Goal: Task Accomplishment & Management: Use online tool/utility

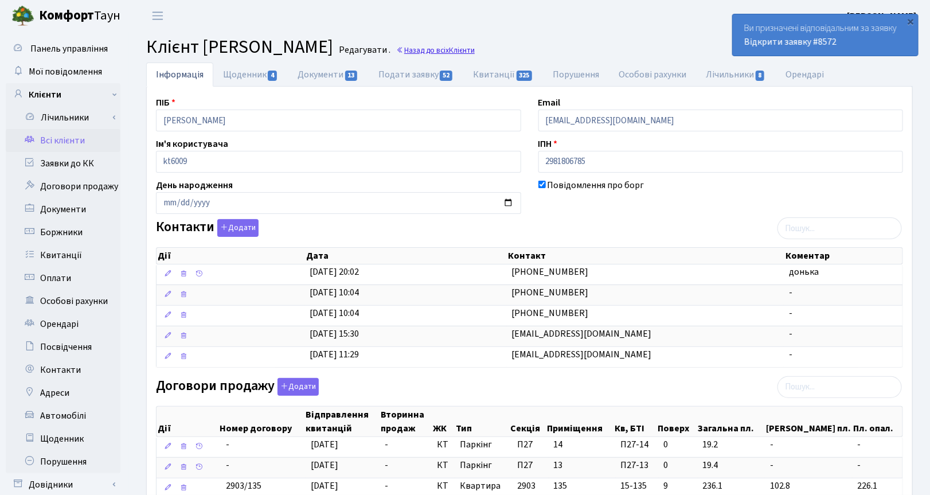
click at [475, 49] on link "Назад до всіх Клієнти" at bounding box center [435, 50] width 79 height 11
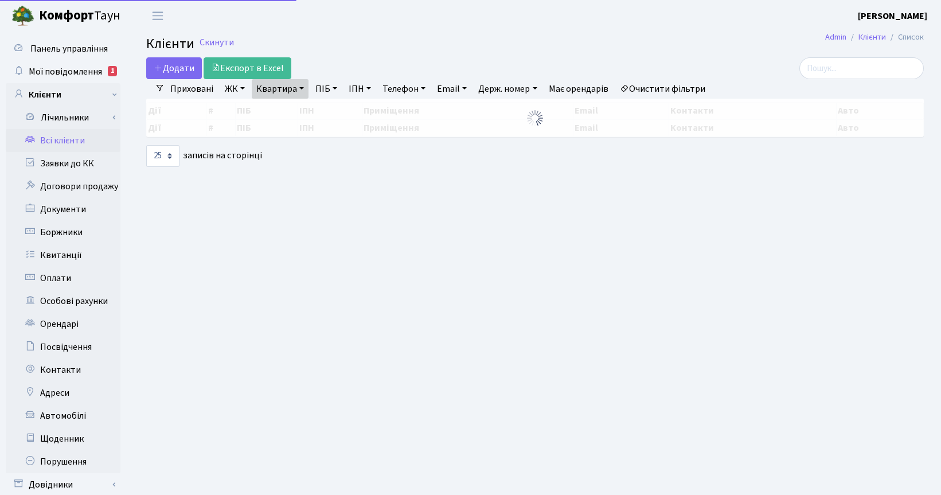
select select "25"
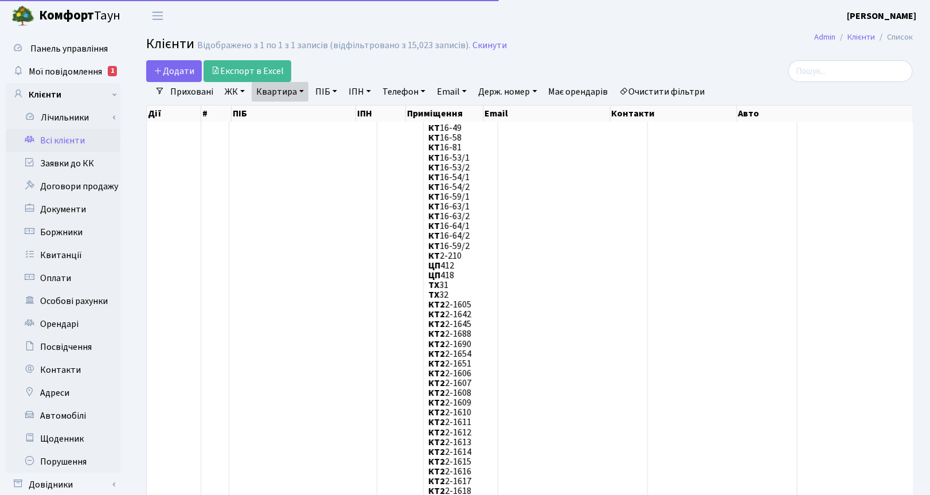
click at [307, 90] on link "Квартира" at bounding box center [280, 91] width 57 height 19
click at [333, 112] on icon at bounding box center [330, 113] width 9 height 9
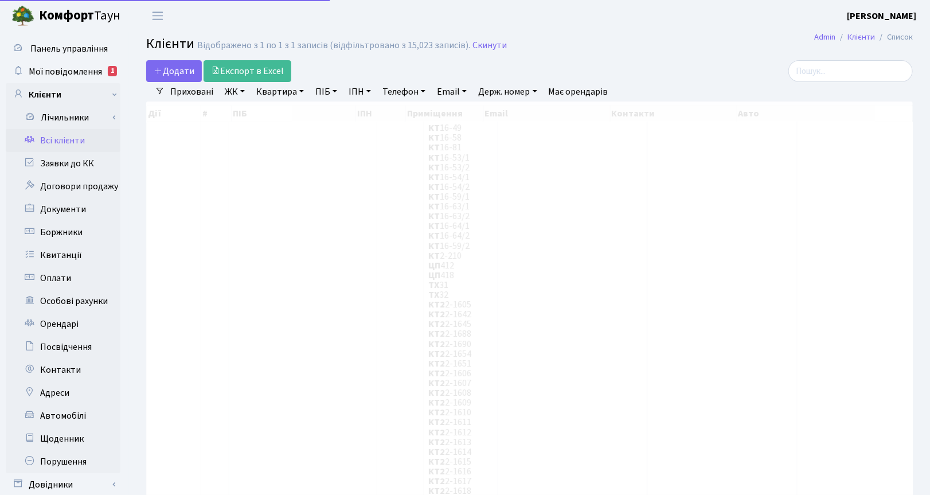
click at [330, 92] on link "ПІБ" at bounding box center [326, 91] width 31 height 19
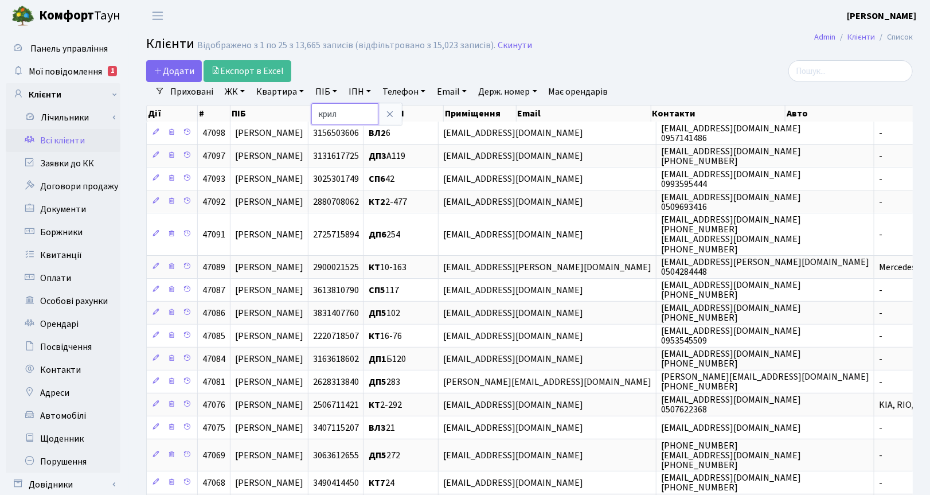
type input "крил"
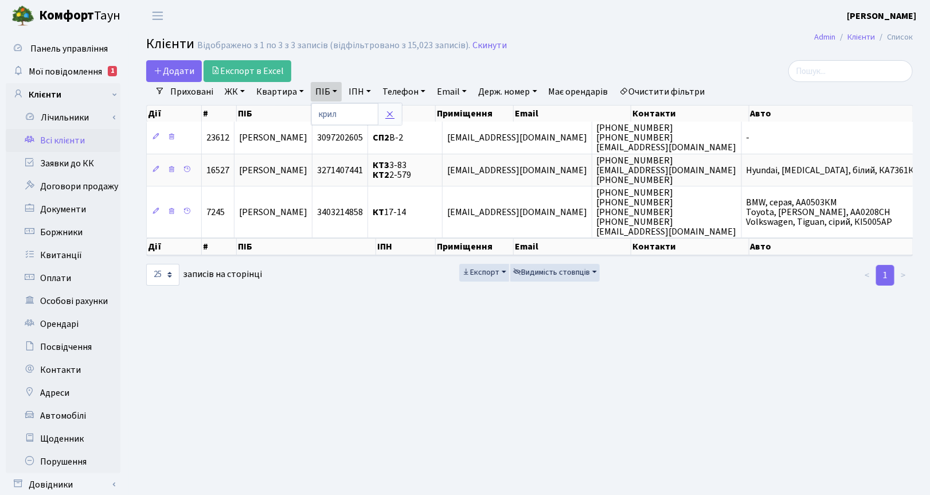
click at [388, 116] on icon at bounding box center [389, 113] width 9 height 9
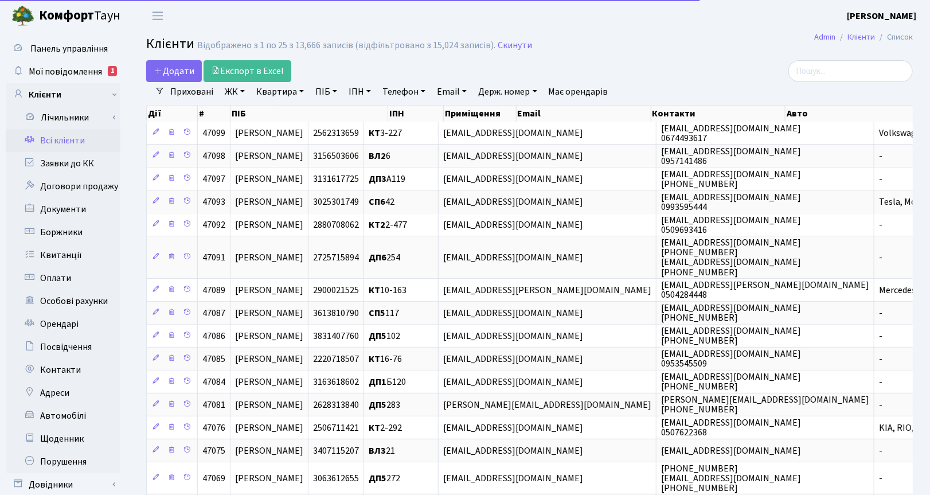
click at [331, 91] on link "ПІБ" at bounding box center [326, 91] width 31 height 19
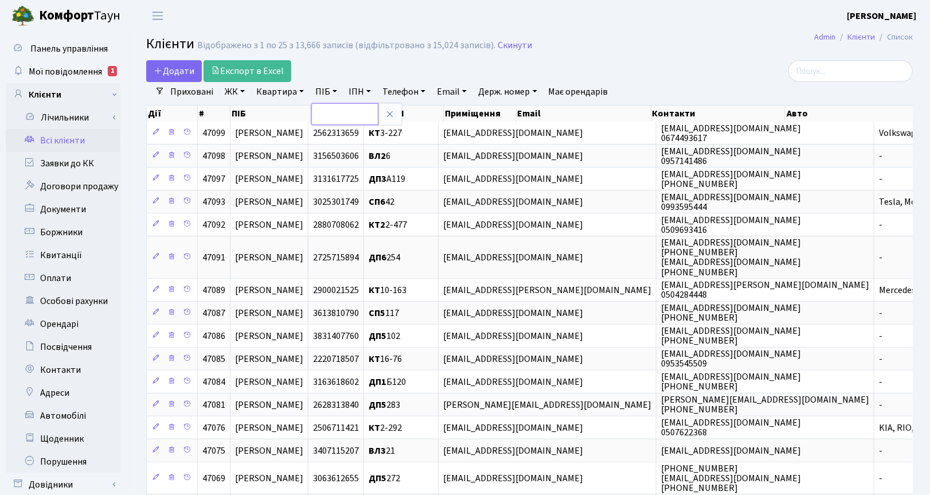
click at [331, 108] on input "text" at bounding box center [344, 114] width 67 height 22
type input "добровол"
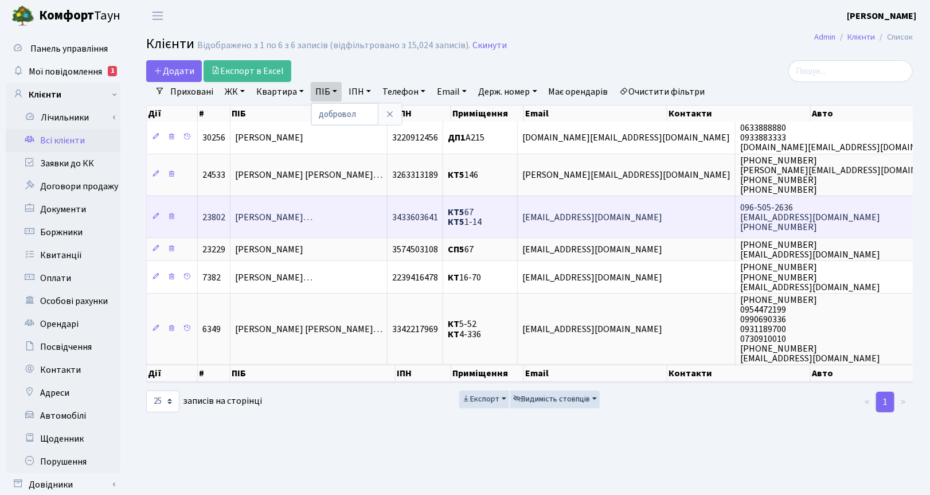
click at [304, 215] on span "Добровольська Анастасія Миколаїв…" at bounding box center [273, 217] width 77 height 13
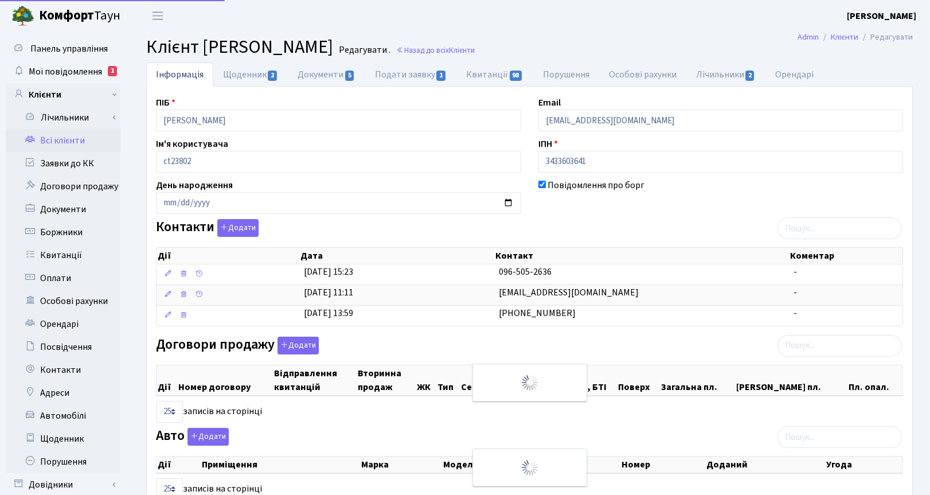
select select "25"
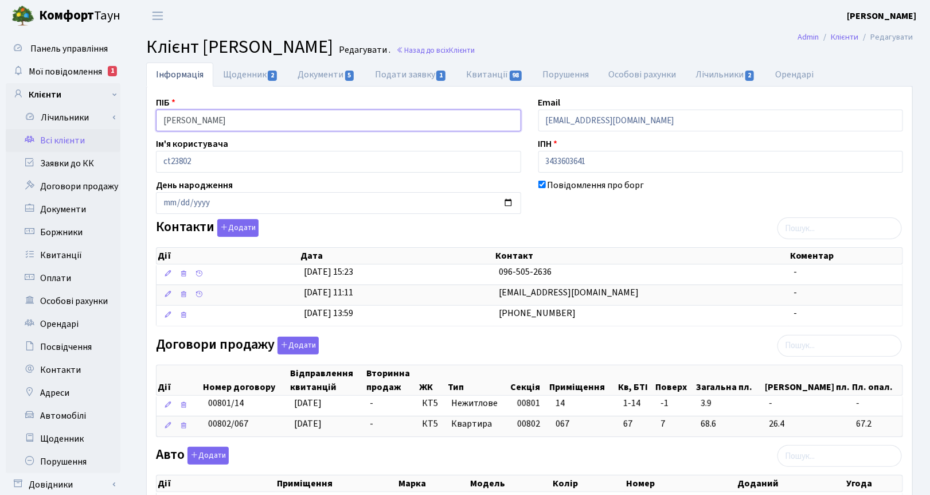
drag, startPoint x: 319, startPoint y: 119, endPoint x: 132, endPoint y: 109, distance: 186.6
click at [132, 109] on div "Інформація Щоденник 2 Документи 5 Подати заявку 1 Квитанції 98 Порушення Особов…" at bounding box center [529, 422] width 801 height 721
click at [236, 77] on link "Щоденник 2" at bounding box center [250, 74] width 75 height 24
select select "25"
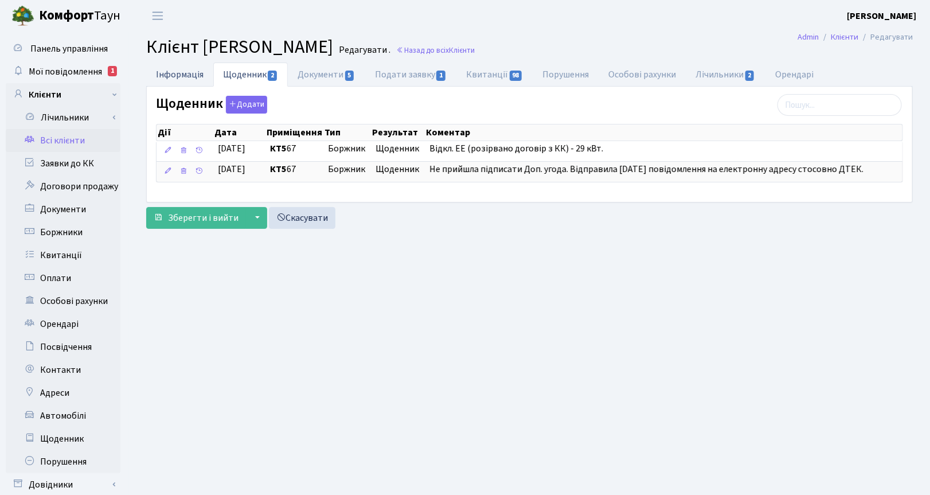
click at [163, 76] on link "Інформація" at bounding box center [179, 74] width 67 height 24
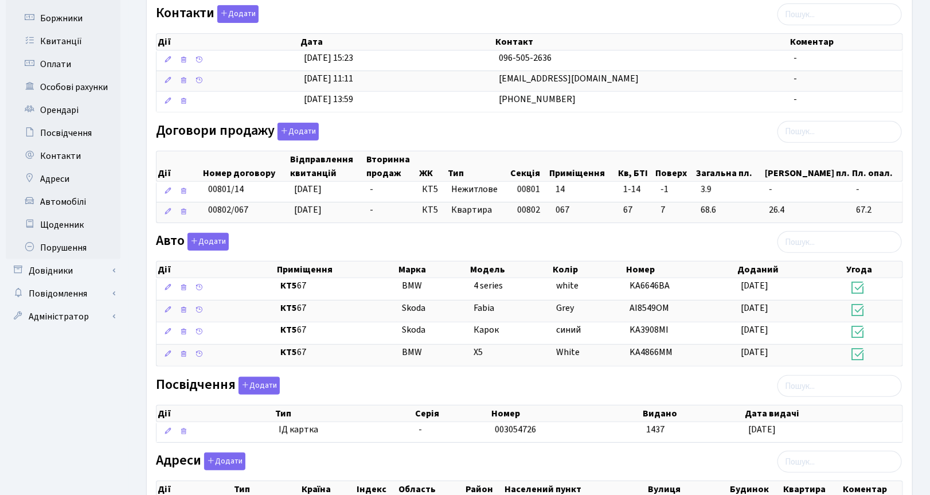
scroll to position [215, 0]
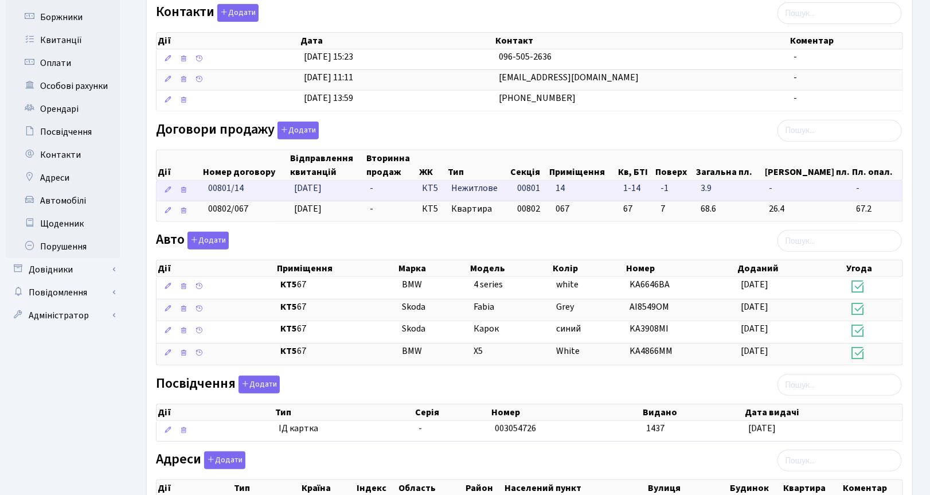
click at [319, 192] on span "[DATE]" at bounding box center [309, 188] width 28 height 13
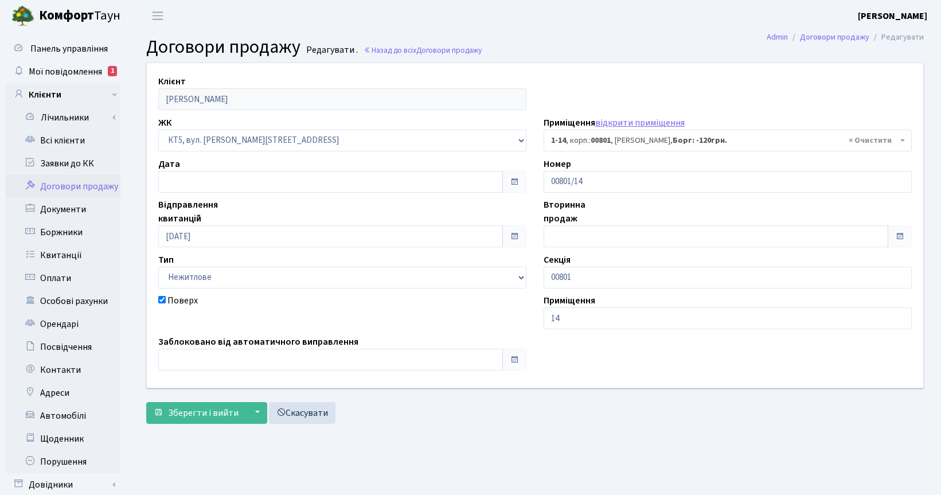
select select "17700"
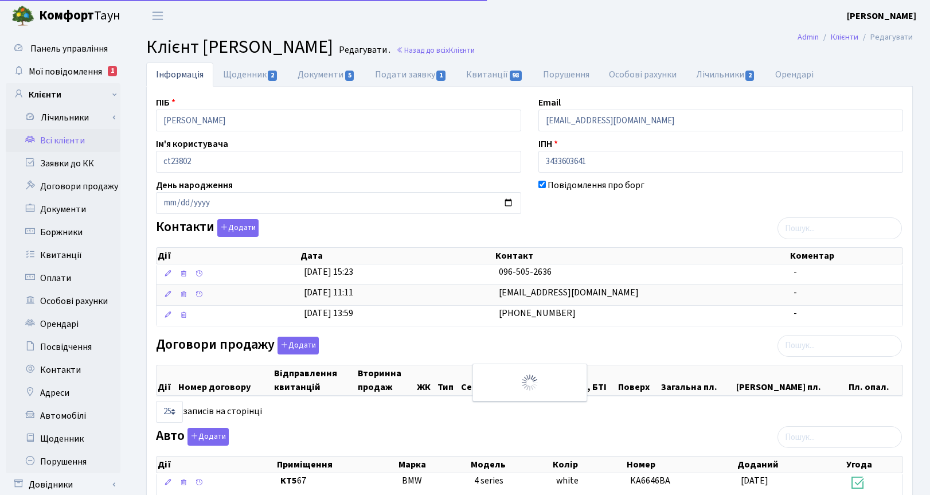
select select "25"
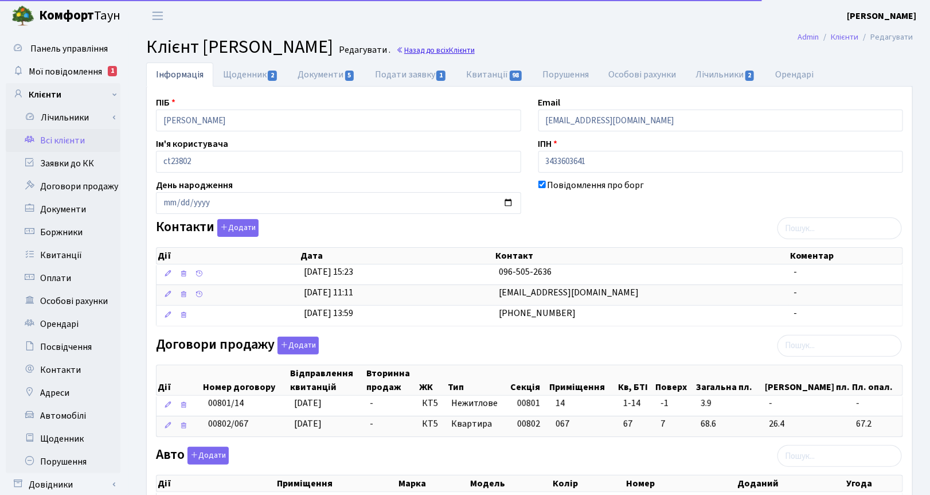
click at [475, 50] on link "Назад до всіх Клієнти" at bounding box center [435, 50] width 79 height 11
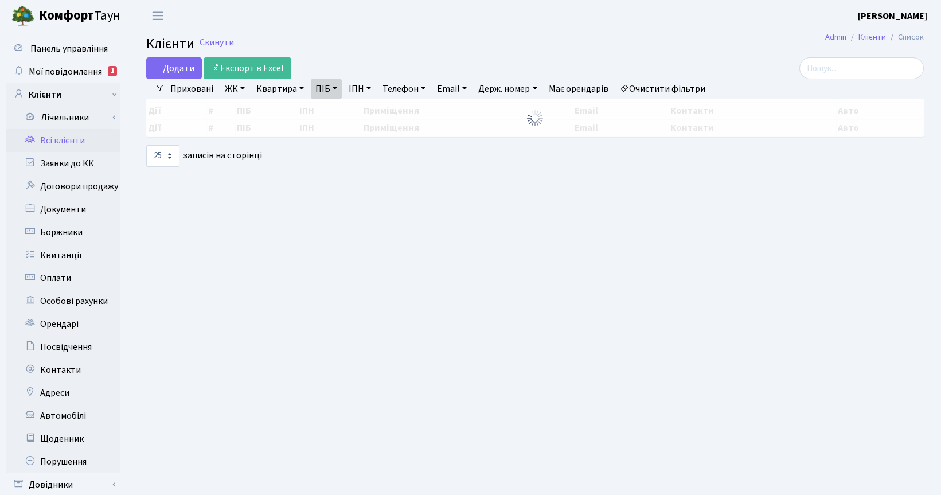
select select "25"
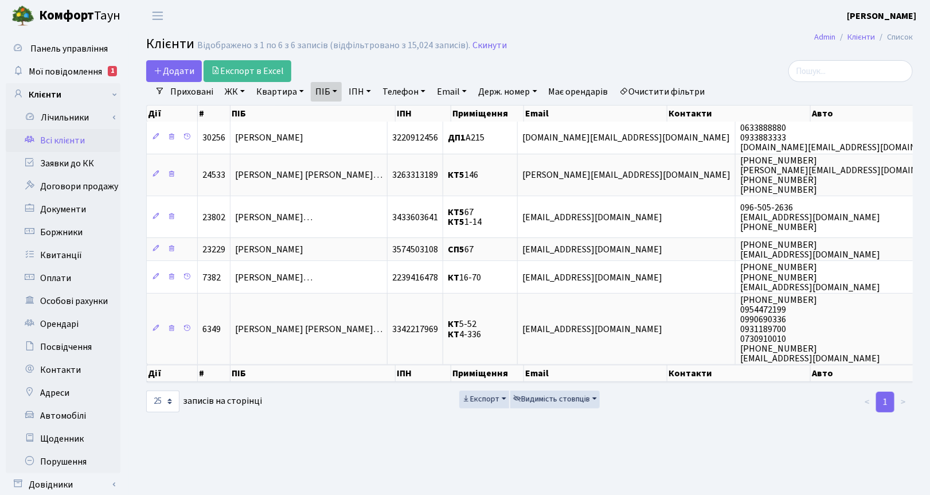
drag, startPoint x: 333, startPoint y: 93, endPoint x: 343, endPoint y: 96, distance: 10.2
click at [333, 93] on link "ПІБ" at bounding box center [326, 91] width 31 height 19
click at [283, 93] on link "Квартира" at bounding box center [280, 91] width 57 height 19
click at [289, 113] on input "text" at bounding box center [285, 114] width 67 height 22
type input "2-568"
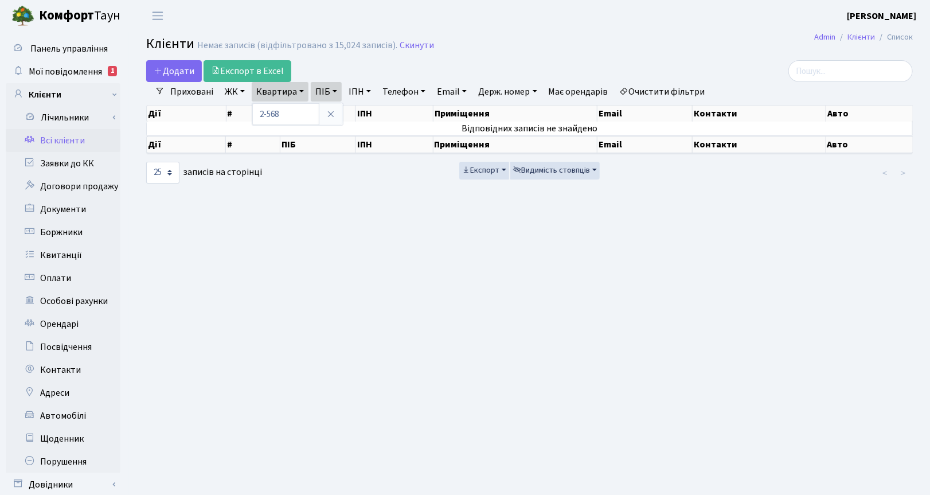
click at [334, 89] on link "ПІБ" at bounding box center [326, 91] width 31 height 19
click at [390, 112] on icon at bounding box center [389, 113] width 9 height 9
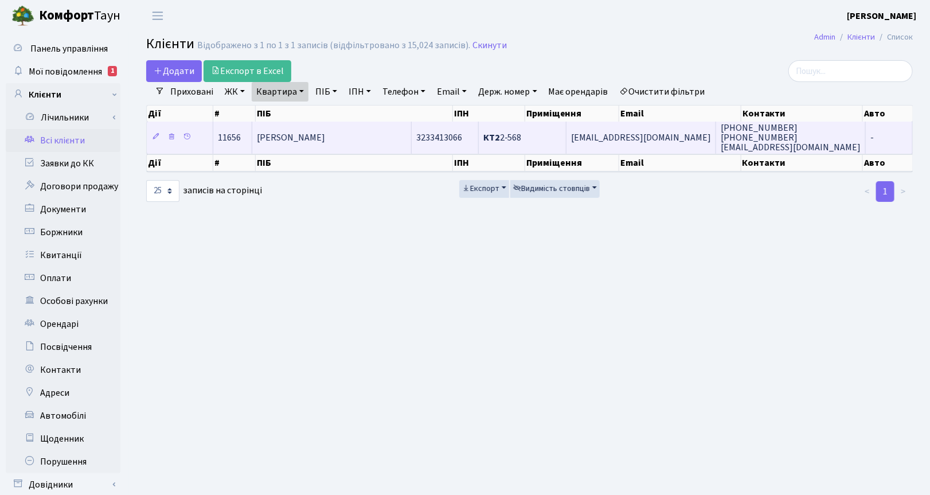
click at [304, 144] on td "[PERSON_NAME]" at bounding box center [331, 138] width 159 height 32
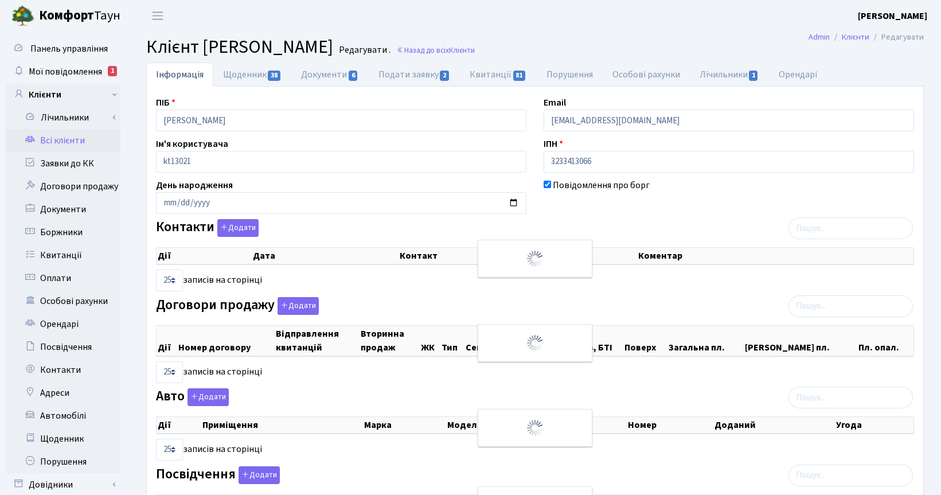
select select "25"
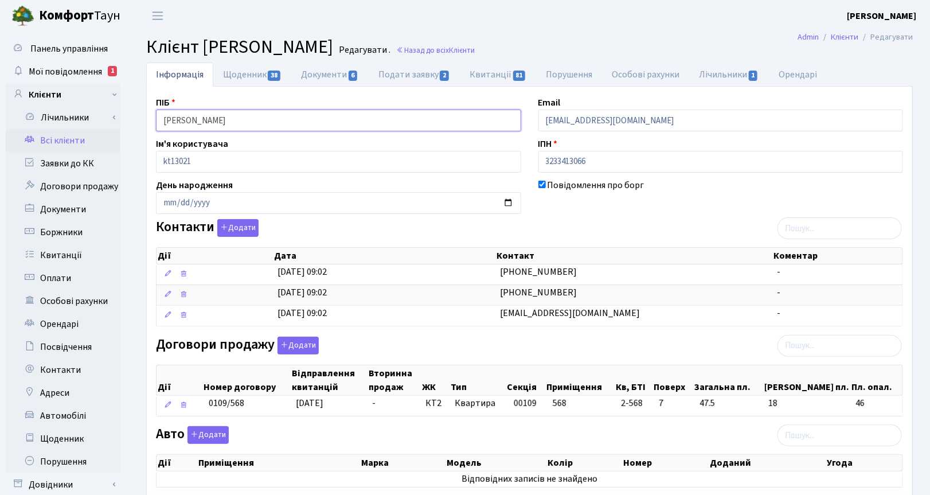
drag, startPoint x: 313, startPoint y: 122, endPoint x: 136, endPoint y: 124, distance: 177.1
click at [136, 124] on div "Інформація Щоденник 38 Документи 6 Подати заявку 2 Квитанції 81 Порушення Особо…" at bounding box center [529, 386] width 801 height 649
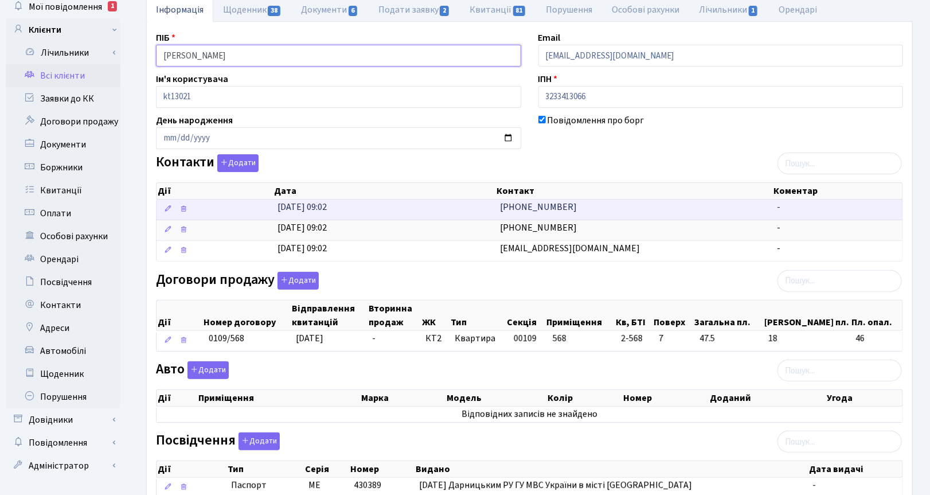
scroll to position [143, 0]
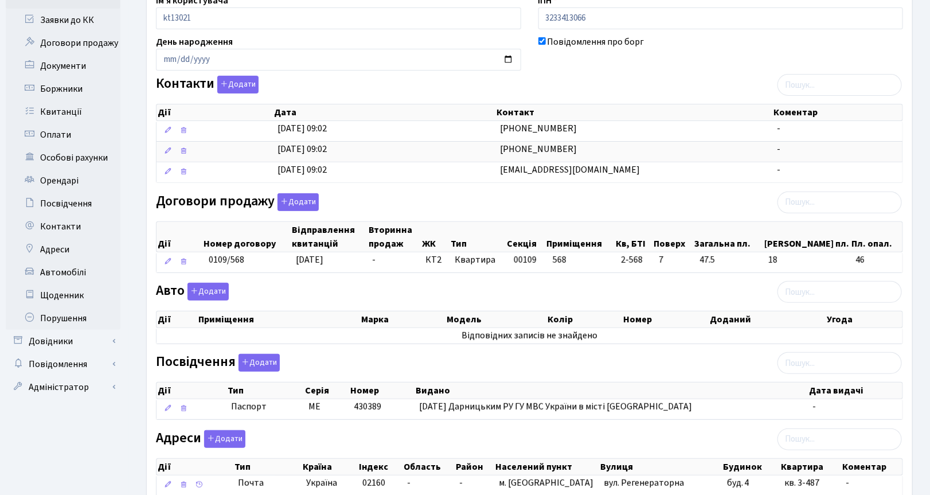
click at [922, 331] on div "Інформація Щоденник 38 Документи 6 Подати заявку 2 Квитанції 81 Порушення Особо…" at bounding box center [529, 243] width 801 height 649
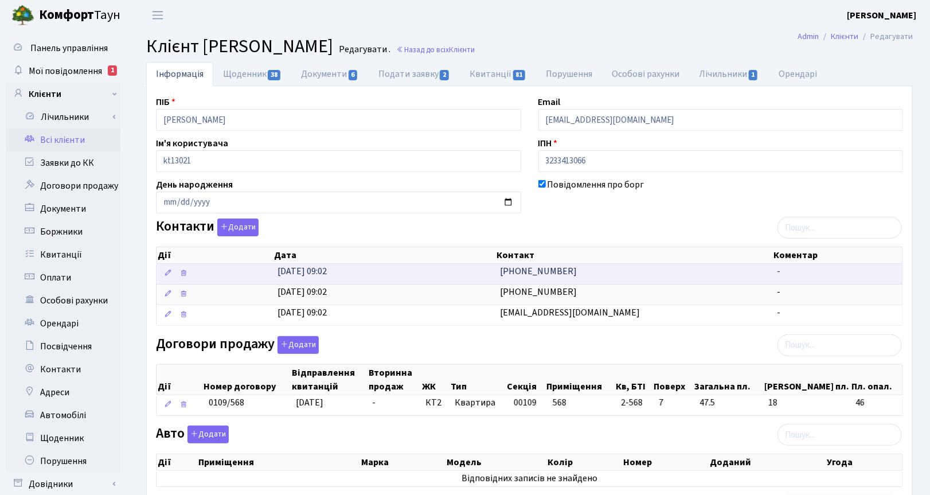
scroll to position [0, 0]
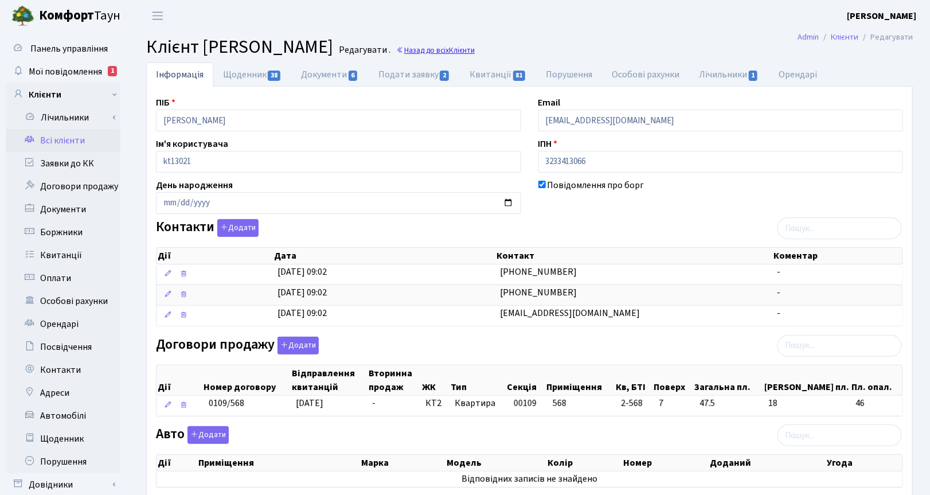
click at [475, 53] on span "Клієнти" at bounding box center [462, 50] width 26 height 11
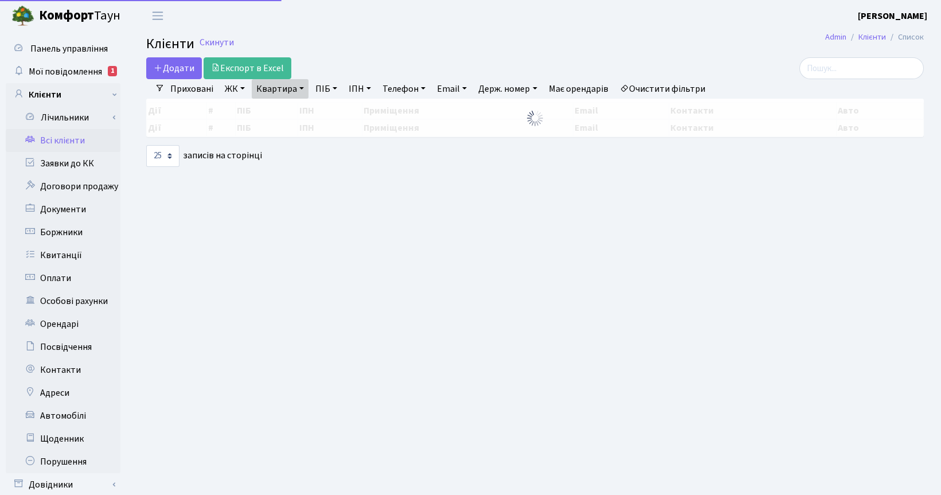
select select "25"
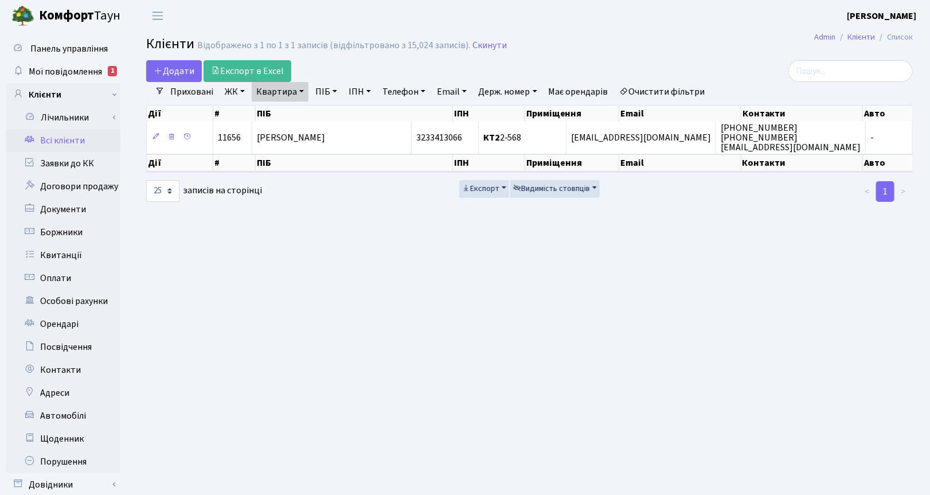
click at [304, 95] on link "Квартира" at bounding box center [280, 91] width 57 height 19
click at [330, 112] on icon at bounding box center [330, 113] width 9 height 9
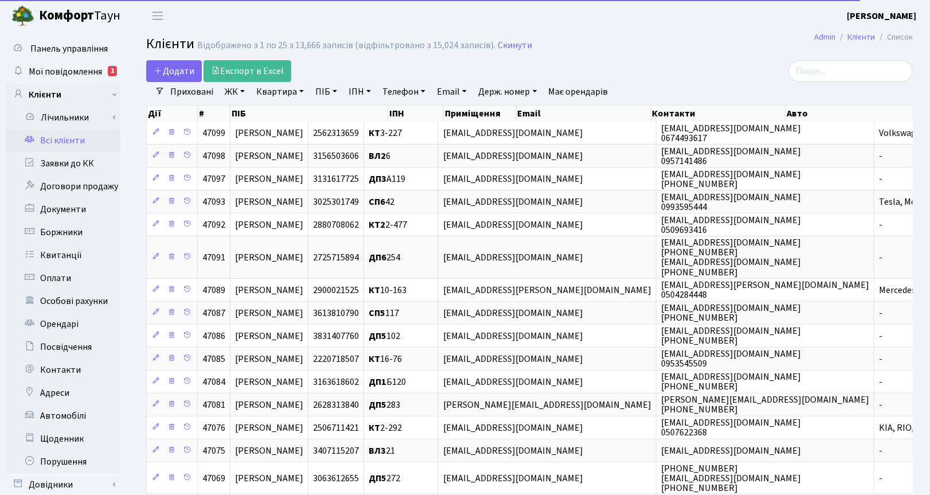
click at [331, 96] on link "ПІБ" at bounding box center [326, 91] width 31 height 19
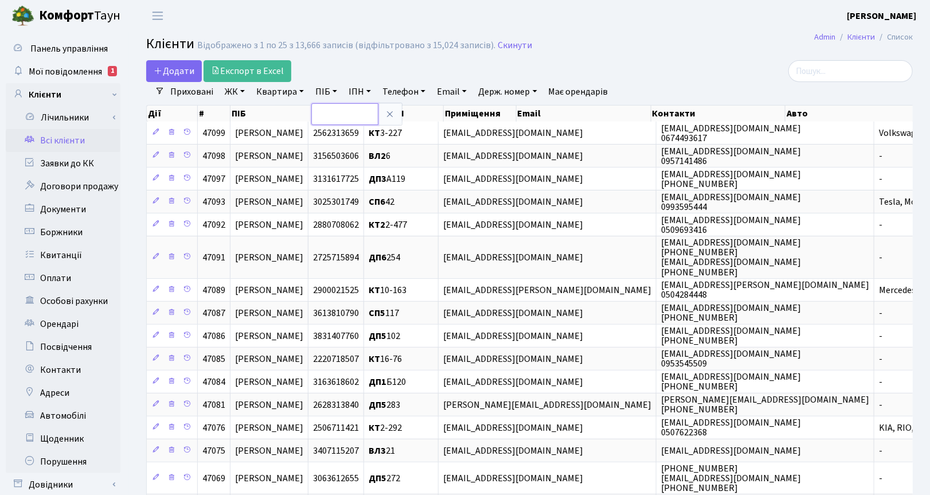
click at [327, 111] on input "text" at bounding box center [344, 114] width 67 height 22
type input "гончаров"
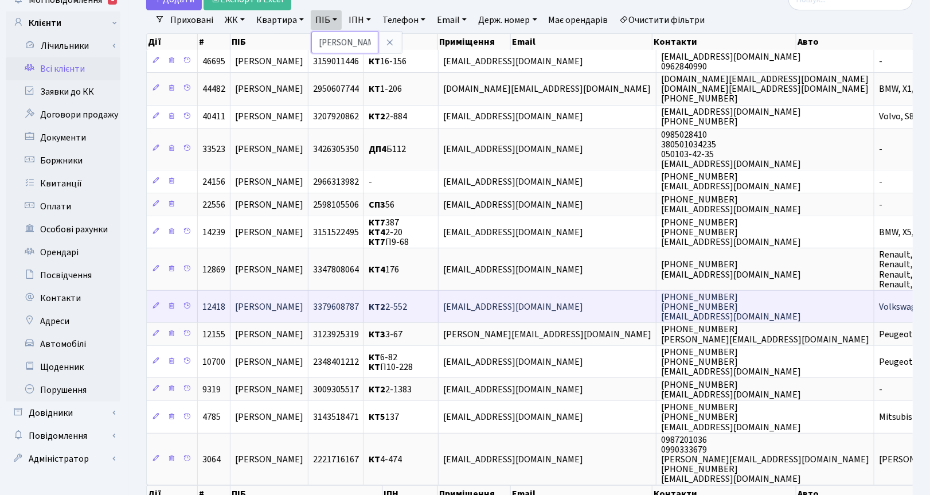
scroll to position [143, 0]
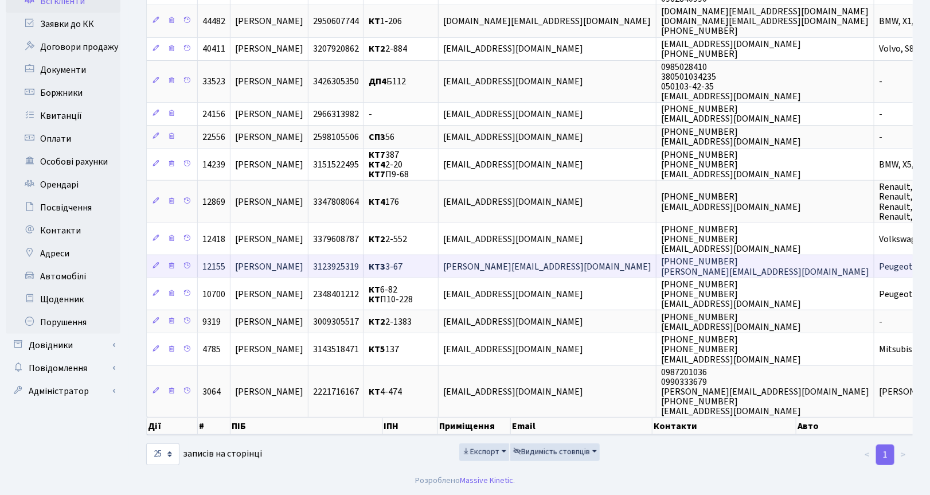
click at [283, 261] on span "Гончаров Тимур Васильович" at bounding box center [269, 266] width 68 height 13
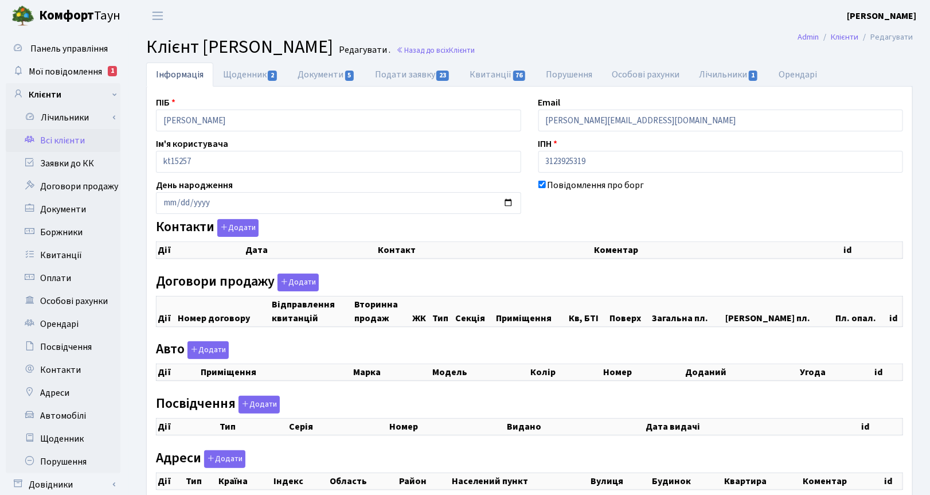
checkbox input "true"
select select "25"
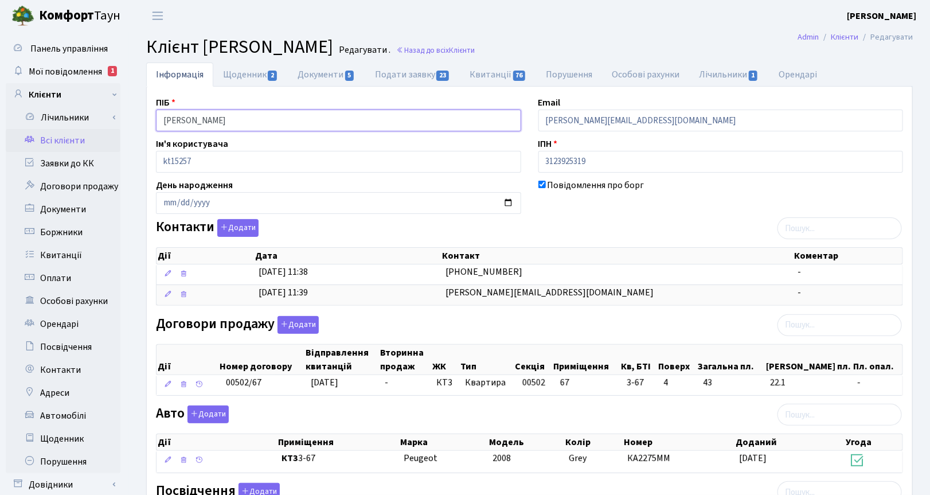
drag, startPoint x: 290, startPoint y: 120, endPoint x: 132, endPoint y: 122, distance: 158.2
click at [132, 122] on div "Інформація Щоденник 2 Документи 5 Подати заявку 23 Квитанції 76 Порушення Особо…" at bounding box center [529, 389] width 801 height 655
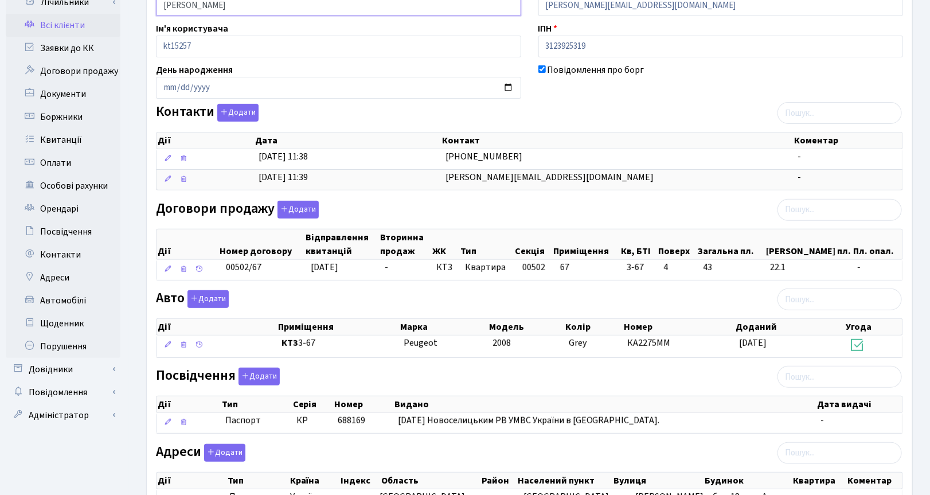
scroll to position [143, 0]
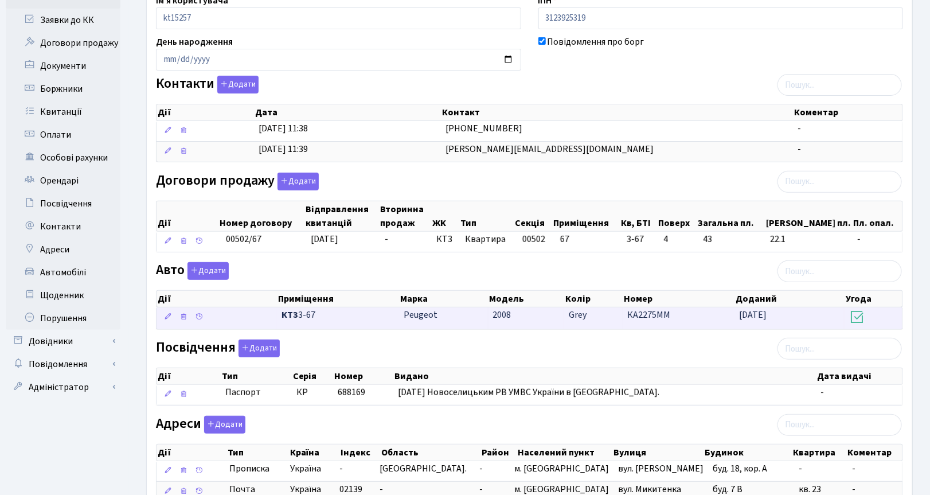
click at [298, 316] on span "КТ3 3-67" at bounding box center [337, 314] width 113 height 13
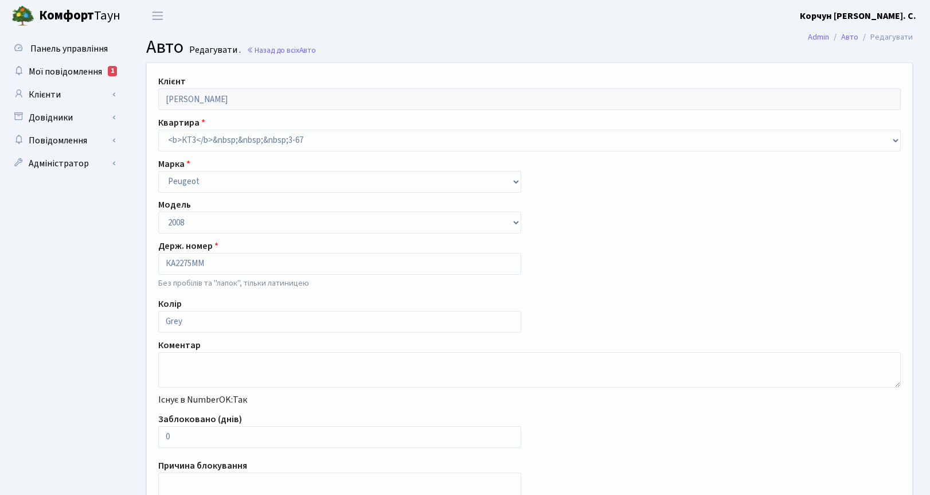
select select "1840"
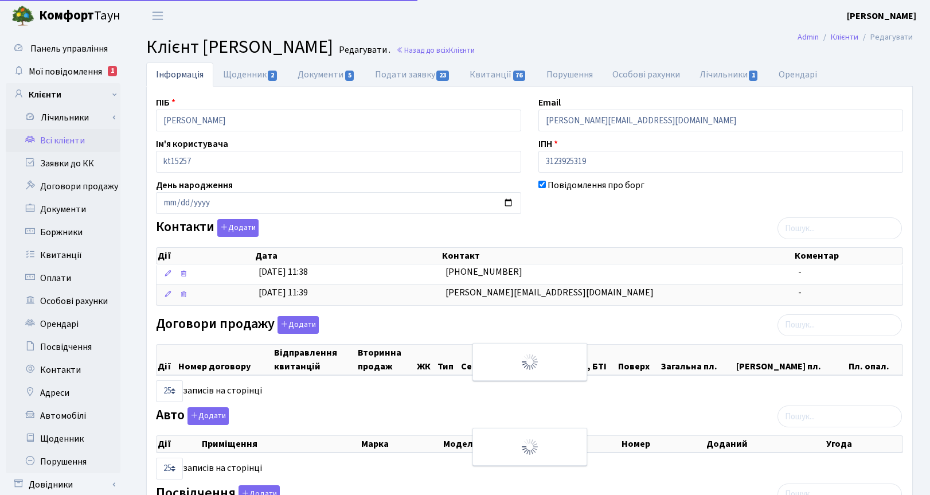
select select "25"
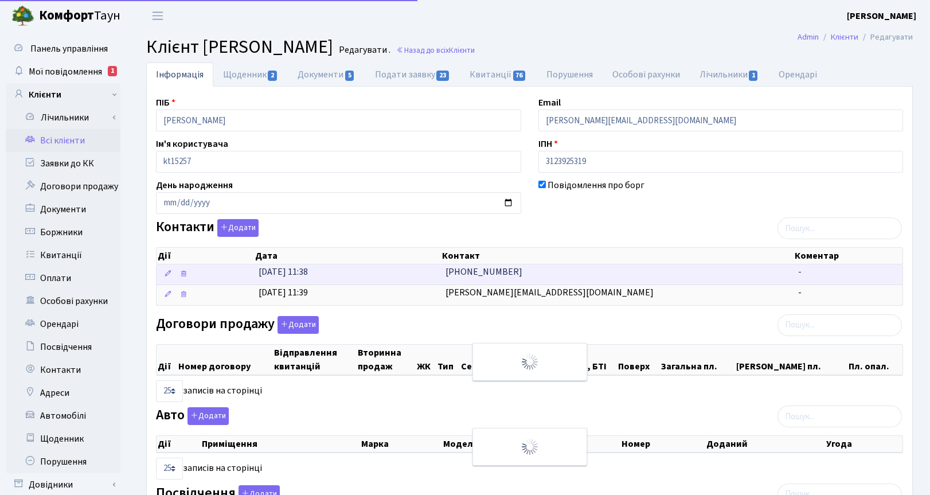
scroll to position [143, 0]
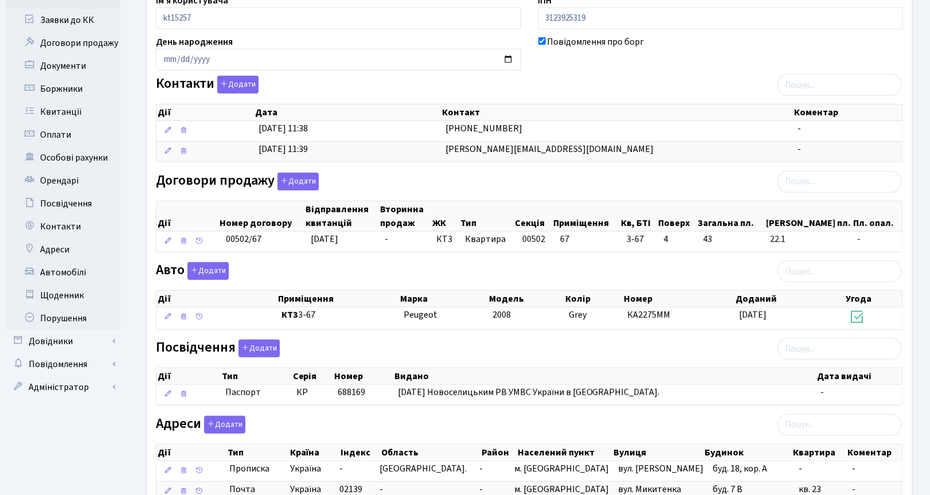
click at [319, 230] on th "Відправлення квитанцій" at bounding box center [341, 216] width 75 height 30
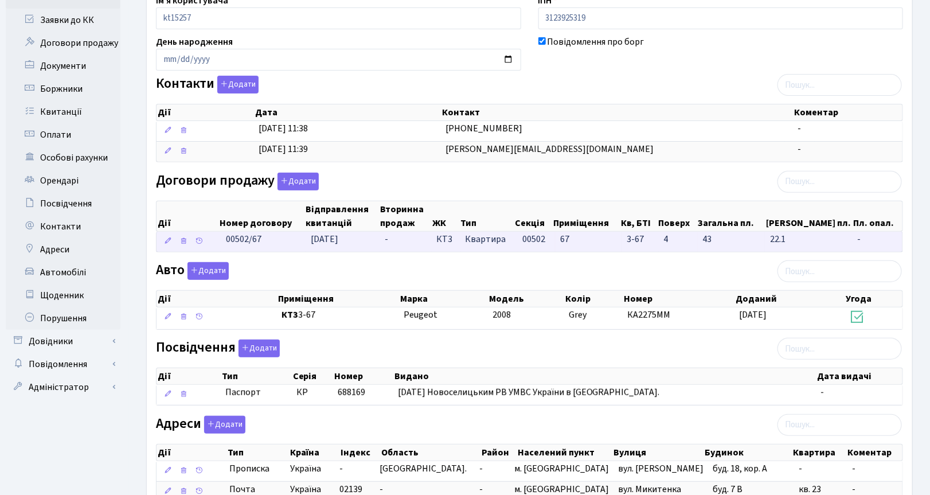
click at [311, 242] on td "[DATE]" at bounding box center [343, 242] width 74 height 20
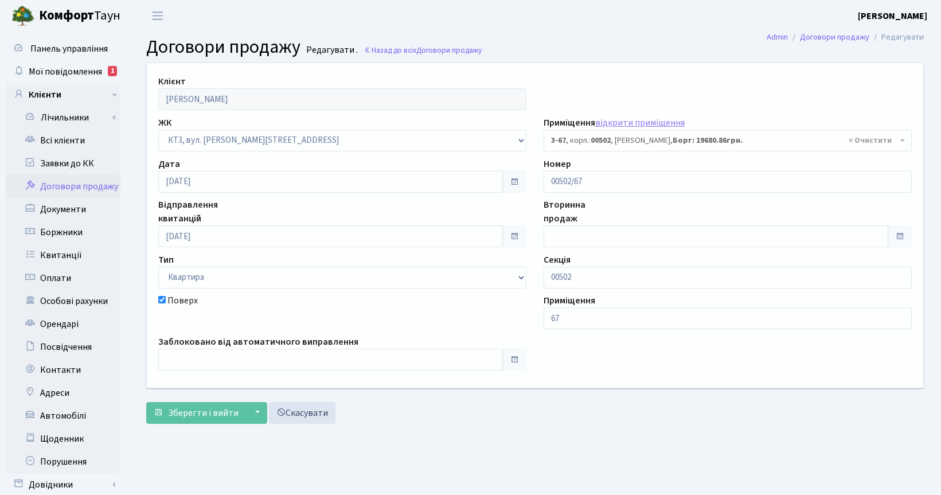
select select "16376"
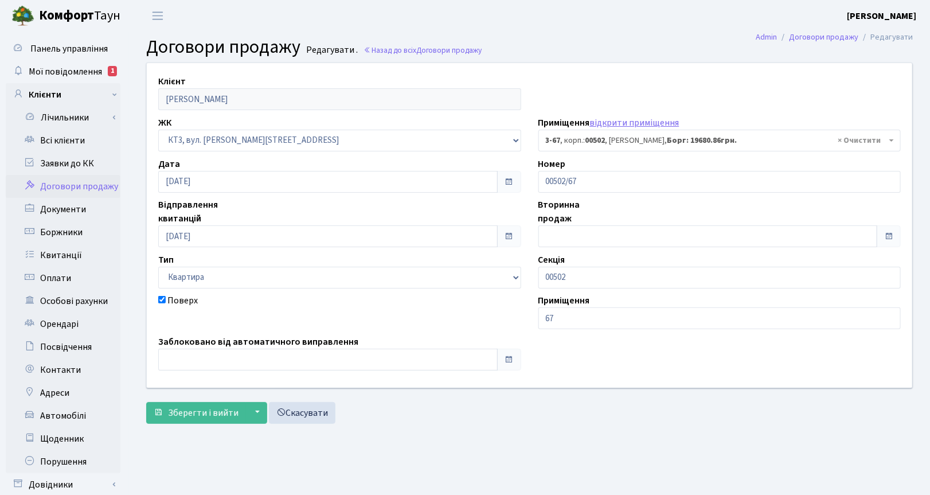
click at [205, 26] on header "[PERSON_NAME] [PERSON_NAME] Мій обліковий запис Вийти" at bounding box center [465, 16] width 930 height 32
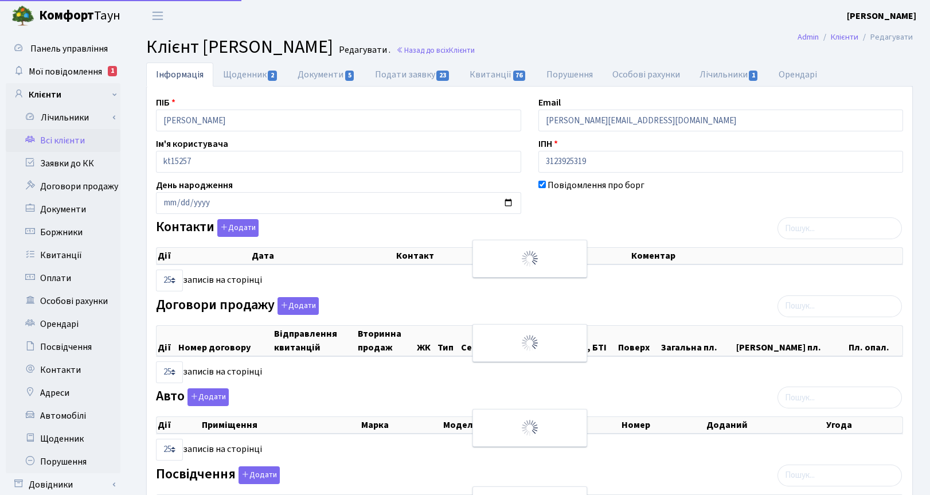
select select "25"
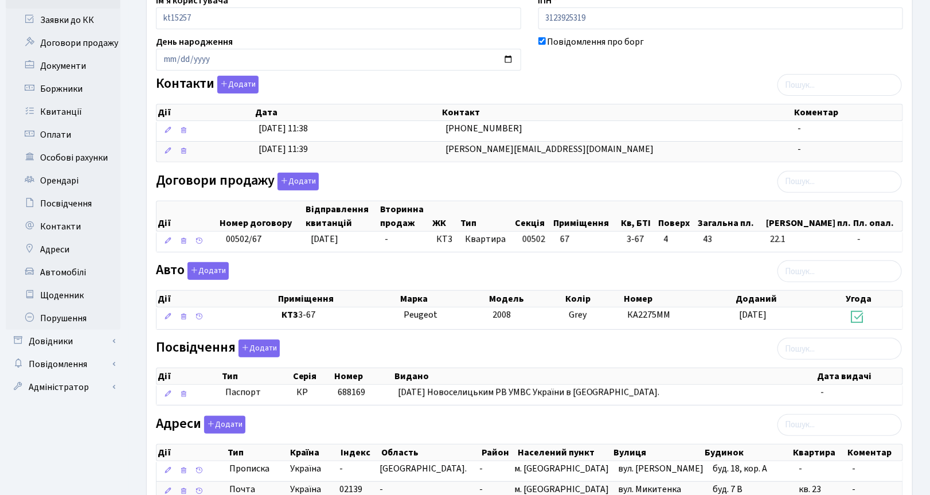
click at [921, 332] on div "Інформація Щоденник 2 Документи 5 Подати заявку 23 Квитанції 76 Порушення Особо…" at bounding box center [529, 246] width 801 height 655
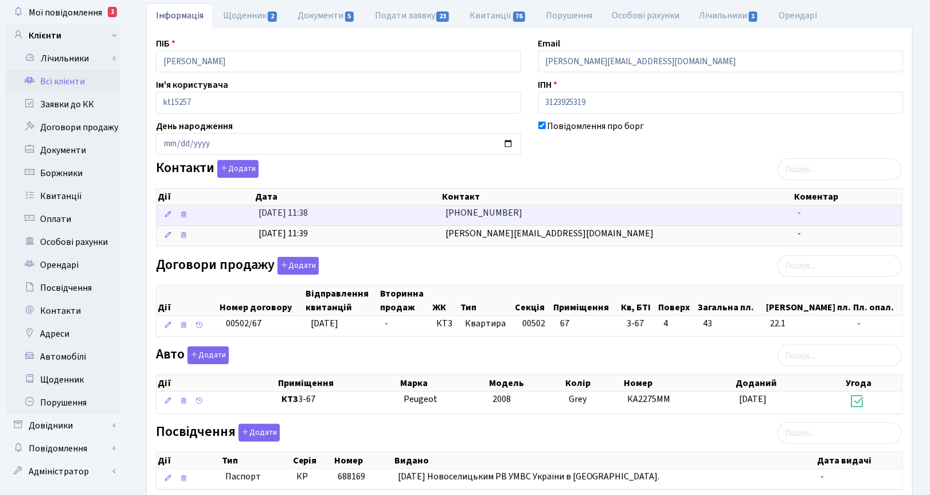
scroll to position [0, 0]
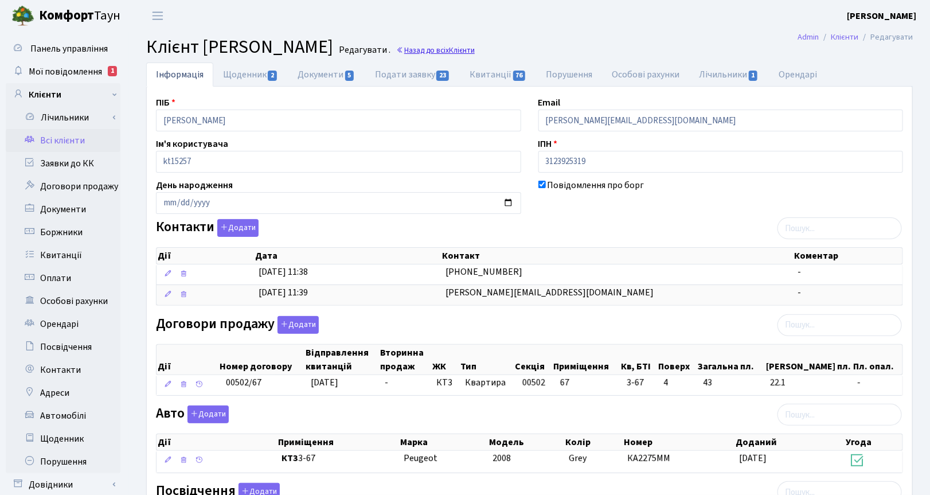
click at [475, 49] on span "Клієнти" at bounding box center [462, 50] width 26 height 11
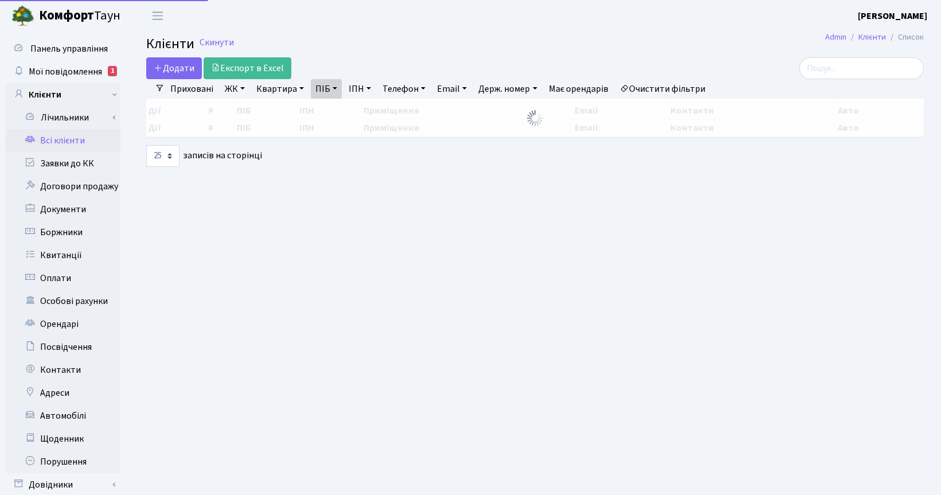
select select "25"
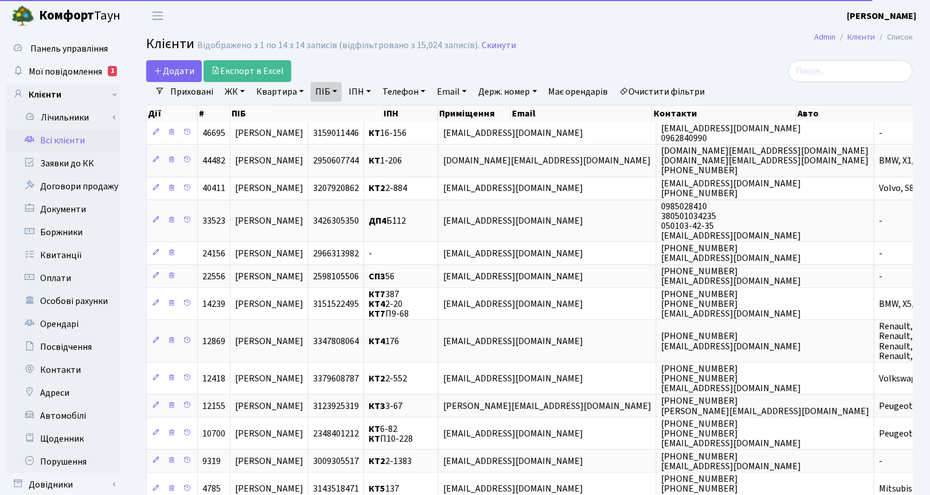
click at [333, 91] on link "ПІБ" at bounding box center [326, 91] width 31 height 19
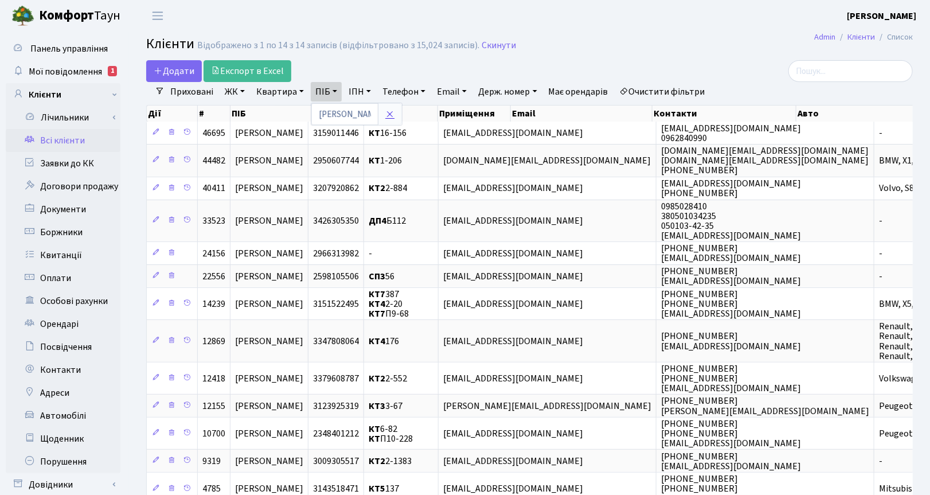
click at [391, 116] on icon at bounding box center [389, 113] width 9 height 9
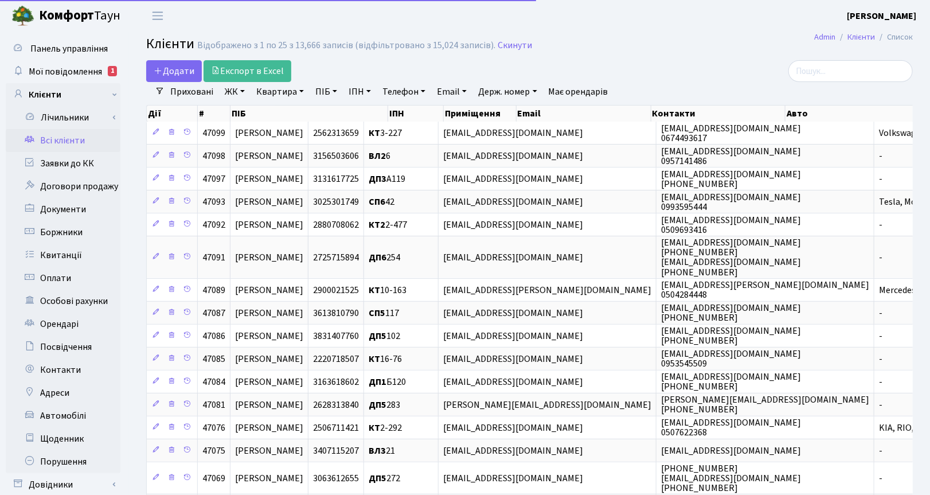
click at [270, 91] on link "Квартира" at bounding box center [280, 91] width 57 height 19
click at [284, 115] on input "text" at bounding box center [285, 114] width 67 height 22
type input "297"
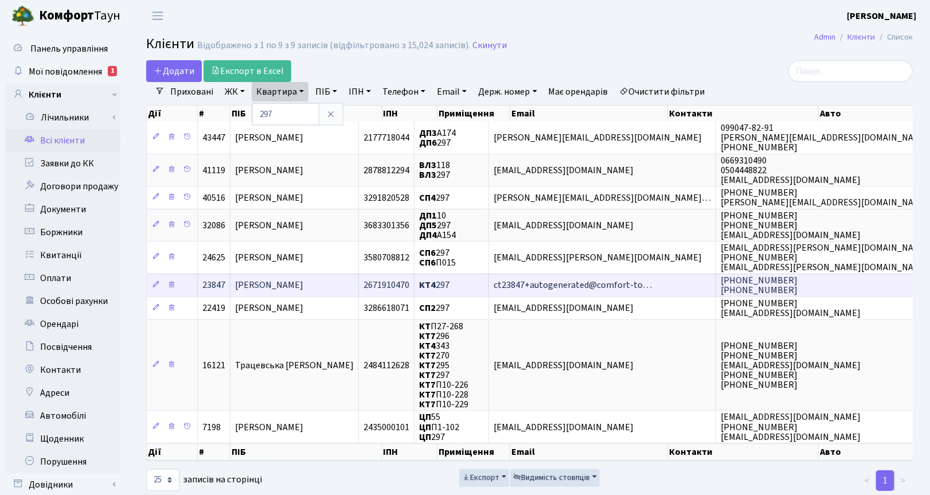
click at [293, 283] on span "[PERSON_NAME]" at bounding box center [269, 285] width 68 height 13
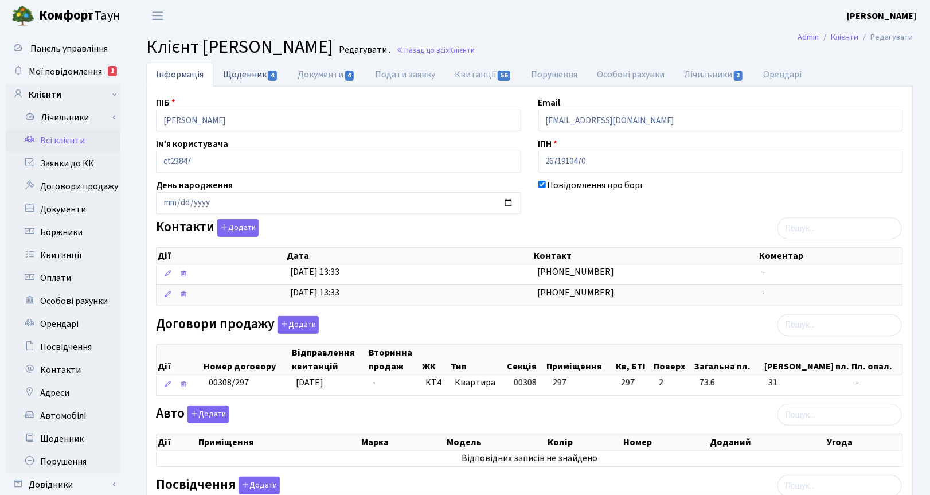
click at [241, 72] on link "Щоденник 4" at bounding box center [250, 74] width 75 height 24
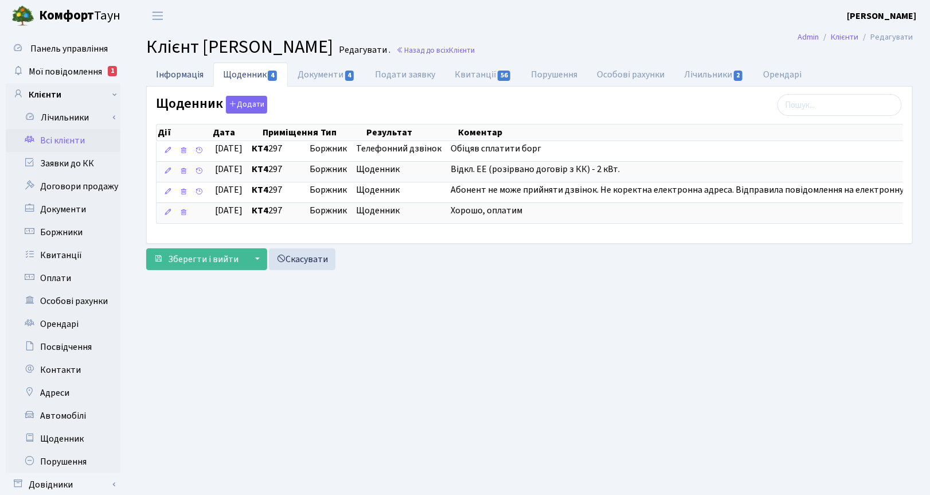
click at [182, 69] on link "Інформація" at bounding box center [179, 74] width 67 height 24
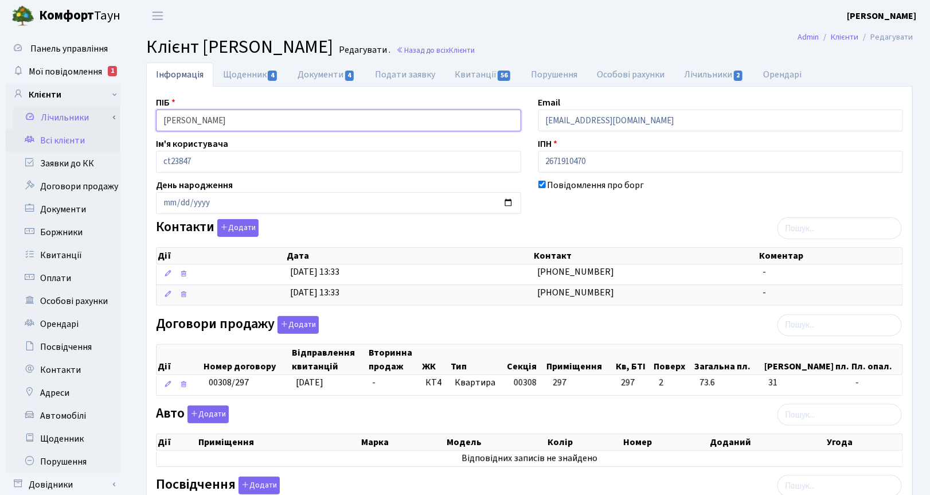
drag, startPoint x: 291, startPoint y: 119, endPoint x: 115, endPoint y: 118, distance: 176.0
click at [115, 118] on div "Панель управління Мої повідомлення 1 Клієнти Лічильники Показання" at bounding box center [465, 351] width 930 height 639
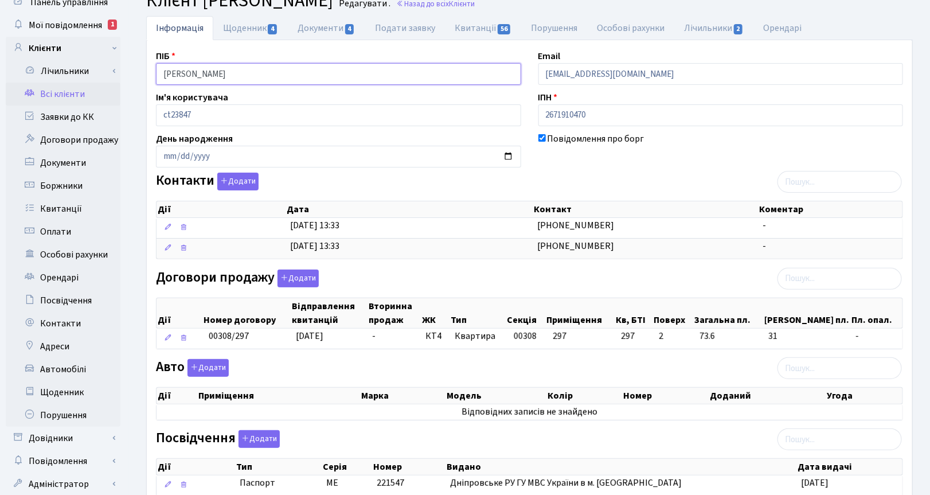
scroll to position [72, 0]
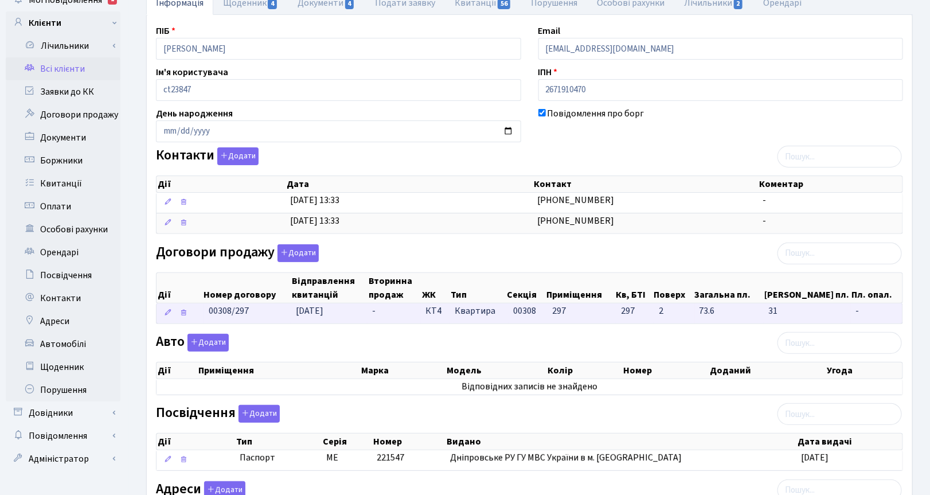
click at [323, 314] on span "27.08.2021" at bounding box center [310, 310] width 28 height 13
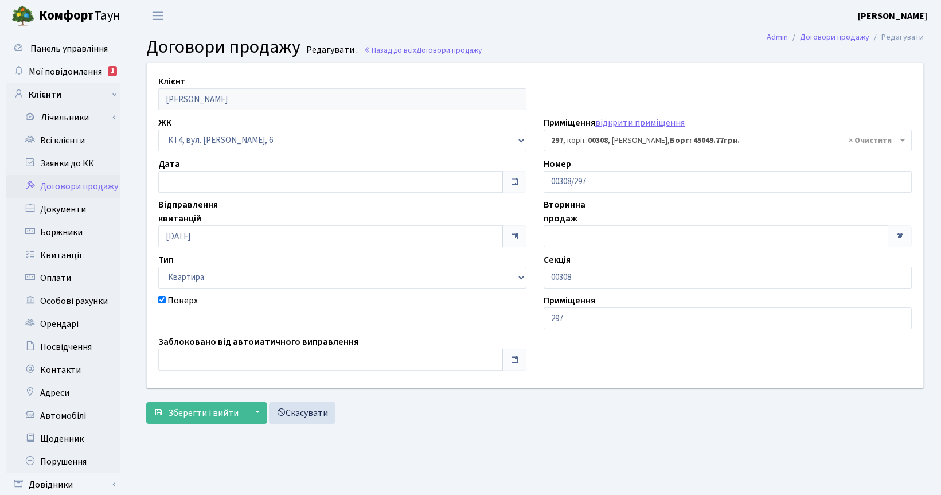
select select "17008"
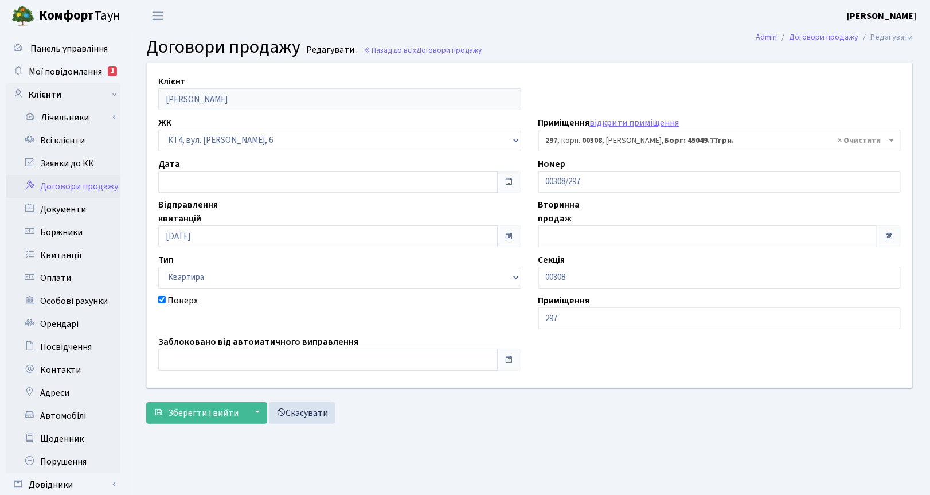
click at [921, 332] on div "Клієнт Корзун Олександр Віталійович ЖК - ТХ, вул. Ділова, 1/2 КТ, вул. Регенера…" at bounding box center [530, 245] width 784 height 366
click at [428, 50] on span "Договори продажу" at bounding box center [448, 50] width 65 height 11
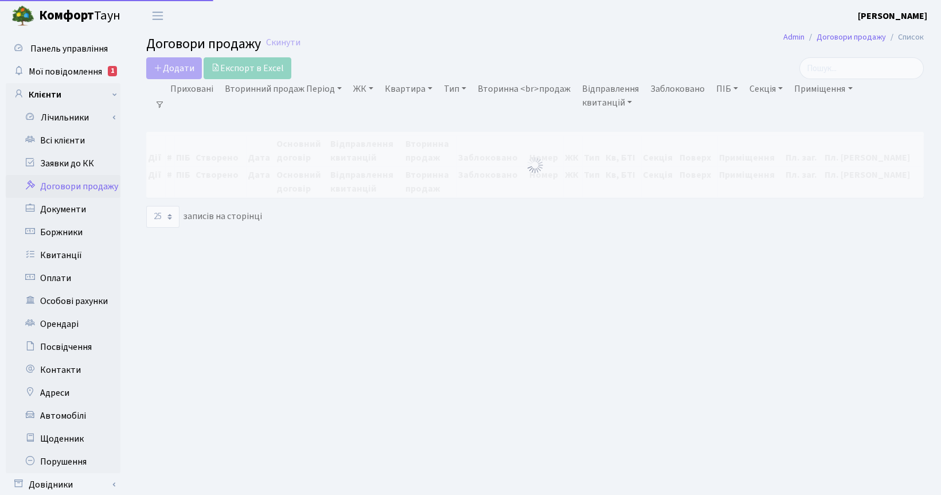
select select "25"
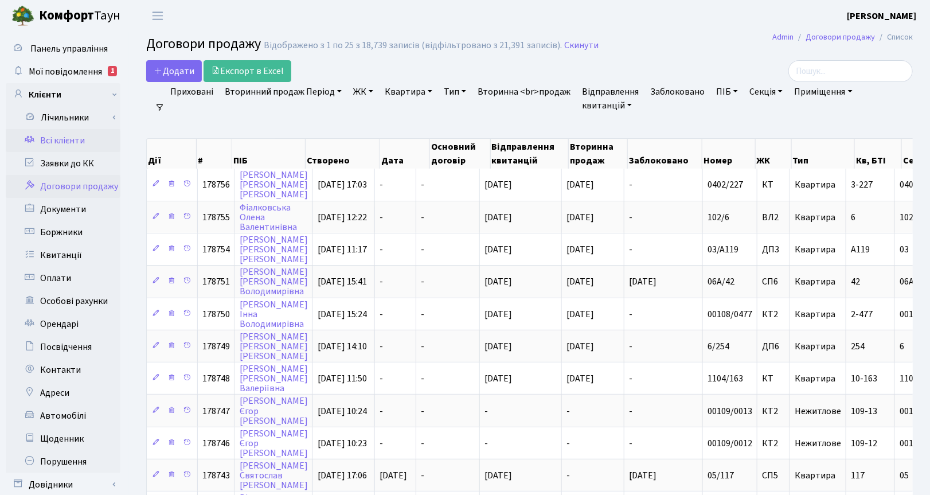
click at [59, 140] on link "Всі клієнти" at bounding box center [63, 140] width 115 height 23
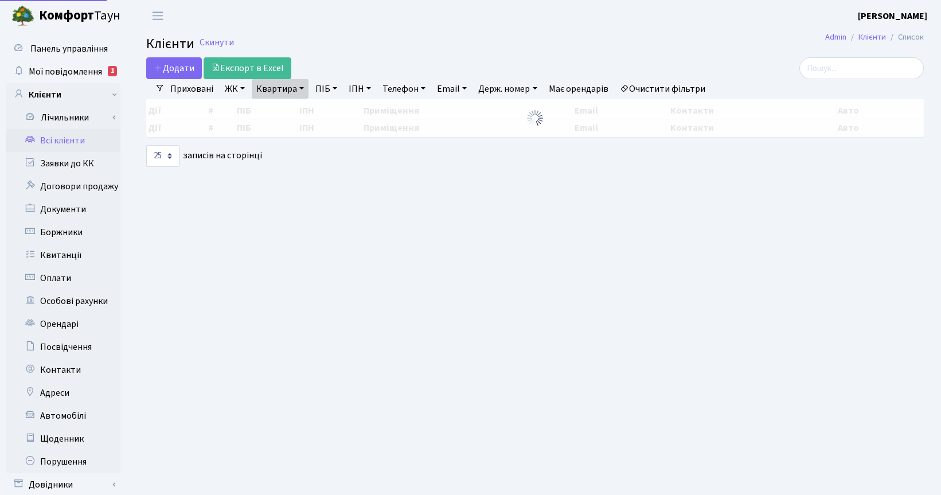
select select "25"
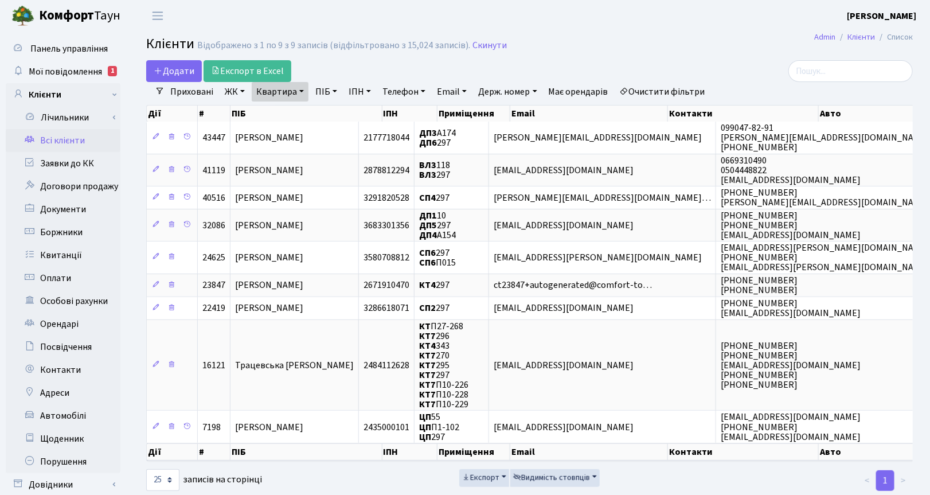
click at [300, 93] on link "Квартира" at bounding box center [280, 91] width 57 height 19
drag, startPoint x: 271, startPoint y: 112, endPoint x: 253, endPoint y: 112, distance: 17.2
click at [253, 112] on input "297" at bounding box center [285, 114] width 67 height 22
type input "63"
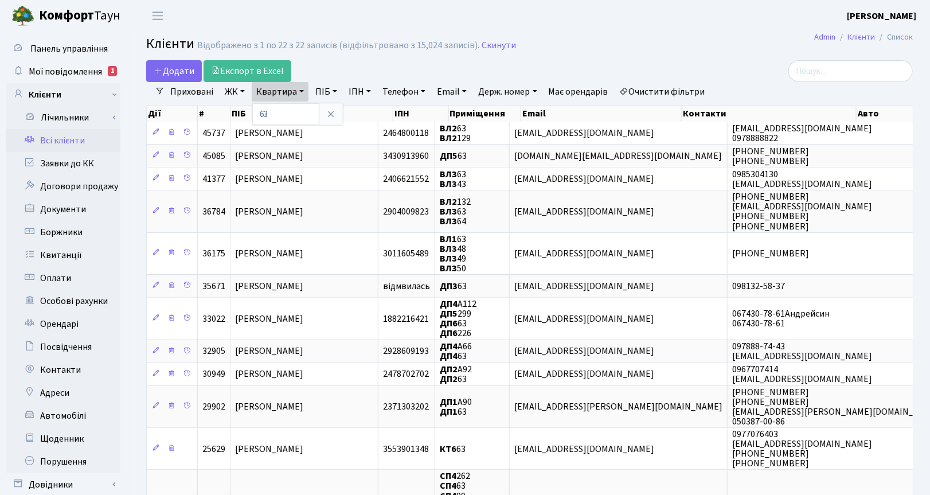
click at [238, 85] on link "ЖК" at bounding box center [234, 91] width 29 height 19
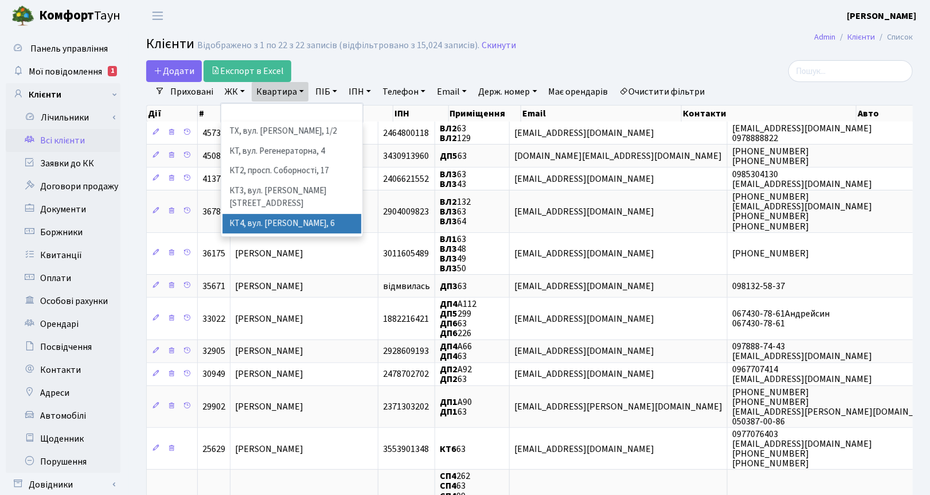
click at [277, 214] on li "КТ4, вул. [PERSON_NAME], 6" at bounding box center [291, 224] width 139 height 20
select select "302"
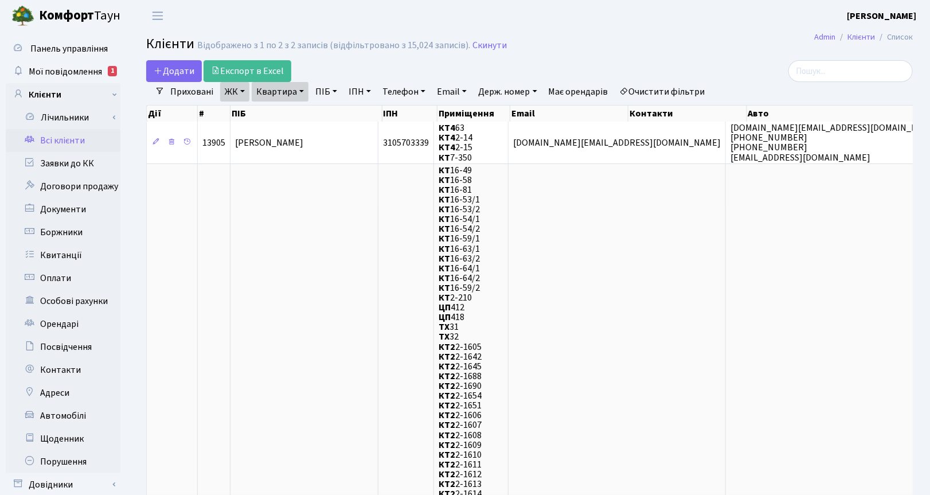
click at [242, 92] on link "ЖК" at bounding box center [234, 91] width 29 height 19
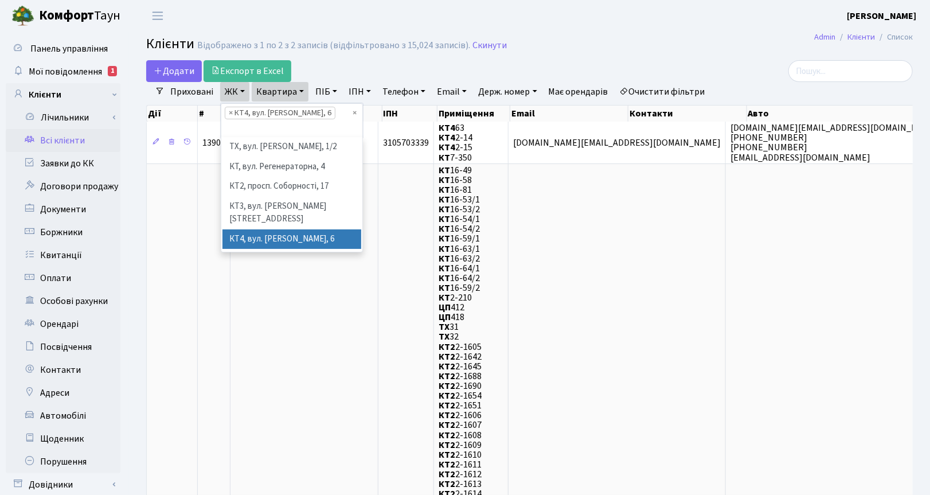
scroll to position [72, 0]
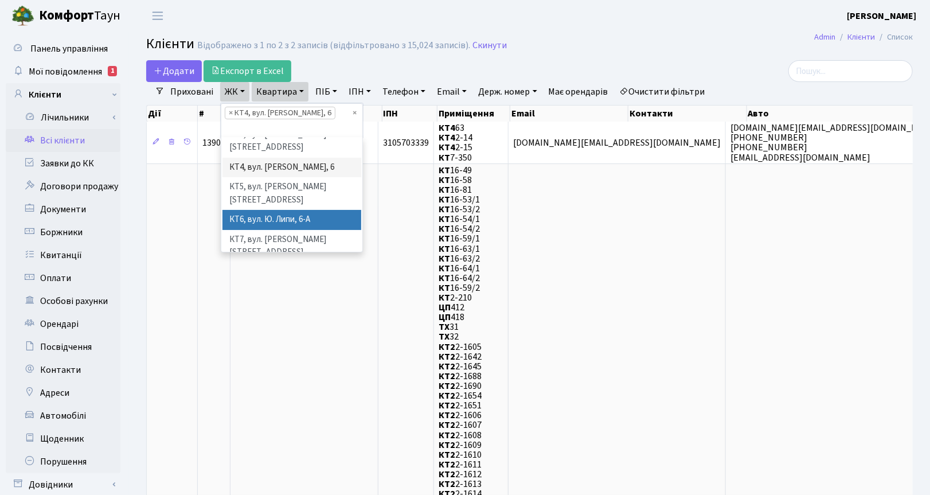
click at [284, 210] on li "КТ6, вул. Ю. Липи, 6-А" at bounding box center [291, 220] width 139 height 20
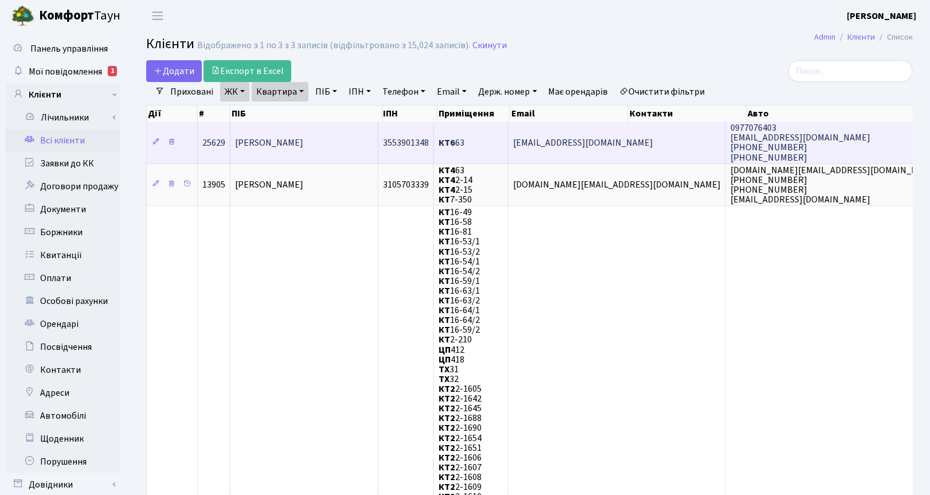
click at [281, 139] on span "Качурівська Жанна Сергіївна" at bounding box center [269, 142] width 68 height 13
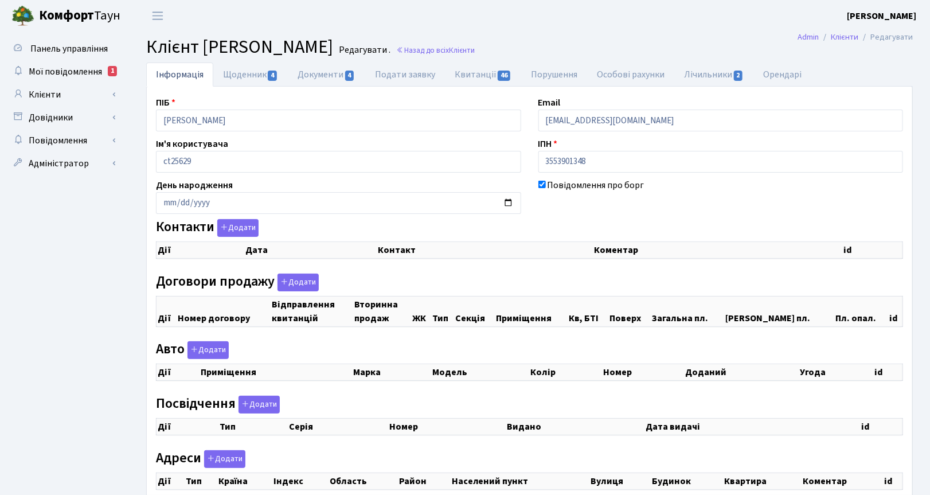
checkbox input "true"
select select "25"
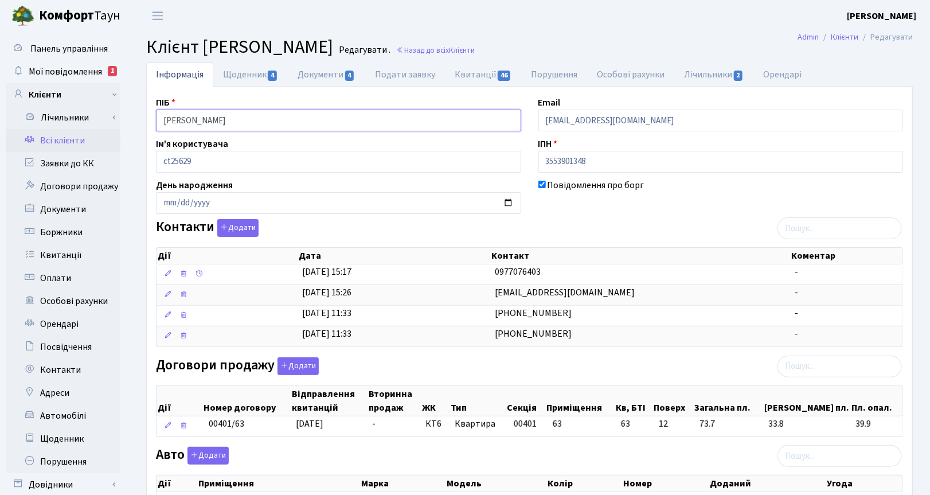
drag, startPoint x: 288, startPoint y: 120, endPoint x: 134, endPoint y: 133, distance: 155.3
click at [134, 133] on div "Інформація Щоденник 4 Документи 4 Подати заявку Квитанції 46 Порушення Особові …" at bounding box center [529, 386] width 801 height 649
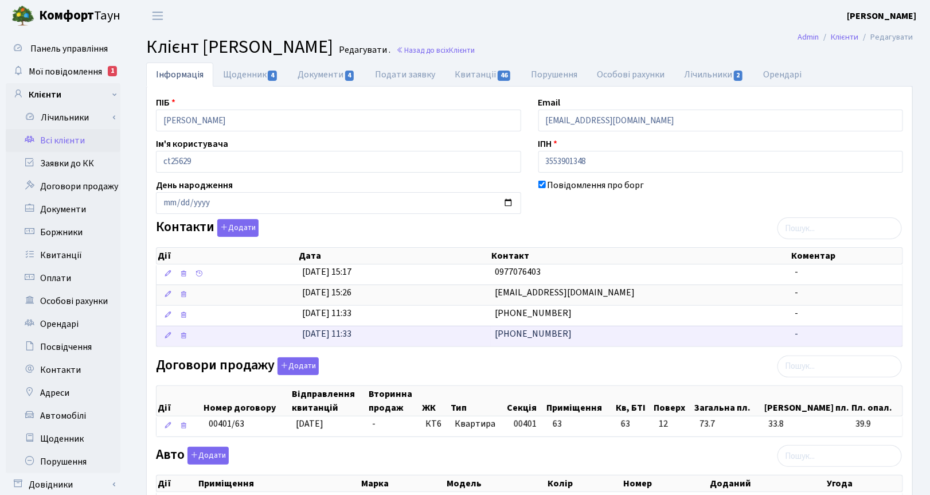
drag, startPoint x: 918, startPoint y: 339, endPoint x: 902, endPoint y: 334, distance: 17.0
click at [918, 339] on div "Інформація Щоденник 4 Документи 4 Подати заявку Квитанції 46 Порушення Особові …" at bounding box center [530, 386] width 784 height 649
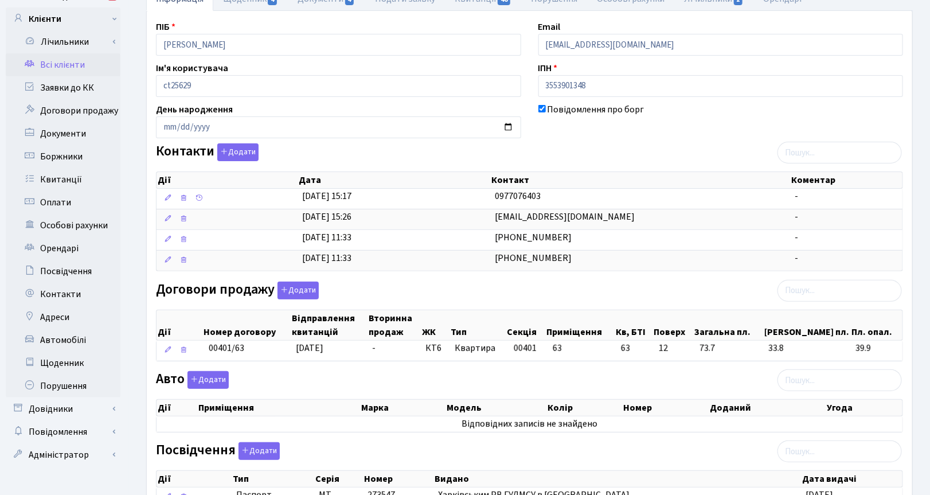
scroll to position [215, 0]
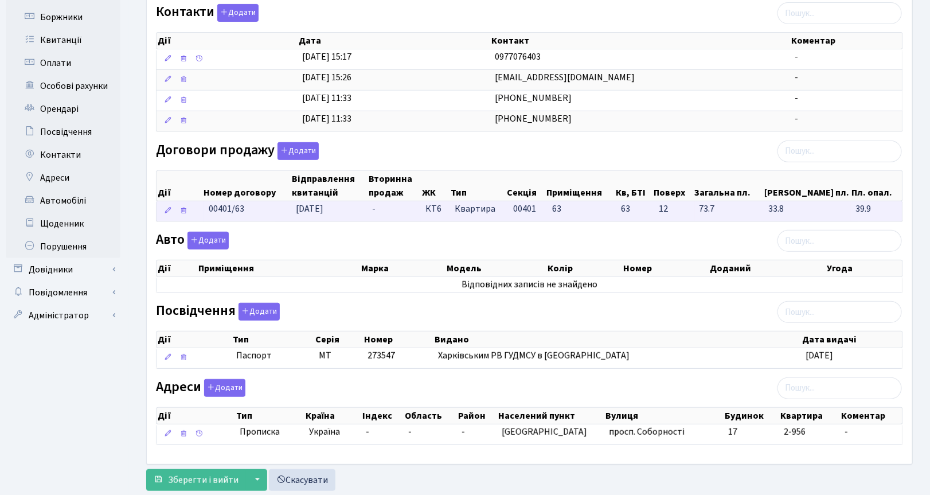
click at [314, 210] on span "[DATE]" at bounding box center [310, 208] width 28 height 13
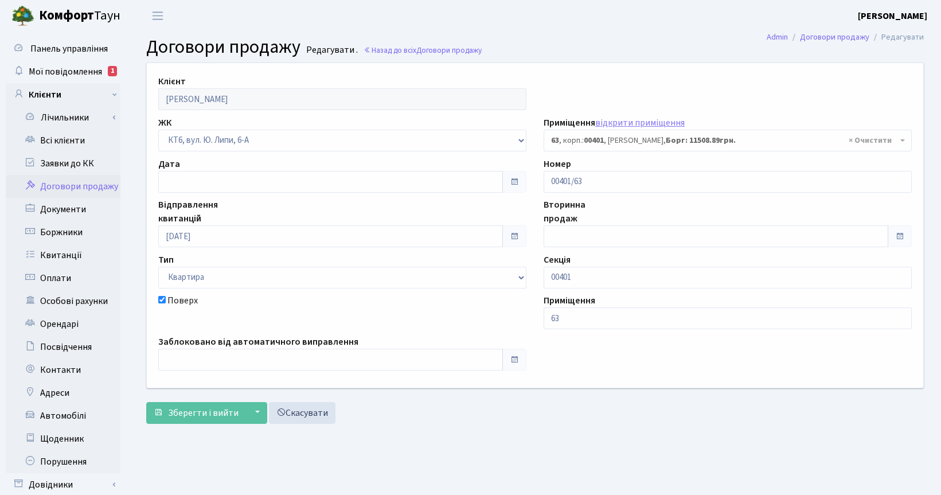
select select "17155"
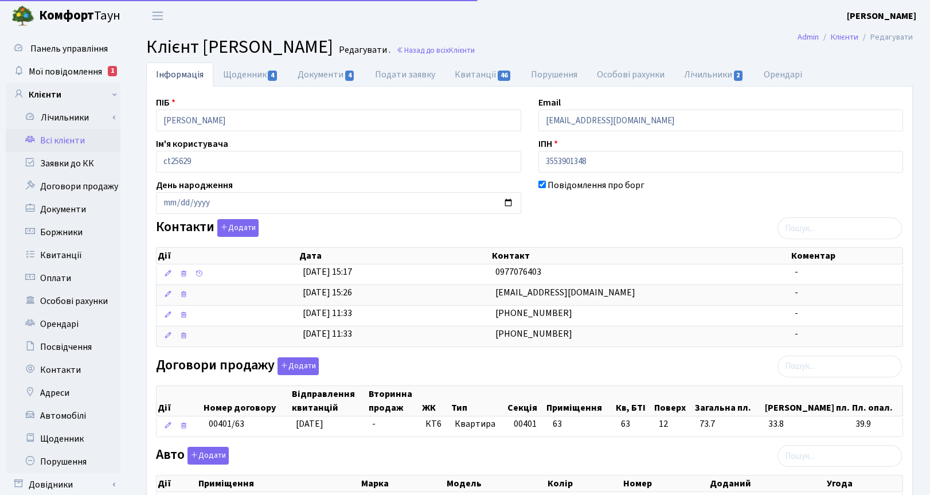
scroll to position [201, 0]
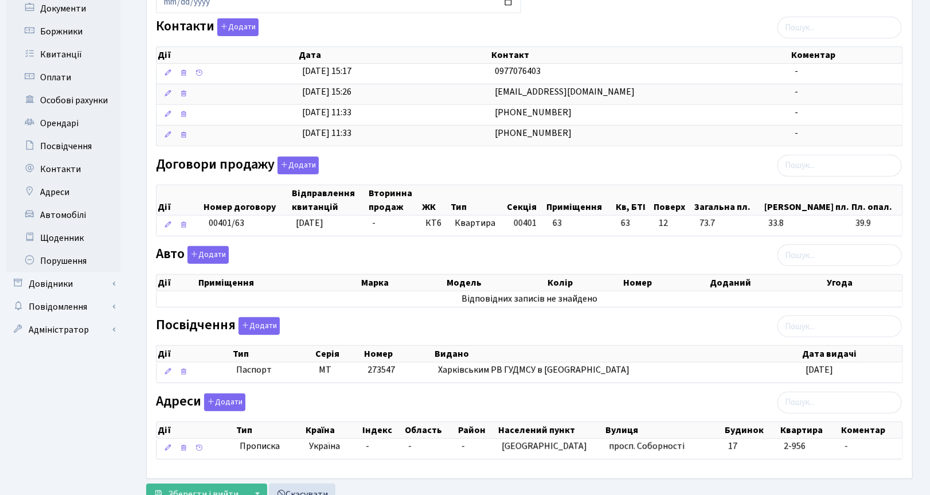
click at [144, 169] on div "Інформація Щоденник 4 Документи 4 Подати заявку Квитанції 46 Порушення Особові …" at bounding box center [530, 186] width 784 height 649
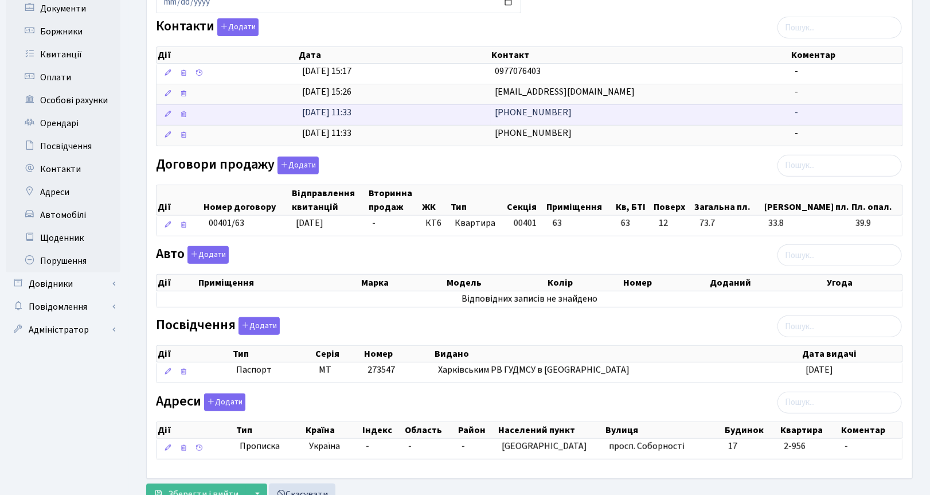
scroll to position [0, 0]
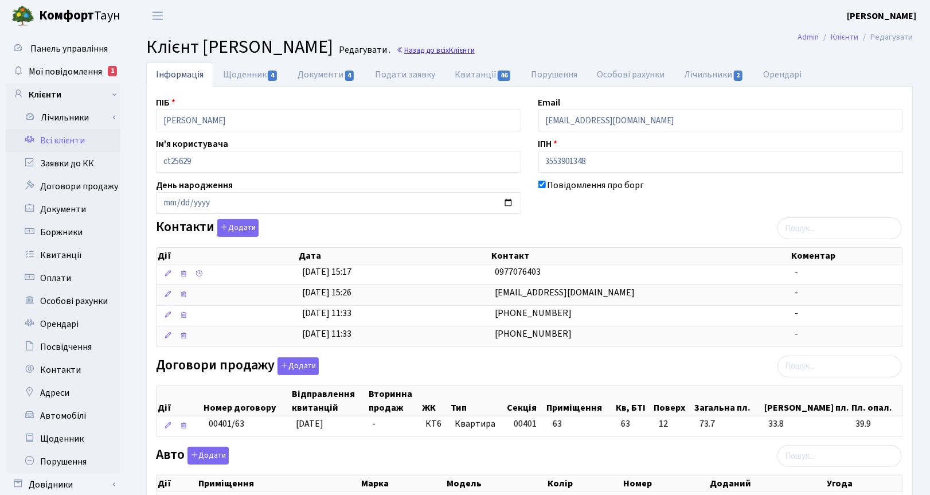
click at [475, 48] on link "Назад до всіх Клієнти" at bounding box center [435, 50] width 79 height 11
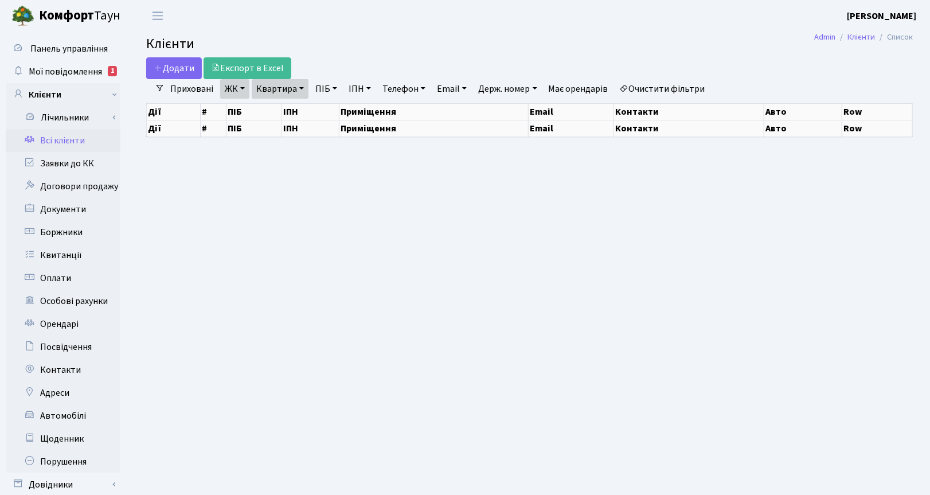
select select "25"
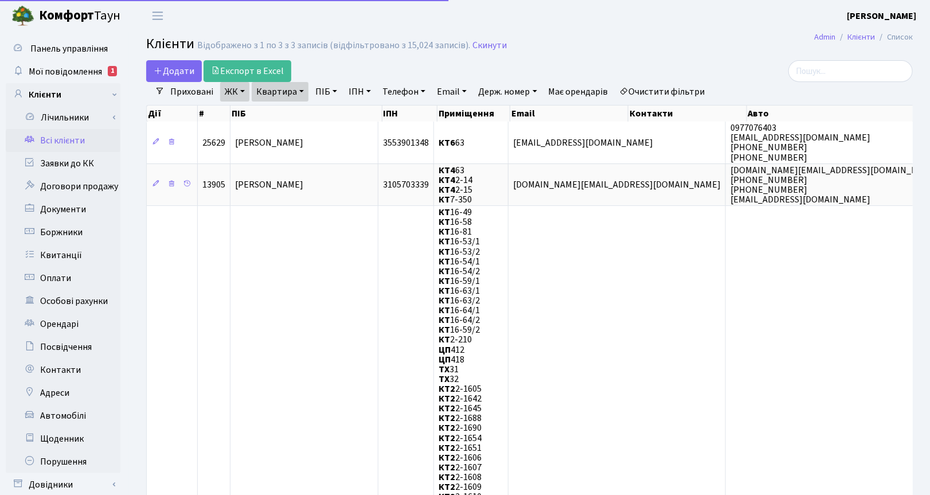
click at [298, 90] on link "Квартира" at bounding box center [280, 91] width 57 height 19
click at [287, 110] on input "63" at bounding box center [285, 114] width 67 height 22
type input "6"
type input "120"
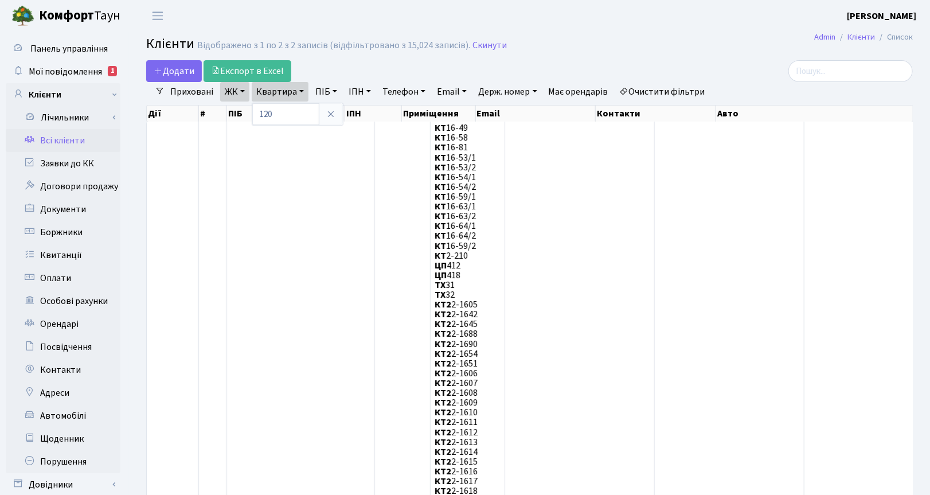
click at [238, 89] on link "ЖК" at bounding box center [234, 91] width 29 height 19
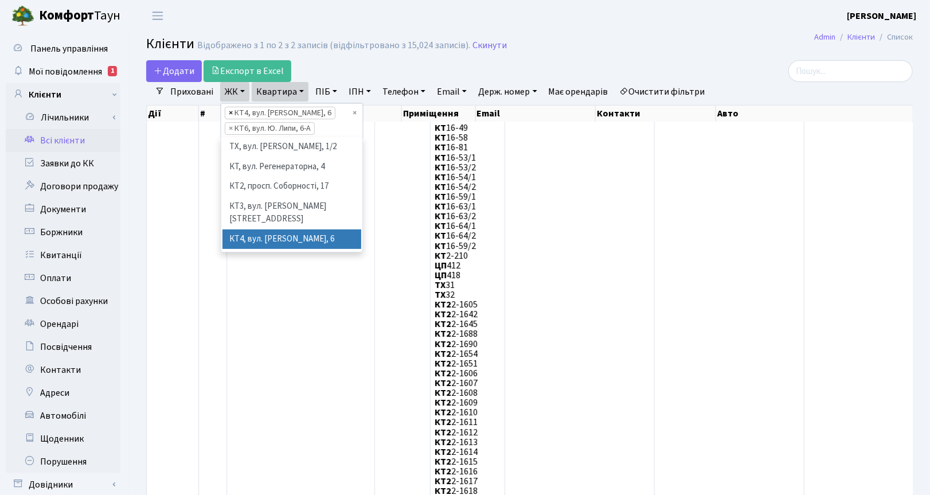
click at [229, 113] on span "×" at bounding box center [231, 112] width 4 height 11
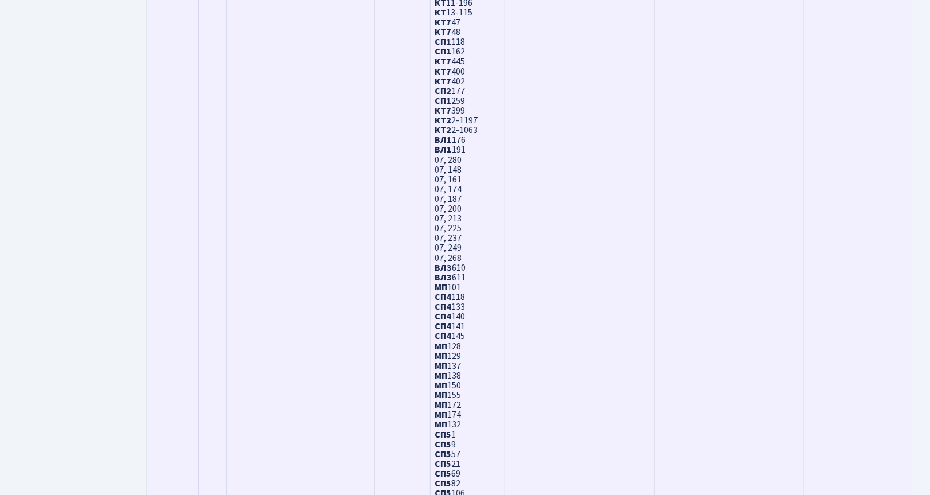
scroll to position [3251, 0]
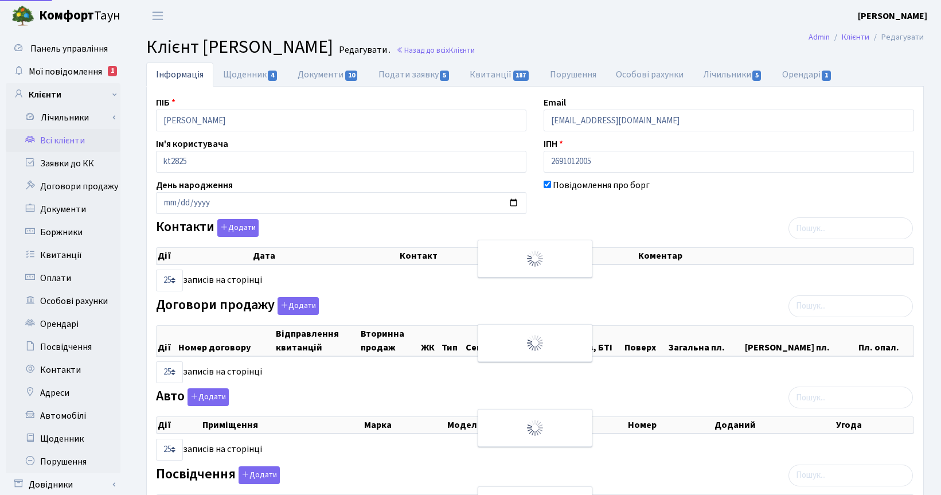
select select "25"
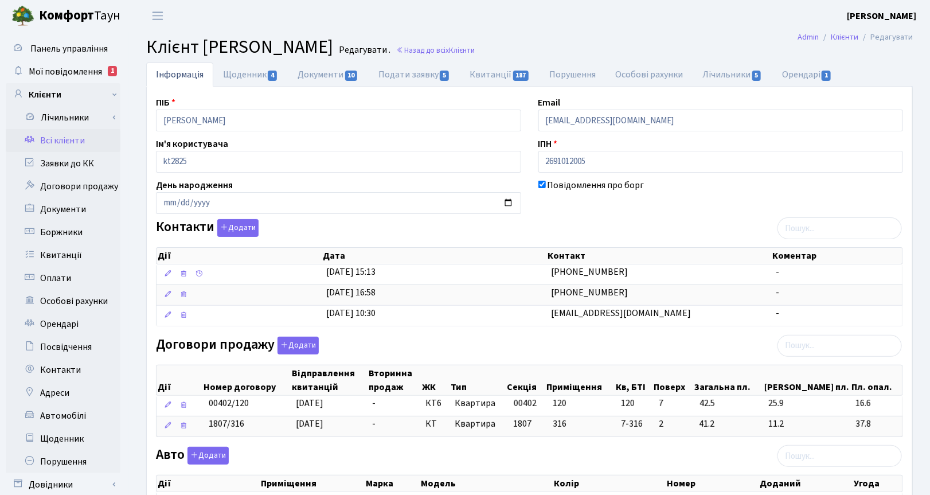
click at [531, 17] on header "[PERSON_NAME] [PERSON_NAME] Мій обліковий запис Вийти" at bounding box center [465, 16] width 930 height 32
drag, startPoint x: 263, startPoint y: 119, endPoint x: 102, endPoint y: 122, distance: 160.5
click at [102, 122] on div "Панель управління Мої повідомлення 1 Клієнти Лічильники Показання" at bounding box center [465, 394] width 930 height 724
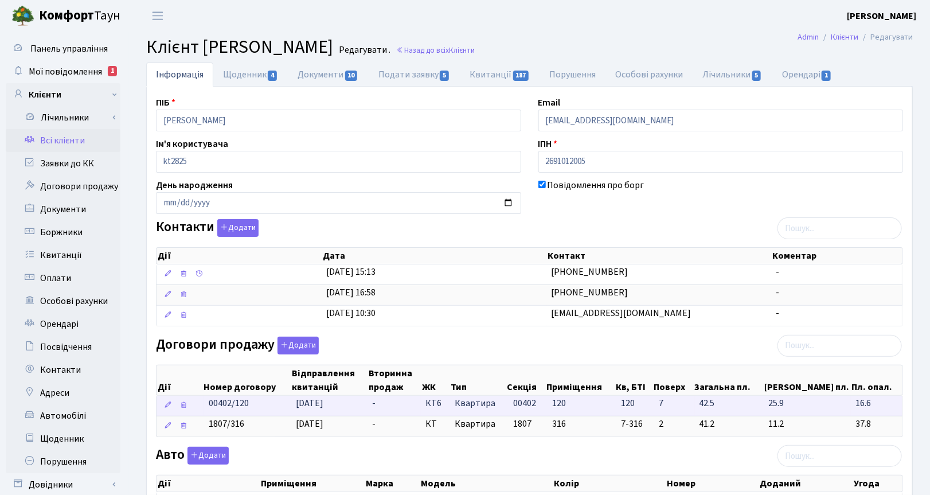
click at [445, 405] on span "КТ6" at bounding box center [435, 403] width 20 height 13
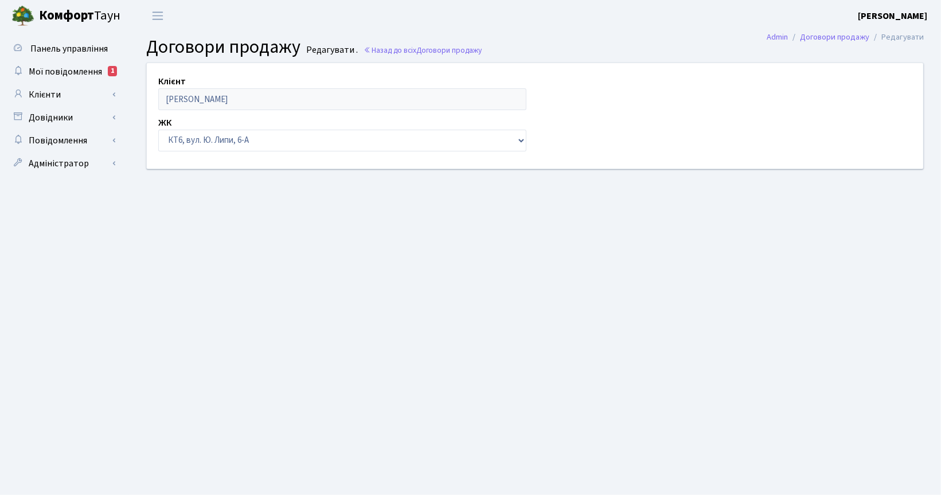
select select "17212"
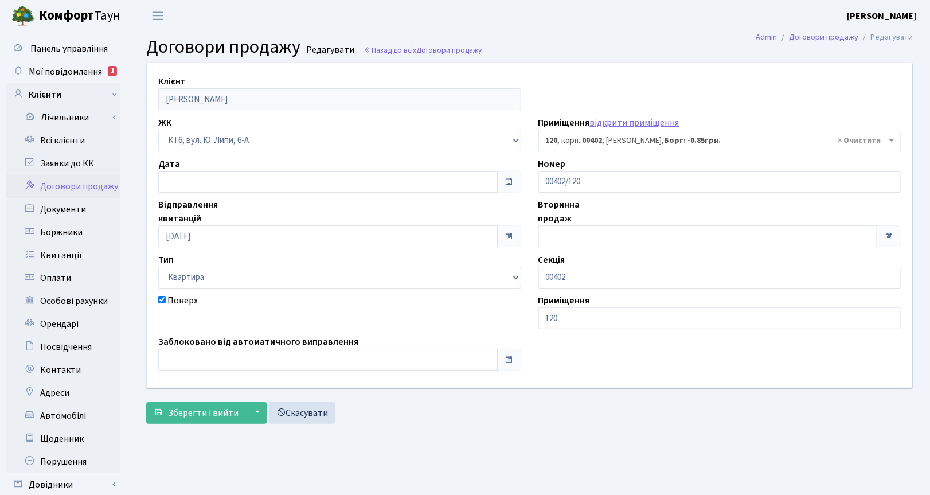
click at [224, 314] on div "Поверх" at bounding box center [340, 311] width 380 height 36
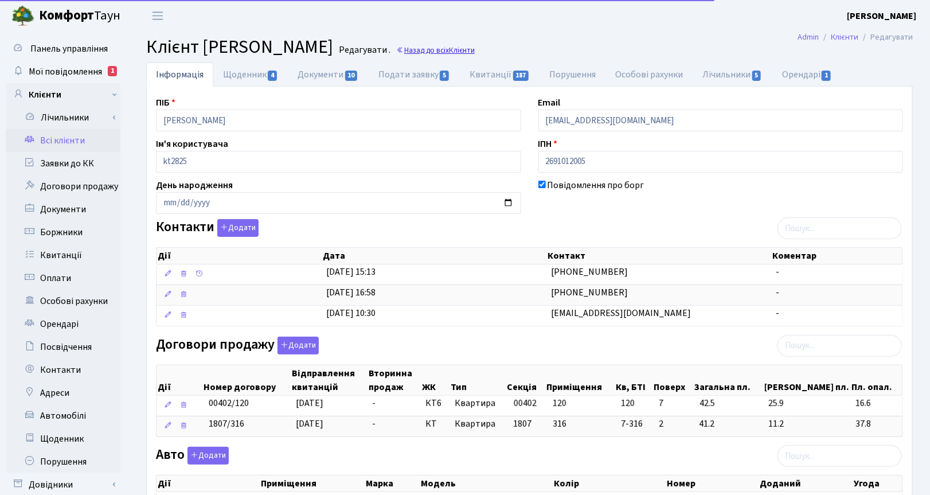
click at [475, 50] on span "Клієнти" at bounding box center [462, 50] width 26 height 11
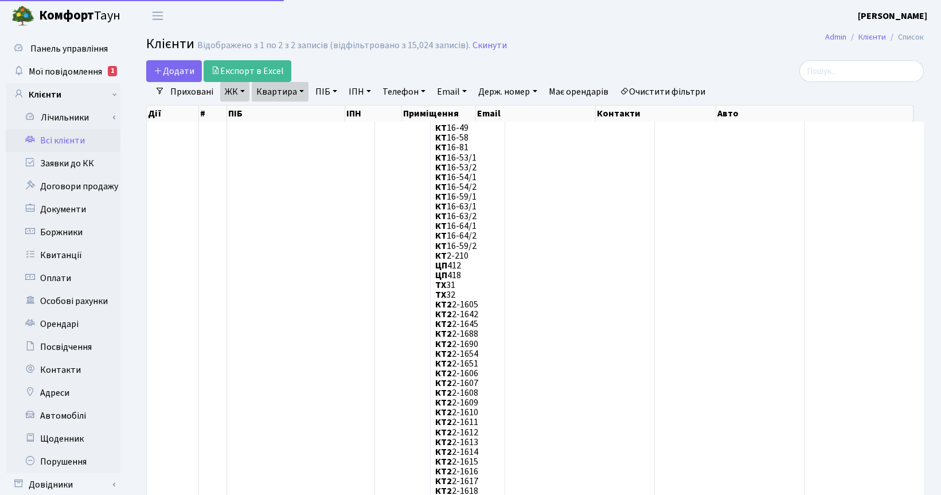
select select "25"
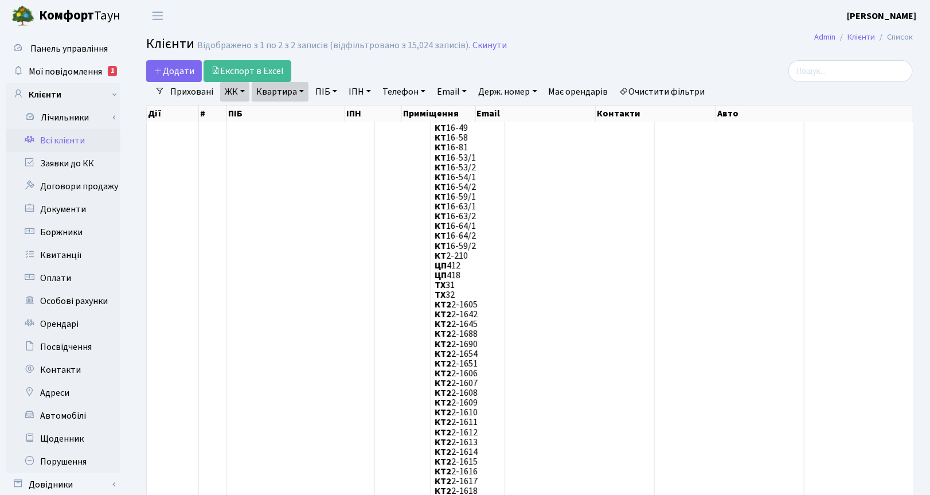
click at [300, 92] on link "Квартира" at bounding box center [280, 91] width 57 height 19
drag, startPoint x: 291, startPoint y: 112, endPoint x: 258, endPoint y: 113, distance: 32.7
click at [258, 113] on input "120" at bounding box center [285, 114] width 67 height 22
type input "216"
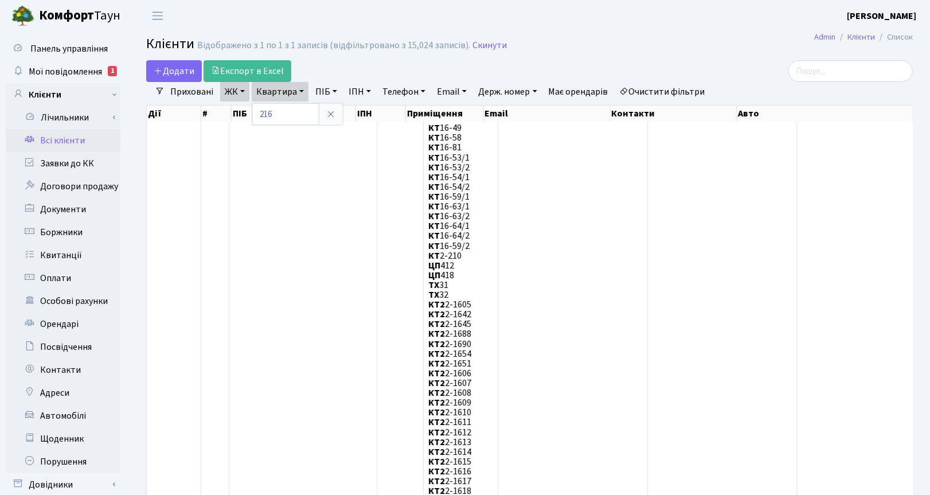
click at [238, 90] on link "ЖК" at bounding box center [234, 91] width 29 height 19
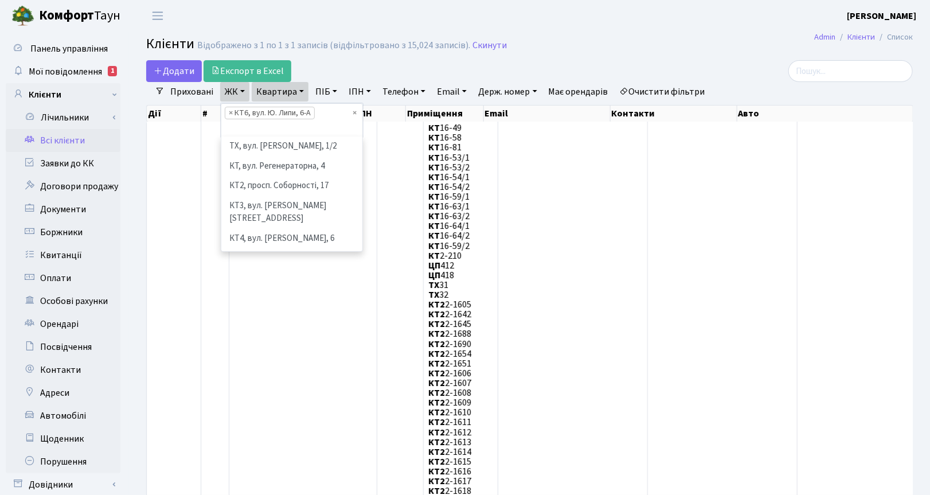
scroll to position [79, 0]
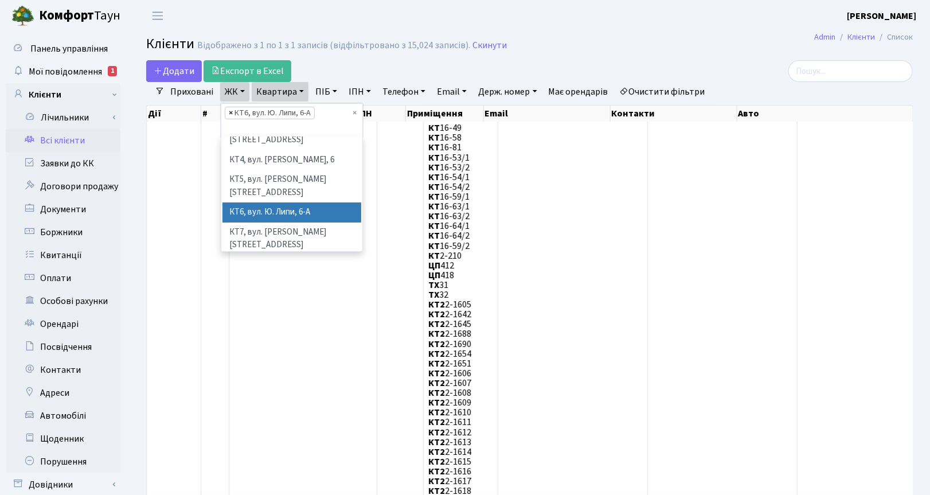
click at [230, 113] on span "×" at bounding box center [231, 112] width 4 height 11
select select
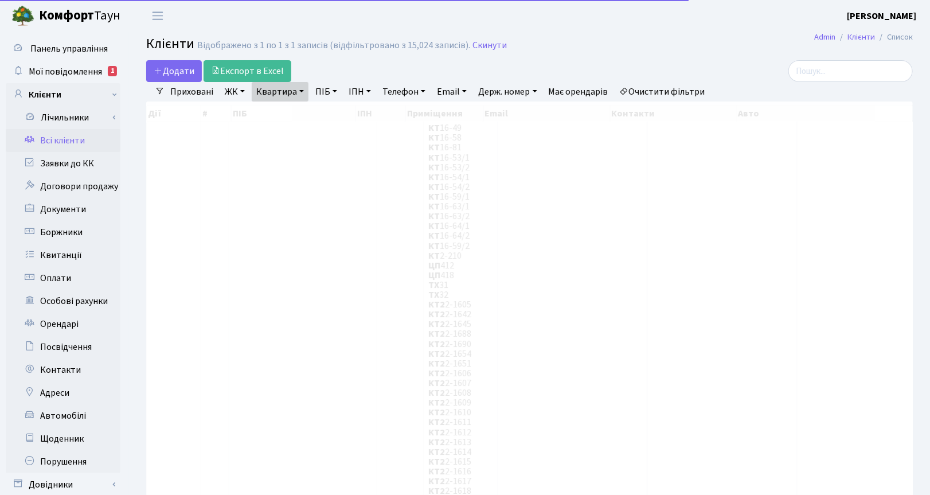
click at [240, 93] on link "ЖК" at bounding box center [234, 91] width 29 height 19
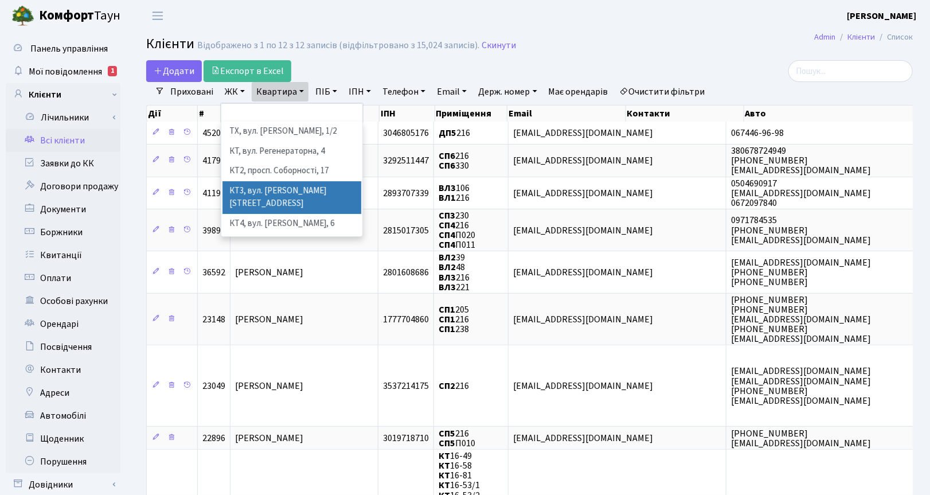
scroll to position [72, 0]
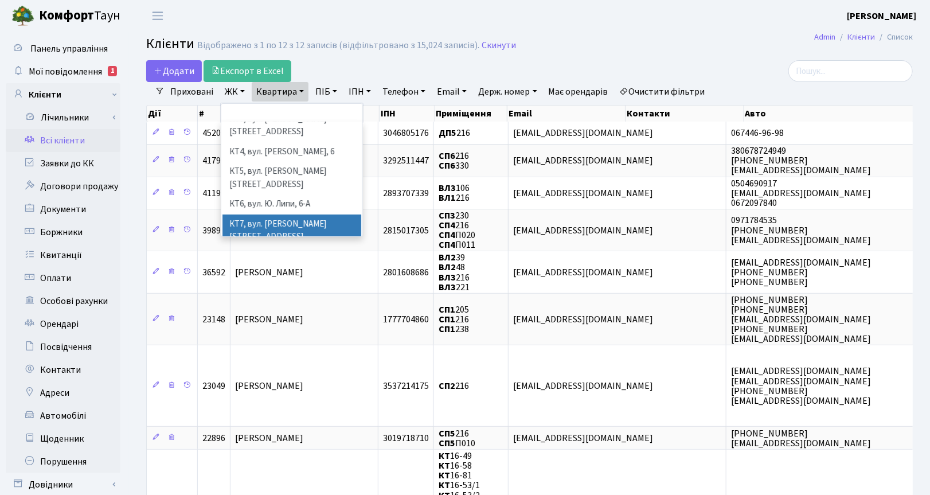
click at [261, 214] on li "КТ7, вул. [PERSON_NAME][STREET_ADDRESS]" at bounding box center [291, 230] width 139 height 33
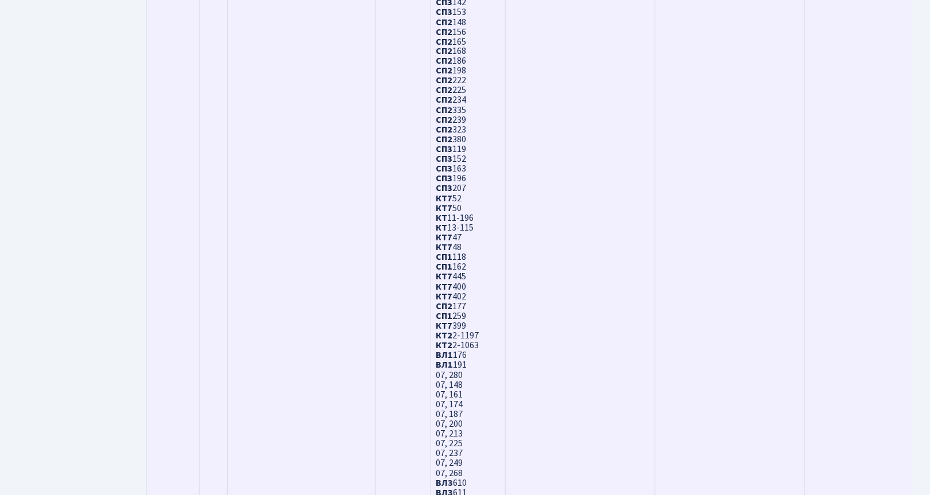
scroll to position [3288, 0]
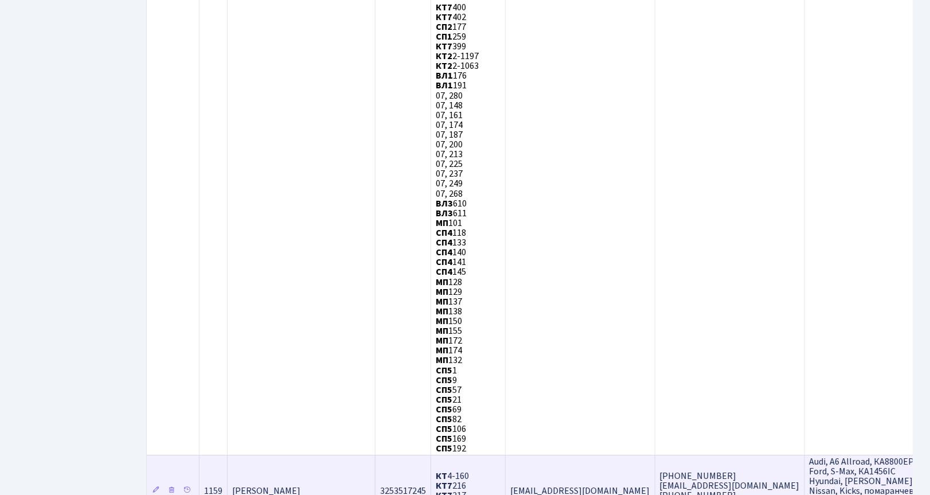
click at [276, 484] on span "[PERSON_NAME]" at bounding box center [266, 490] width 68 height 13
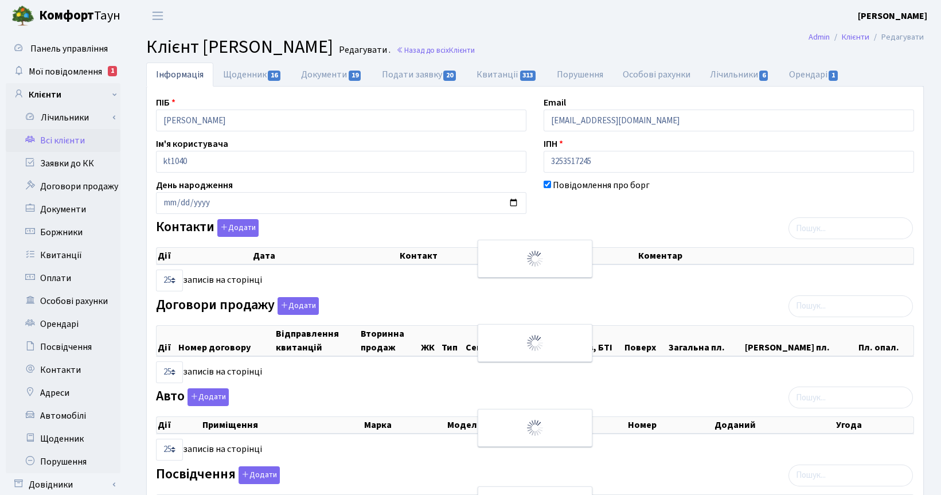
select select "25"
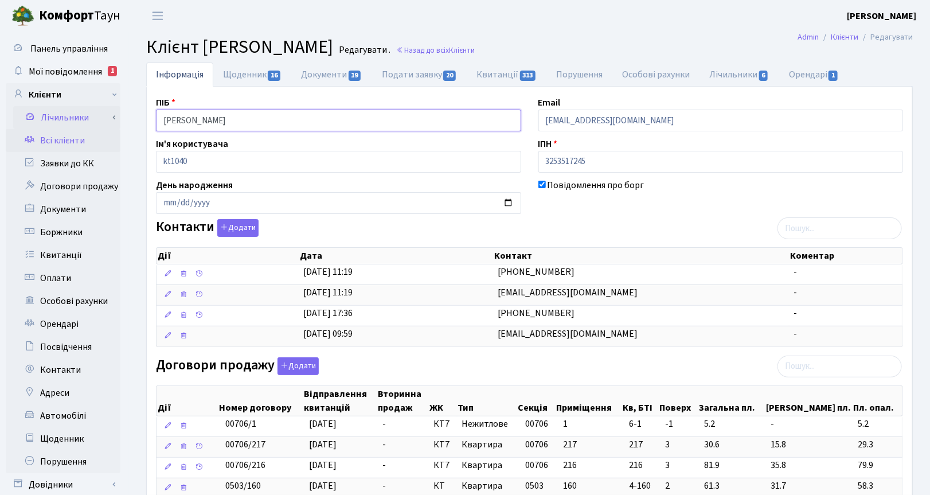
drag, startPoint x: 287, startPoint y: 123, endPoint x: 119, endPoint y: 115, distance: 167.6
click at [119, 115] on div "Панель управління Мої повідомлення 1 Клієнти Лічильники Показання" at bounding box center [465, 503] width 930 height 942
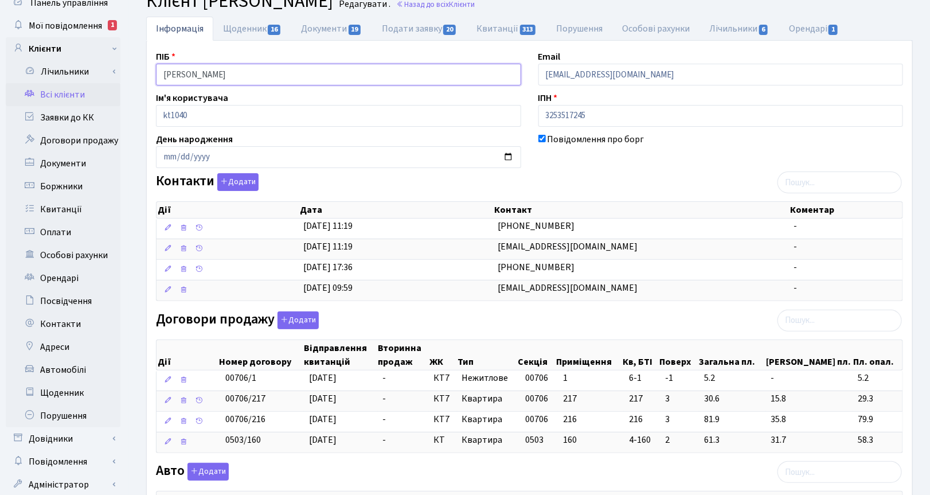
scroll to position [72, 0]
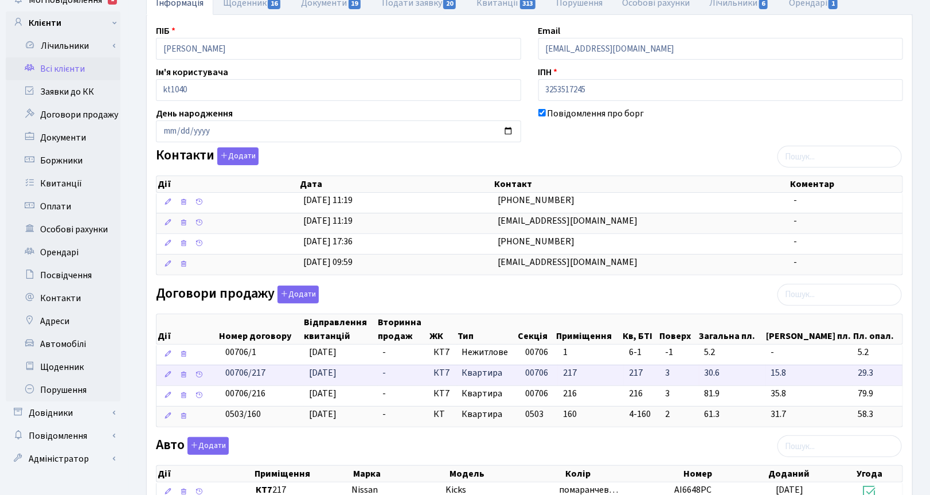
click at [406, 378] on td "-" at bounding box center [403, 375] width 51 height 21
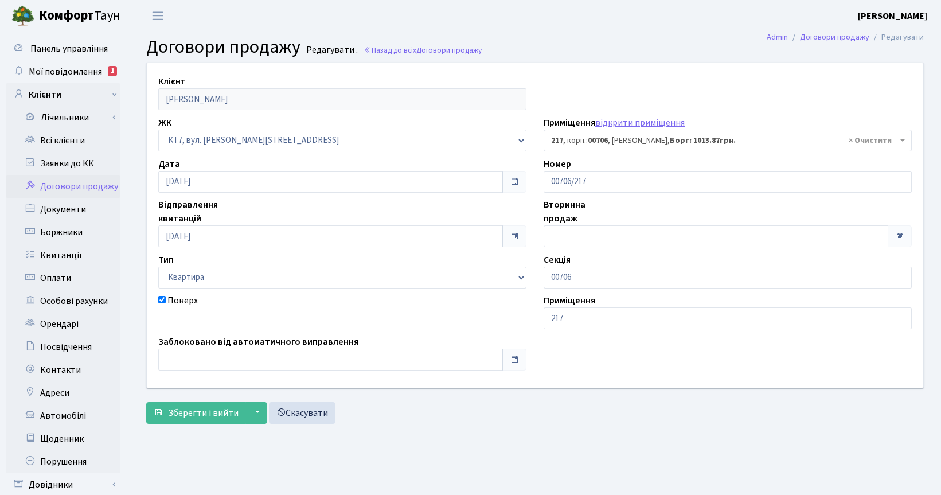
select select "18669"
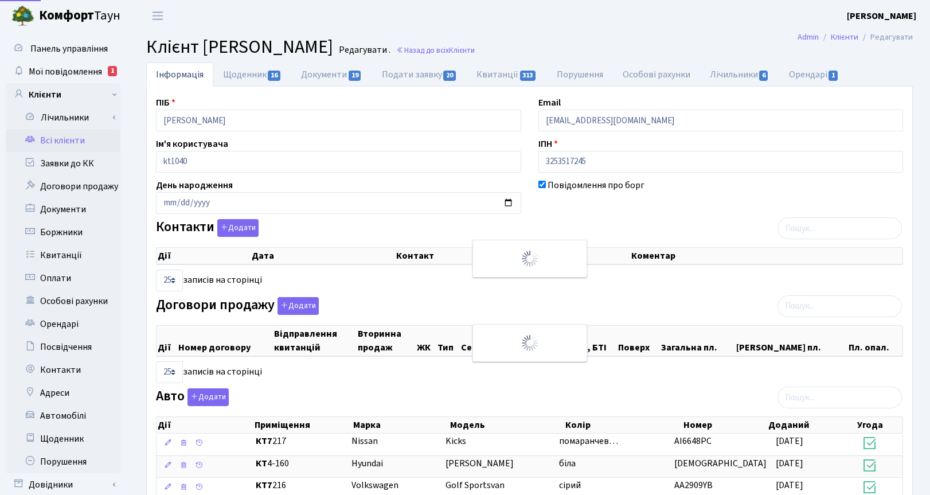
select select "25"
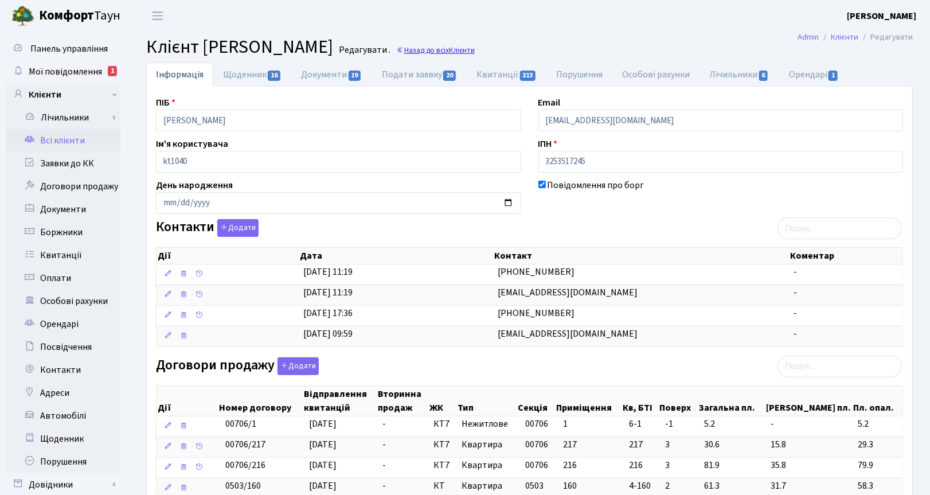
click at [475, 52] on span "Клієнти" at bounding box center [462, 50] width 26 height 11
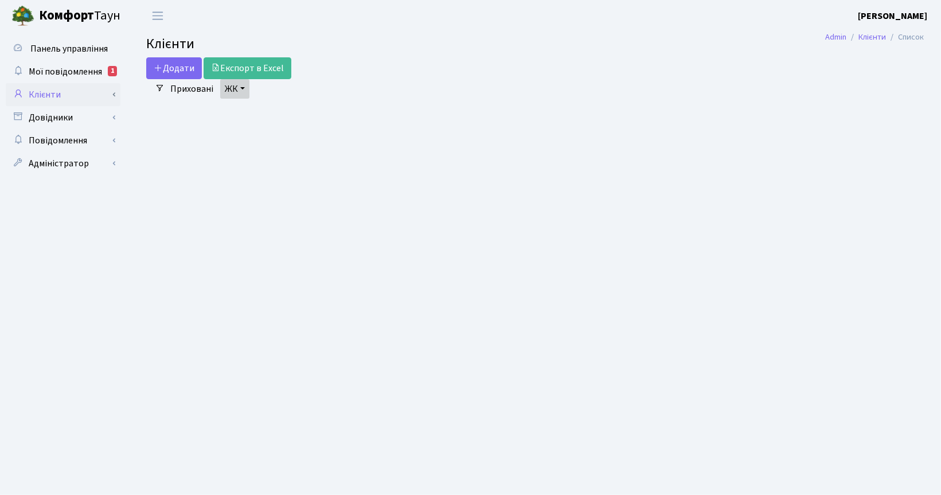
select select "25"
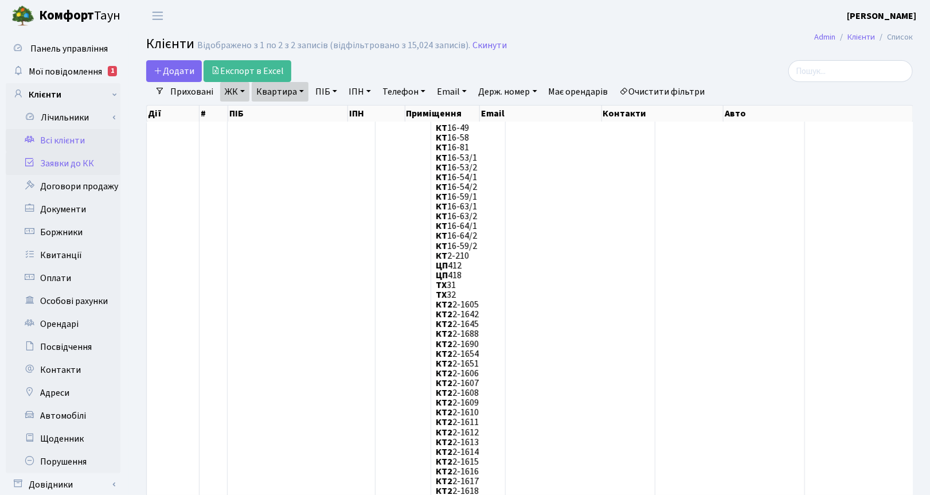
click at [71, 159] on link "Заявки до КК" at bounding box center [63, 163] width 115 height 23
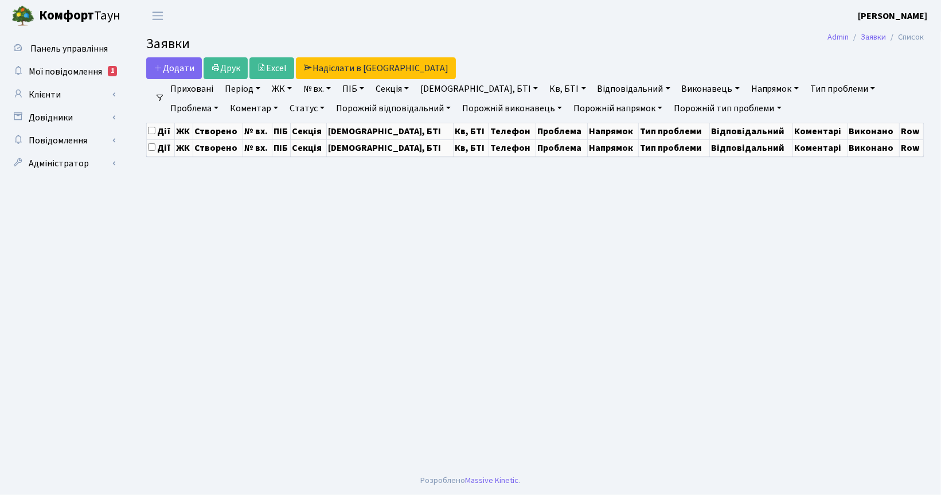
select select "25"
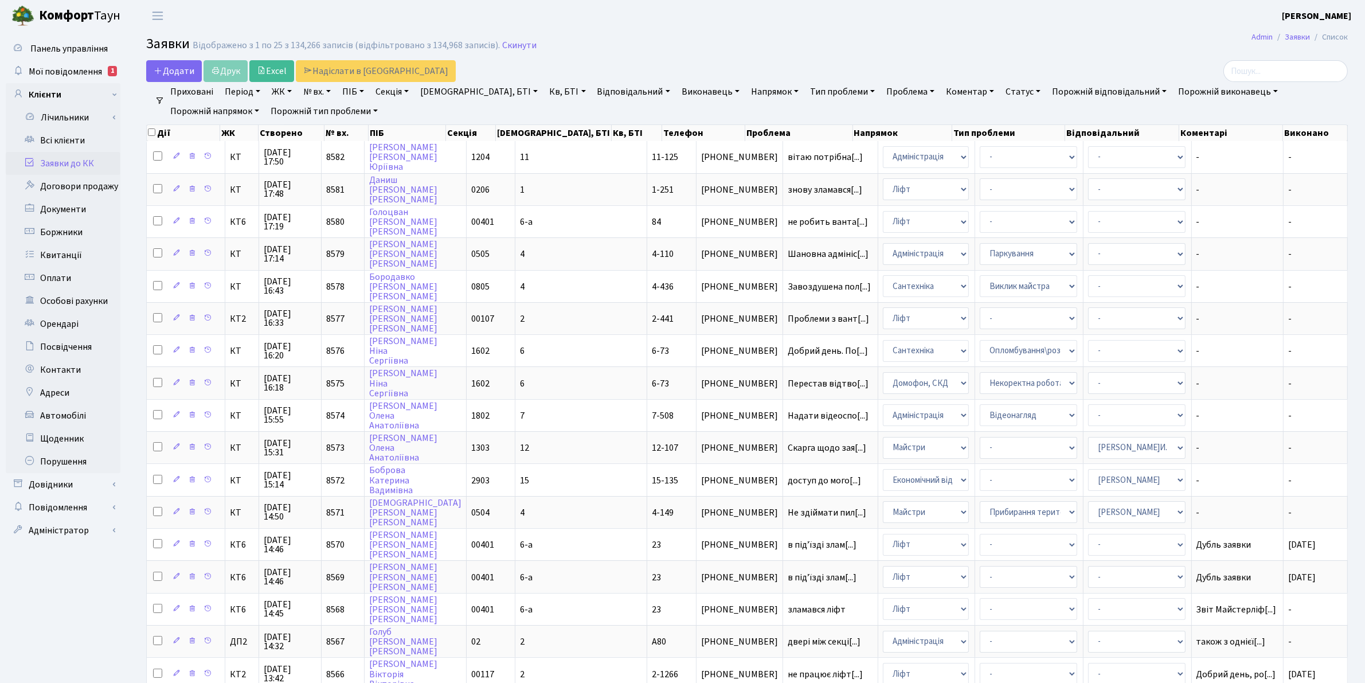
click at [940, 95] on link "Статус" at bounding box center [1023, 91] width 44 height 19
click at [940, 159] on link "Не виконано" at bounding box center [1046, 161] width 91 height 18
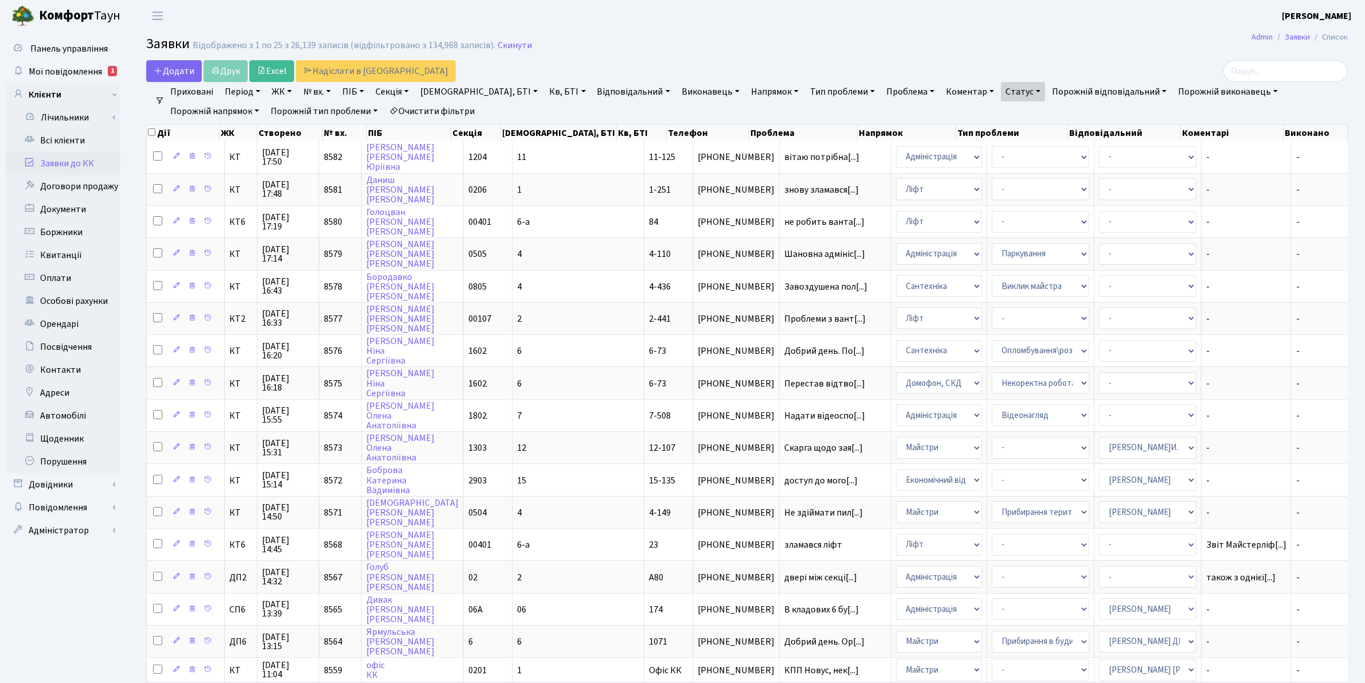
click at [746, 84] on link "Напрямок" at bounding box center [774, 91] width 57 height 19
click at [749, 147] on li "Домофон, СКД" at bounding box center [818, 152] width 139 height 20
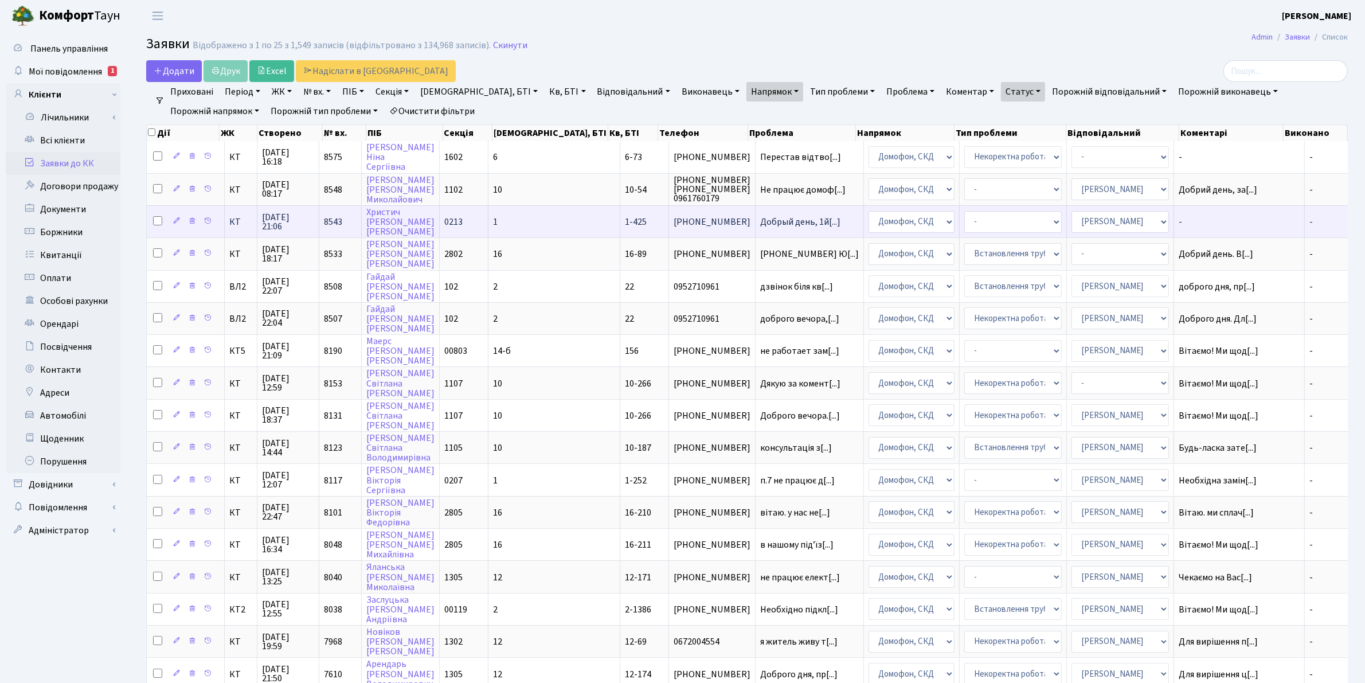
click at [285, 220] on span "30.09.2025 21:06" at bounding box center [288, 222] width 52 height 18
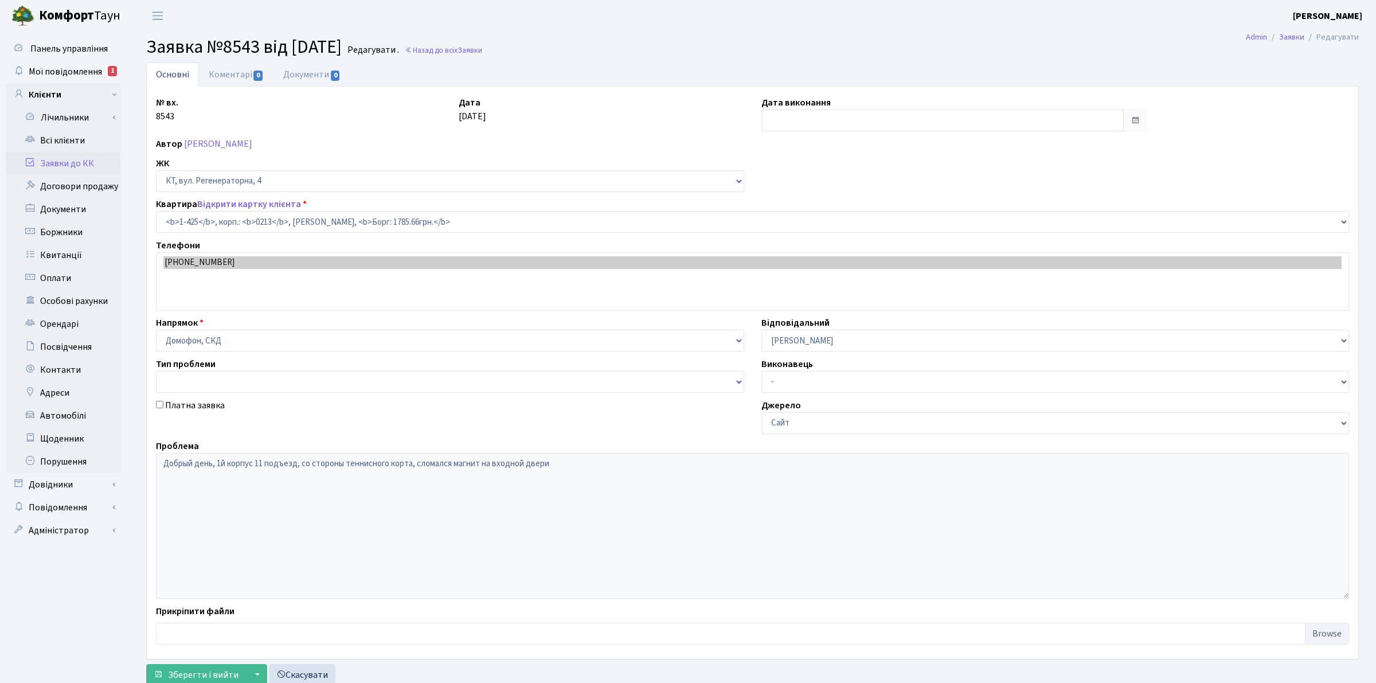
select select "476"
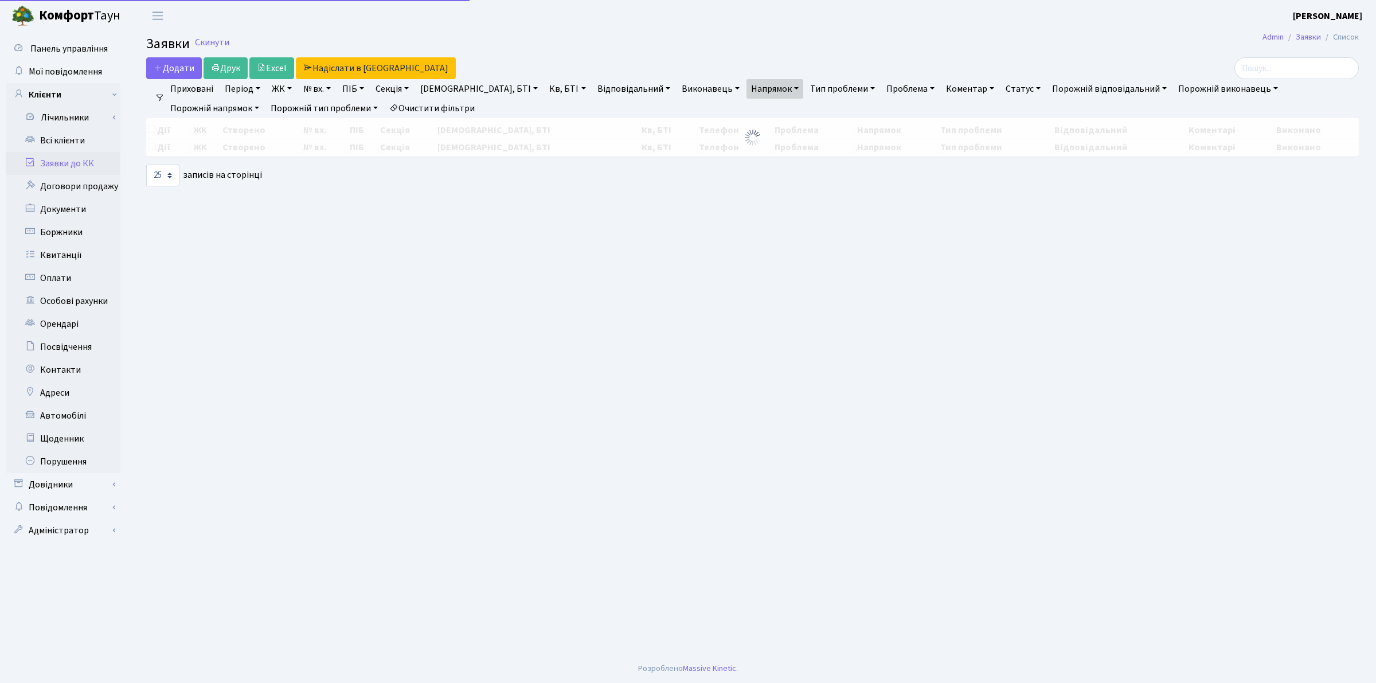
select select "25"
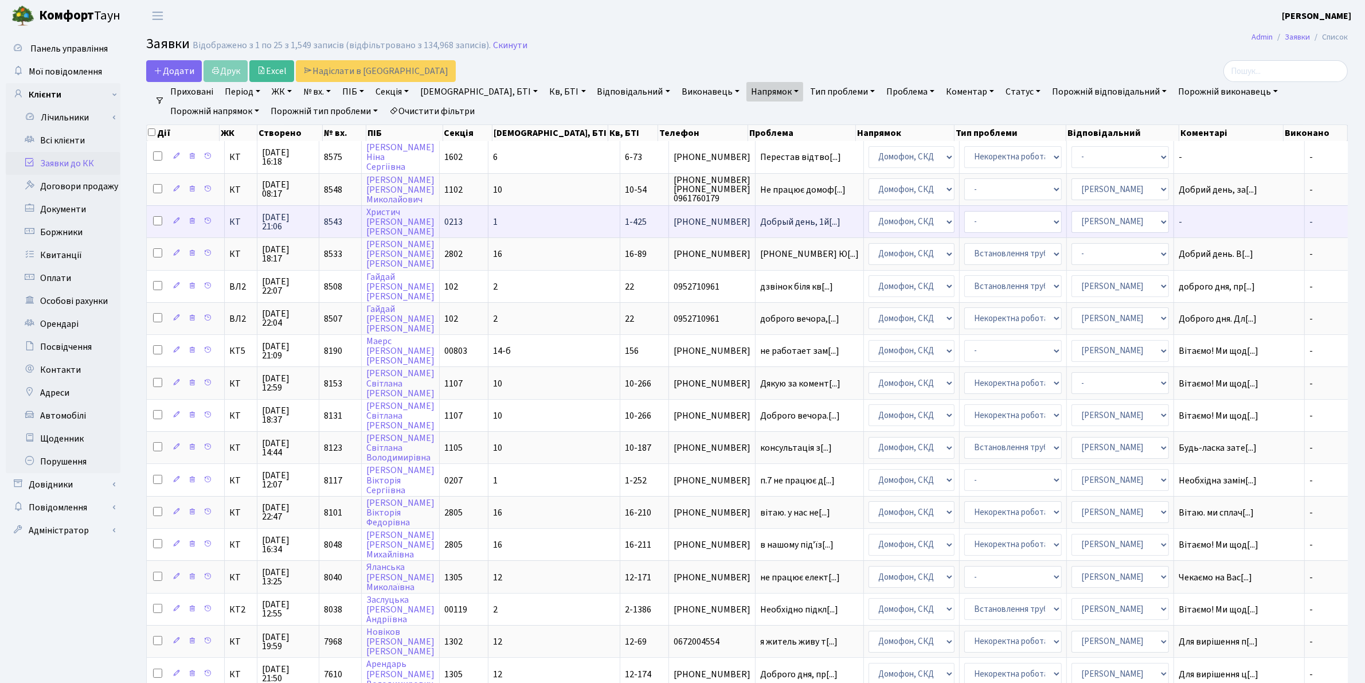
click at [155, 219] on input "checkbox" at bounding box center [157, 220] width 9 height 9
checkbox input "true"
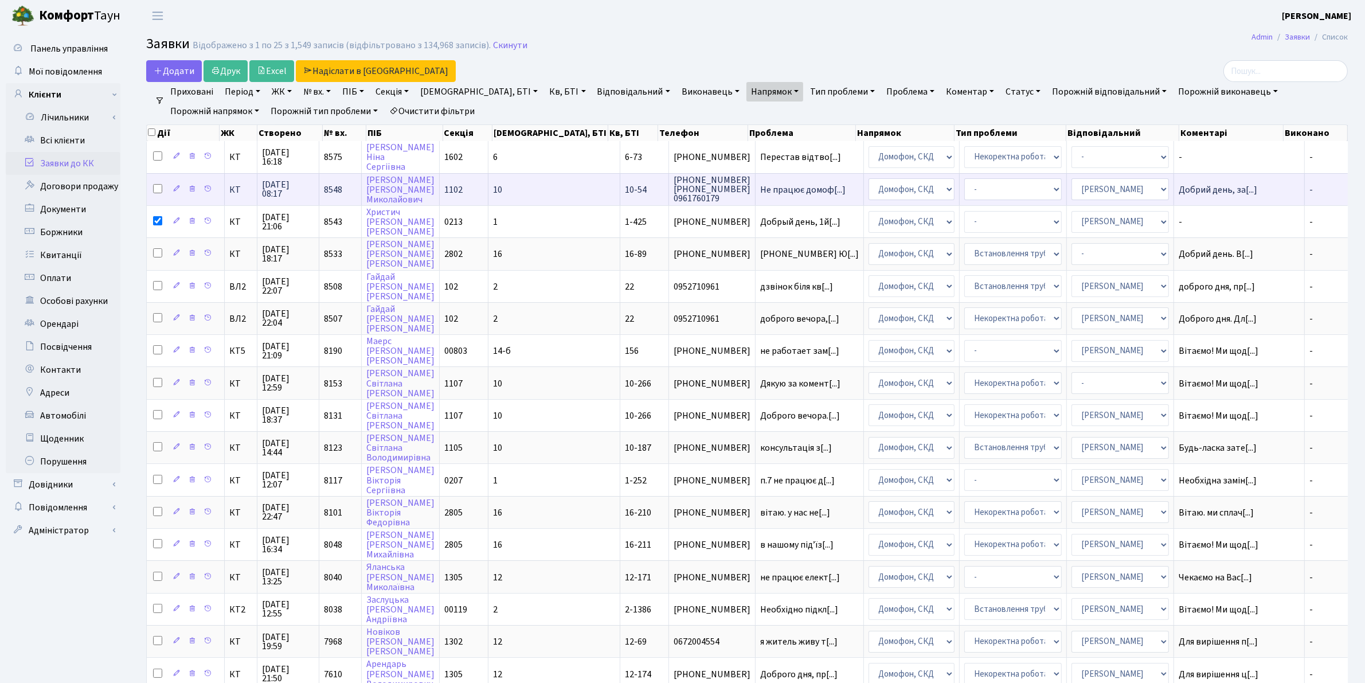
click at [155, 185] on input "checkbox" at bounding box center [157, 188] width 9 height 9
checkbox input "true"
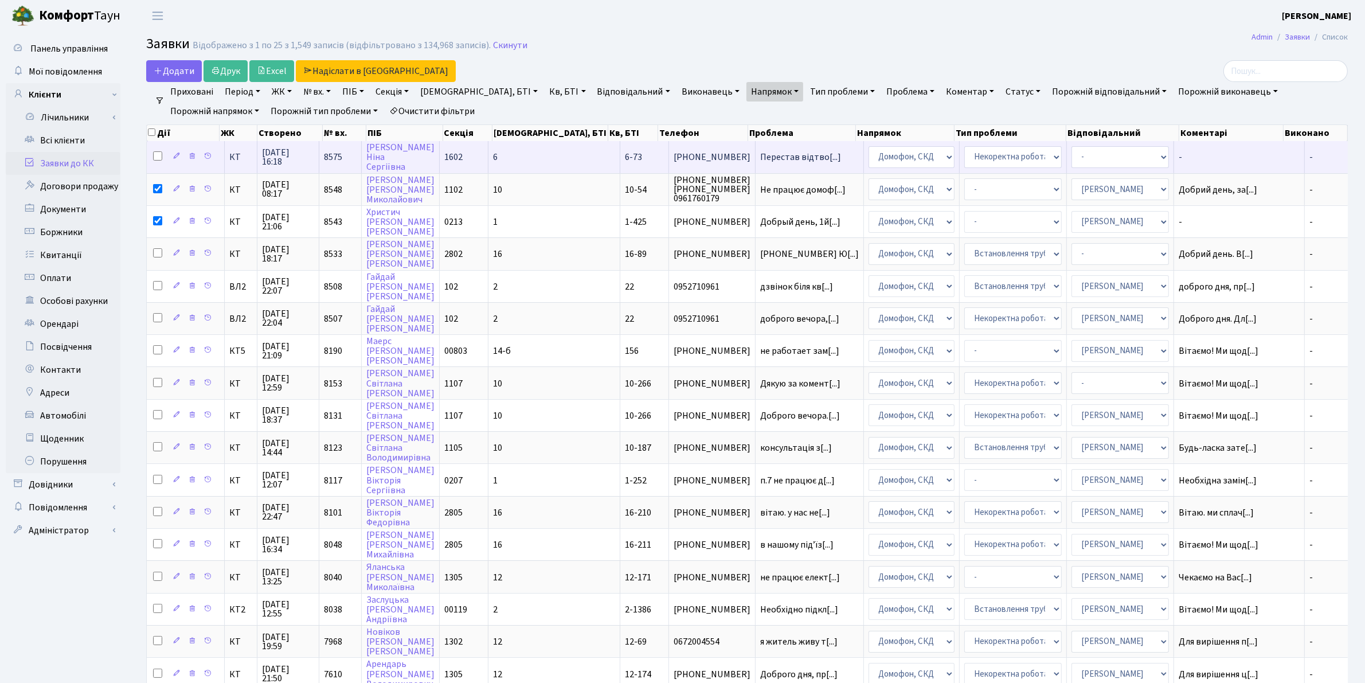
click at [156, 158] on input "checkbox" at bounding box center [157, 155] width 9 height 9
checkbox input "true"
click at [273, 154] on span "01.10.2025 16:18" at bounding box center [288, 157] width 52 height 18
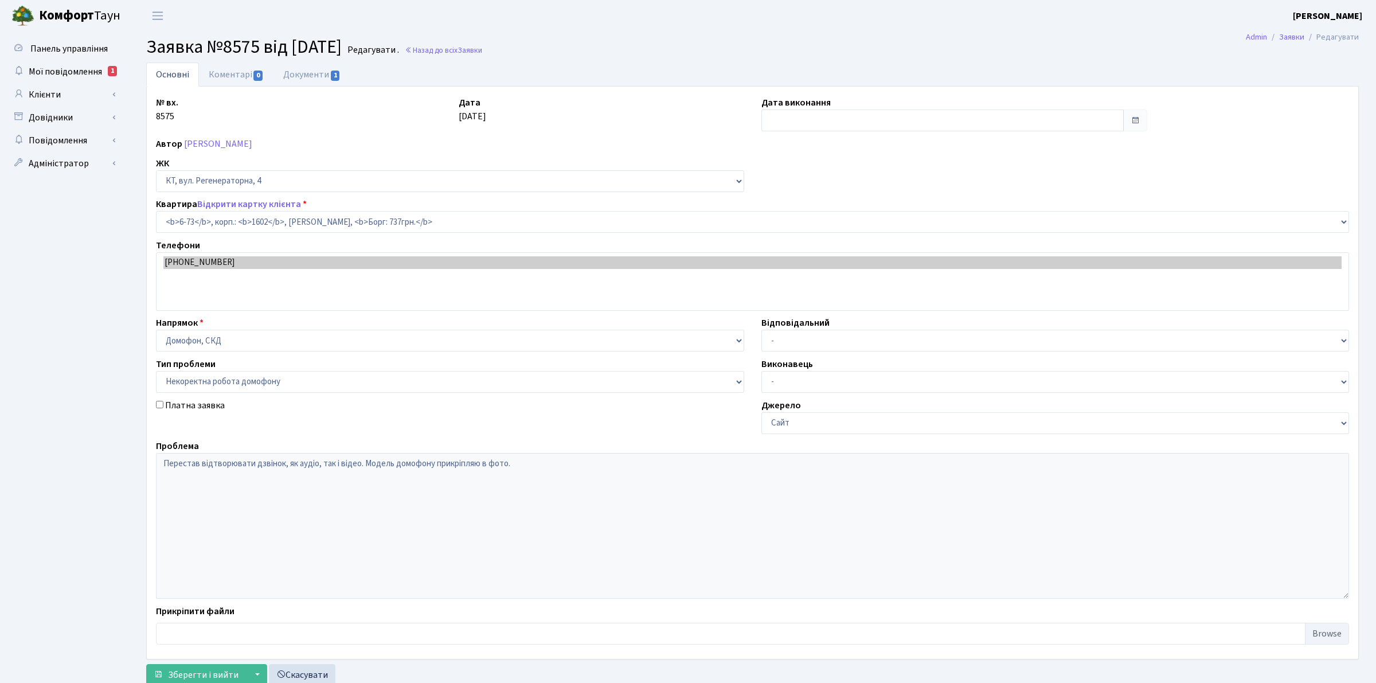
select select "5298"
select select "38"
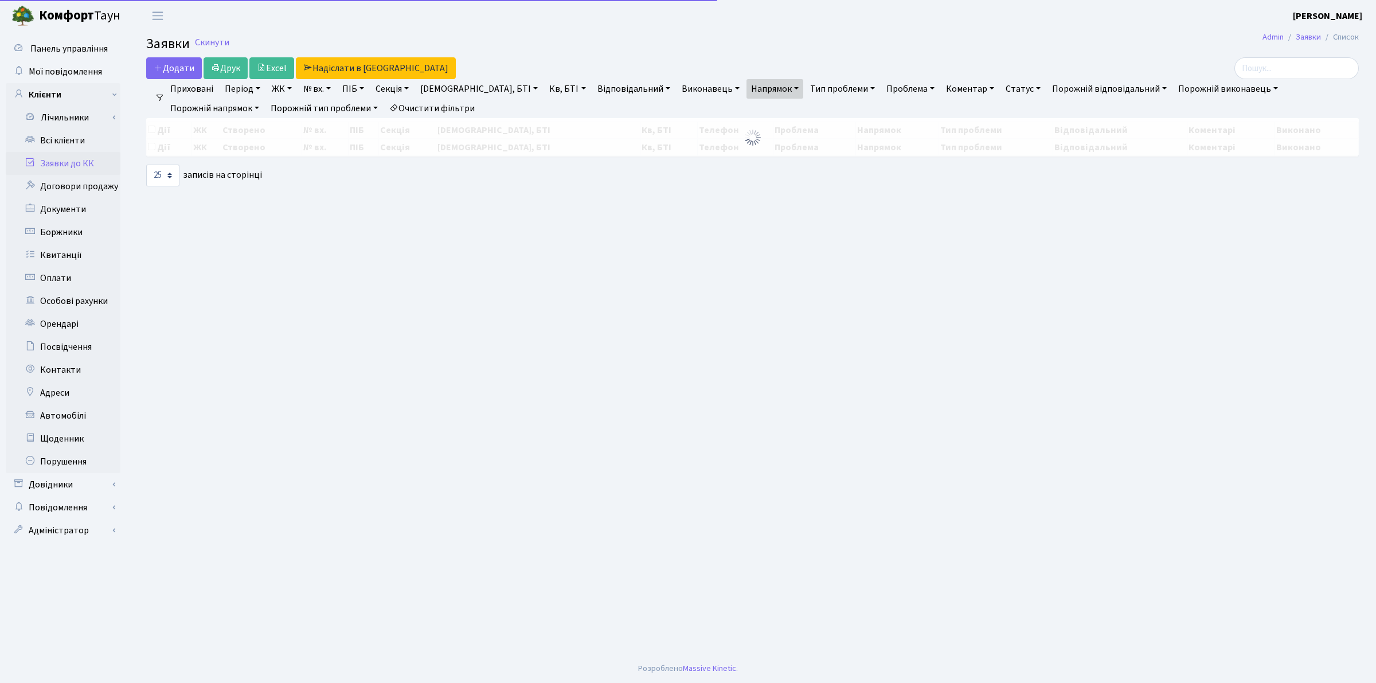
select select "25"
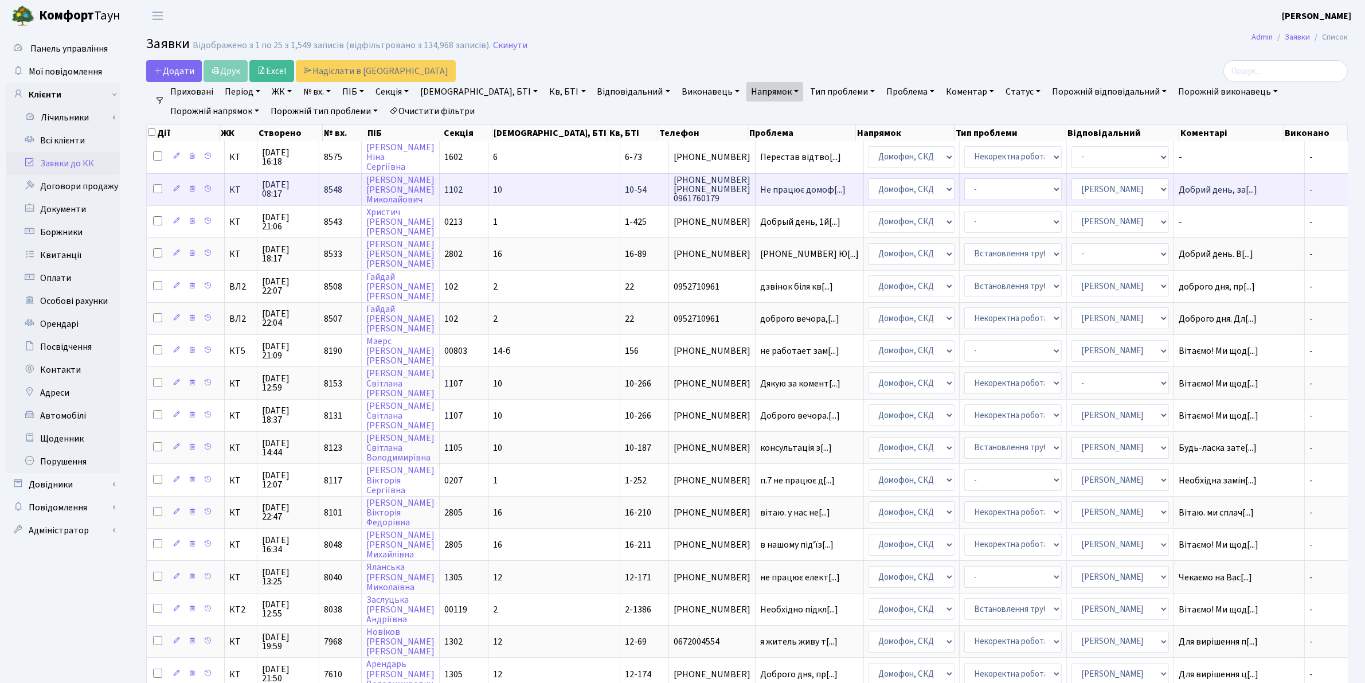
click at [288, 190] on span "01.10.2025 08:17" at bounding box center [288, 189] width 52 height 18
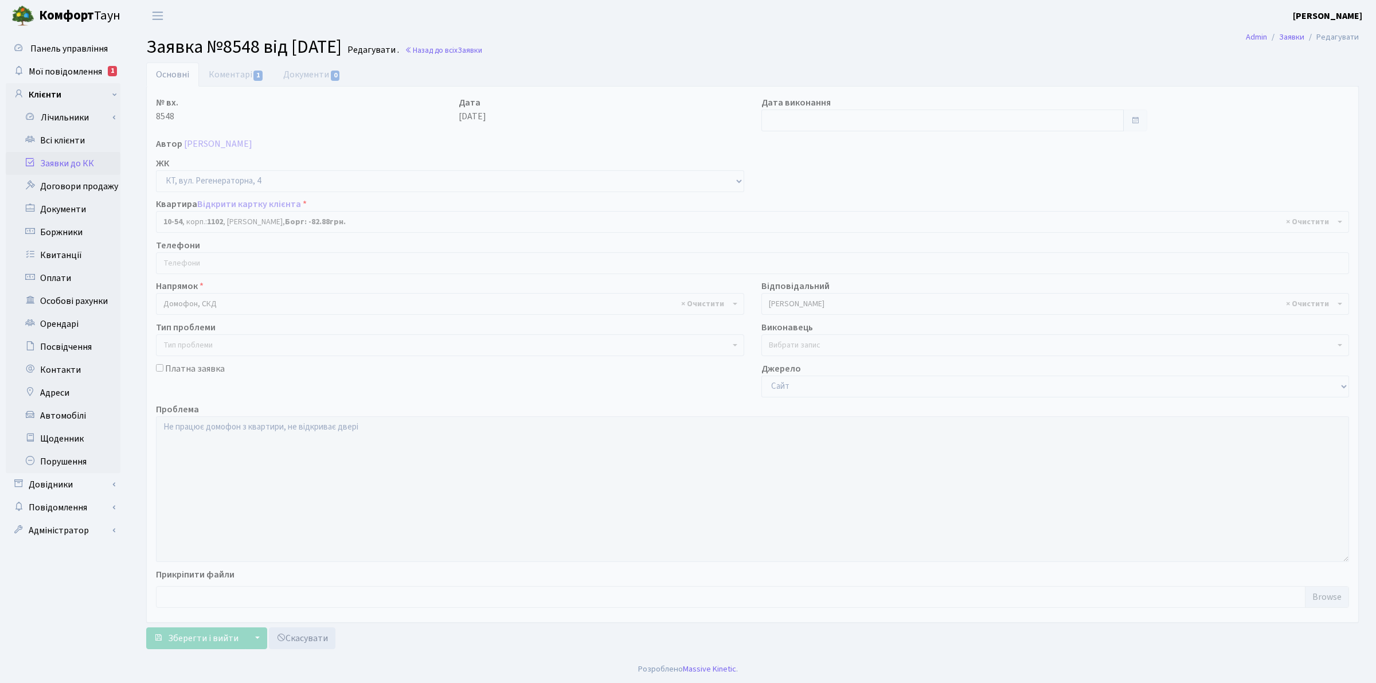
select select "6623"
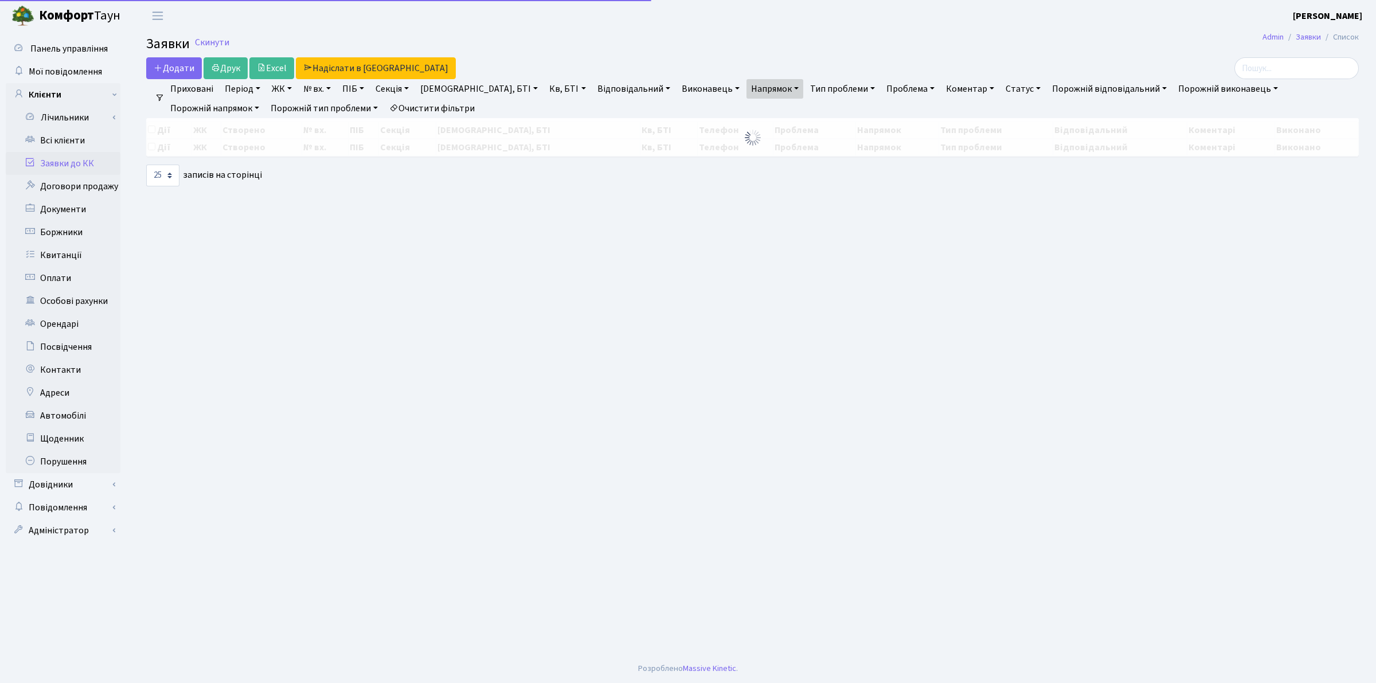
select select "25"
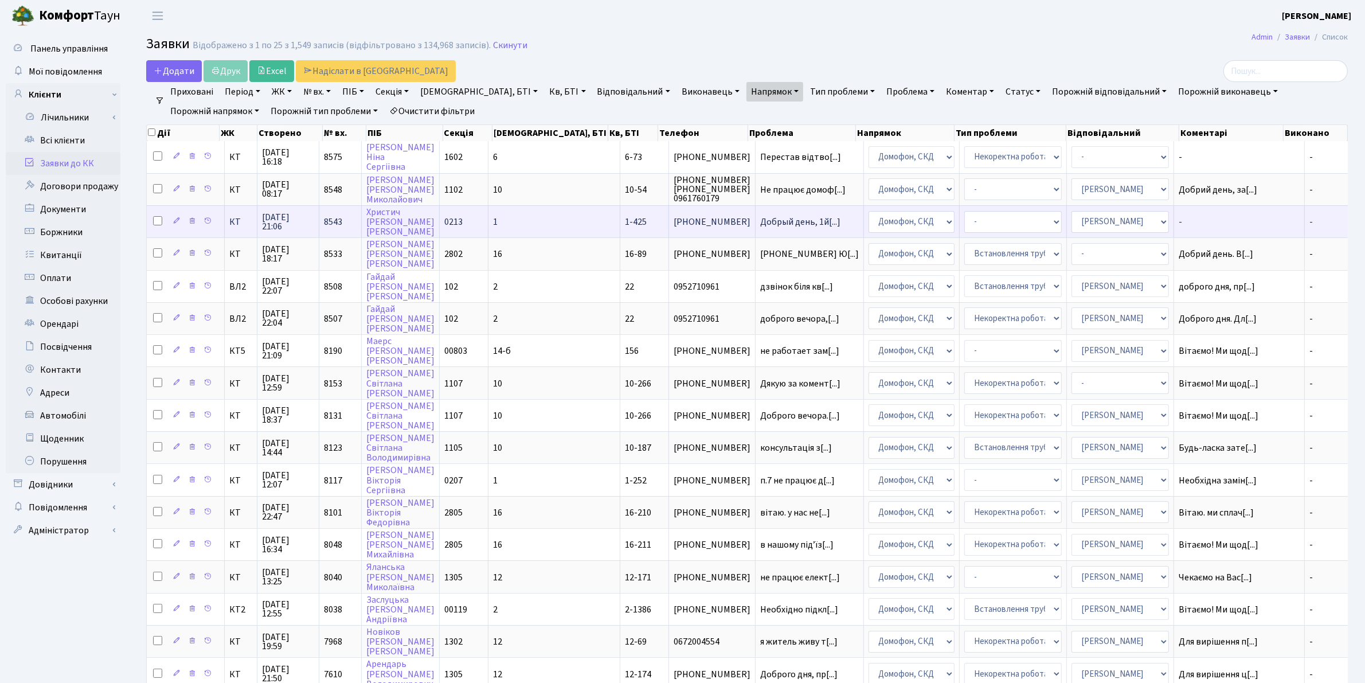
drag, startPoint x: 155, startPoint y: 218, endPoint x: 154, endPoint y: 211, distance: 7.5
click at [155, 218] on input "checkbox" at bounding box center [157, 220] width 9 height 9
checkbox input "true"
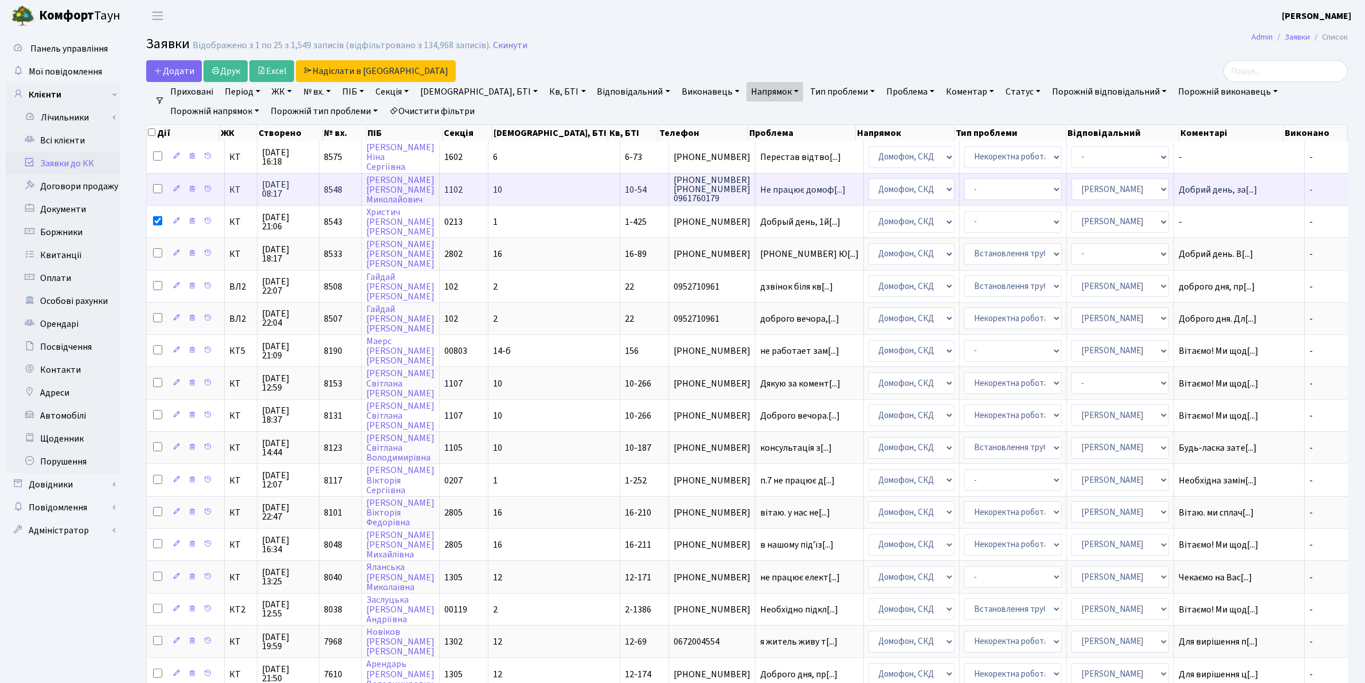
click at [156, 188] on input "checkbox" at bounding box center [157, 188] width 9 height 9
checkbox input "true"
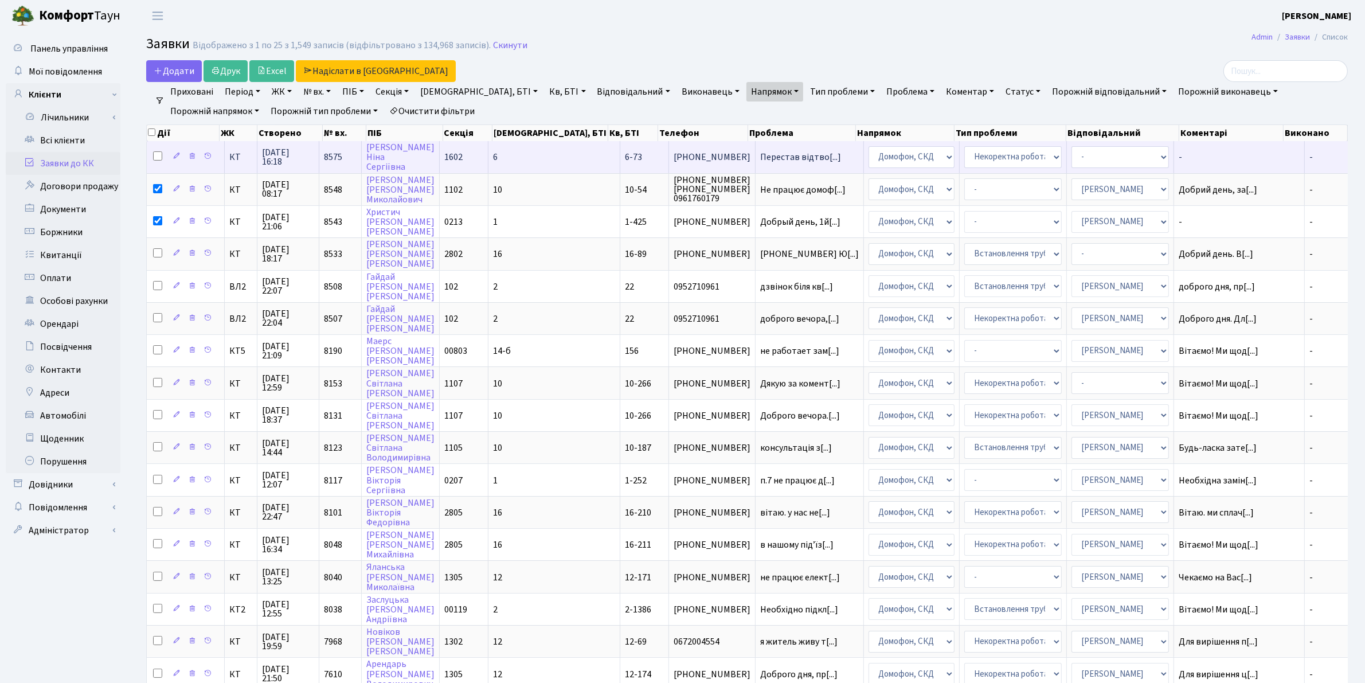
click at [159, 158] on input "checkbox" at bounding box center [157, 155] width 9 height 9
checkbox input "true"
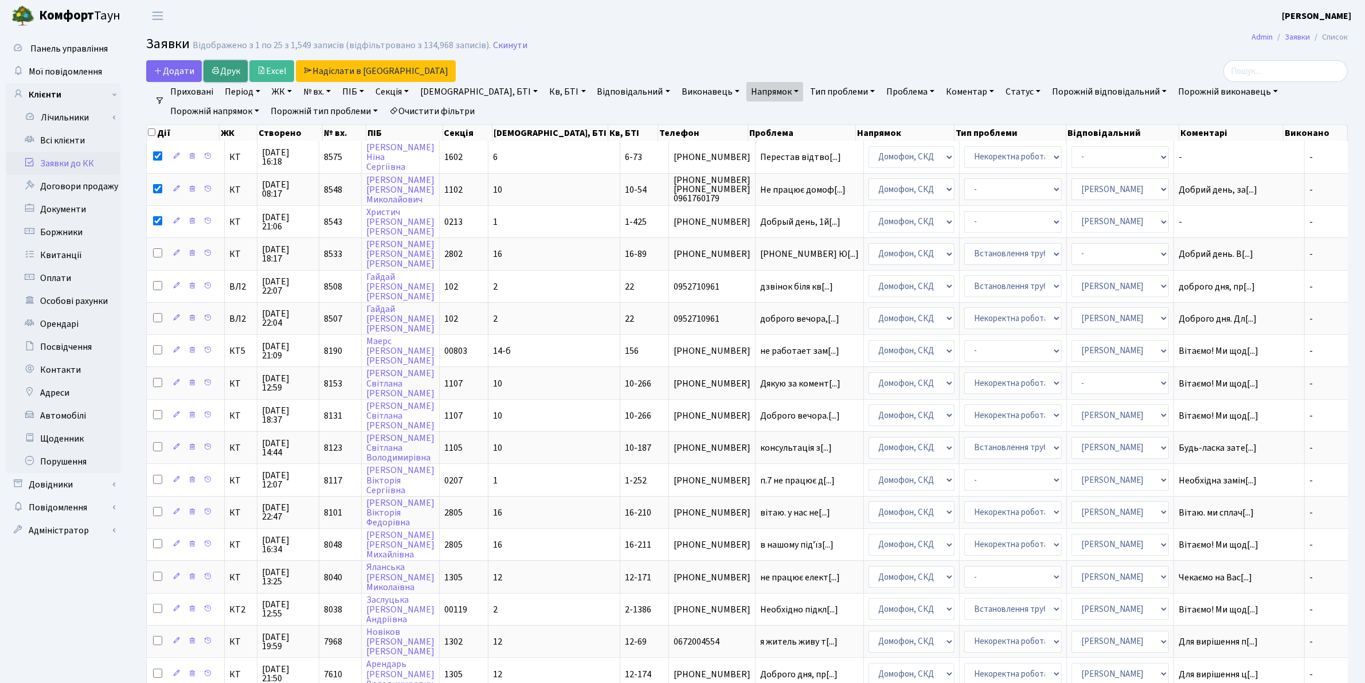
click at [225, 68] on link "Друк" at bounding box center [225, 71] width 44 height 22
click at [152, 130] on input "checkbox" at bounding box center [151, 131] width 7 height 7
checkbox input "true"
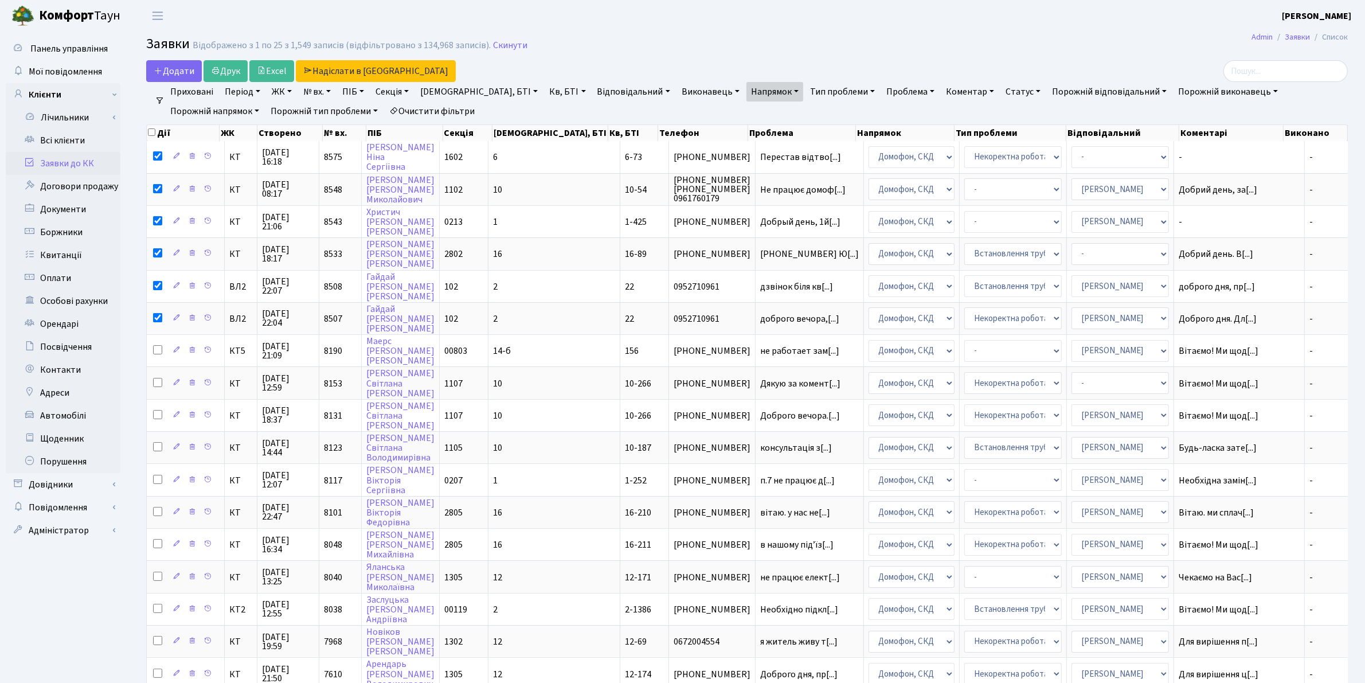
checkbox input "true"
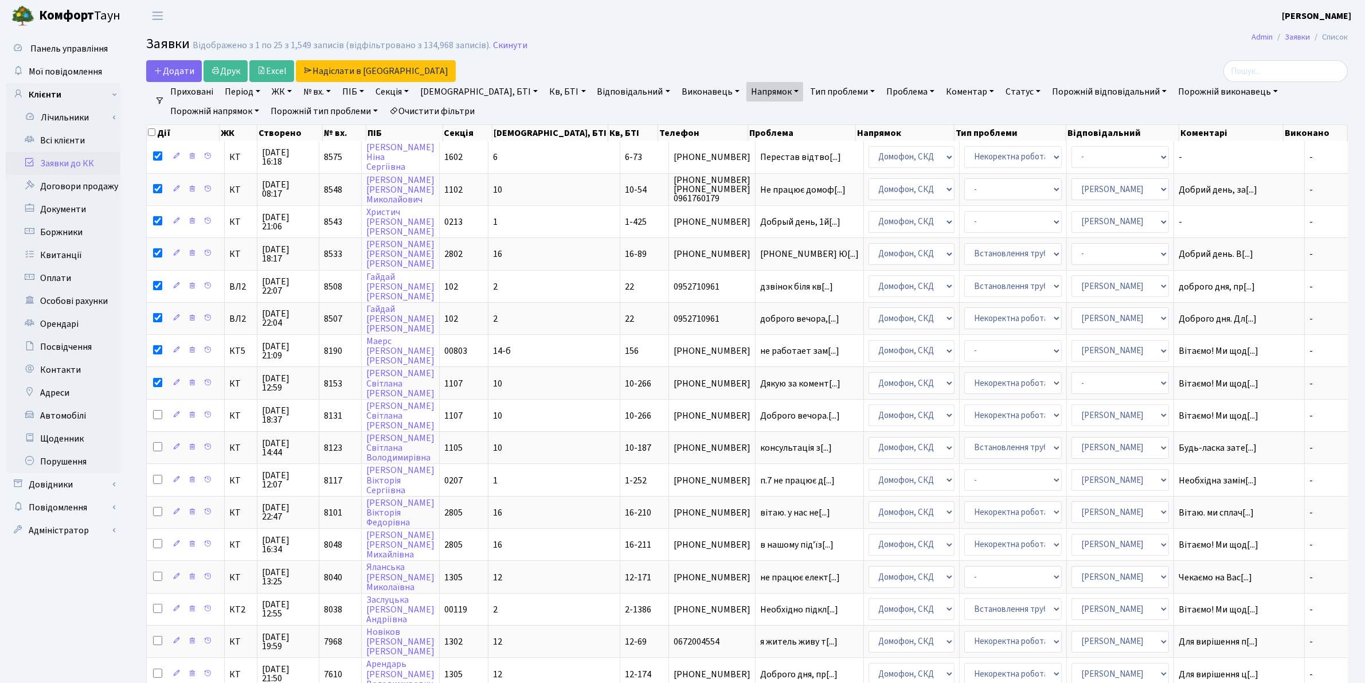
checkbox input "true"
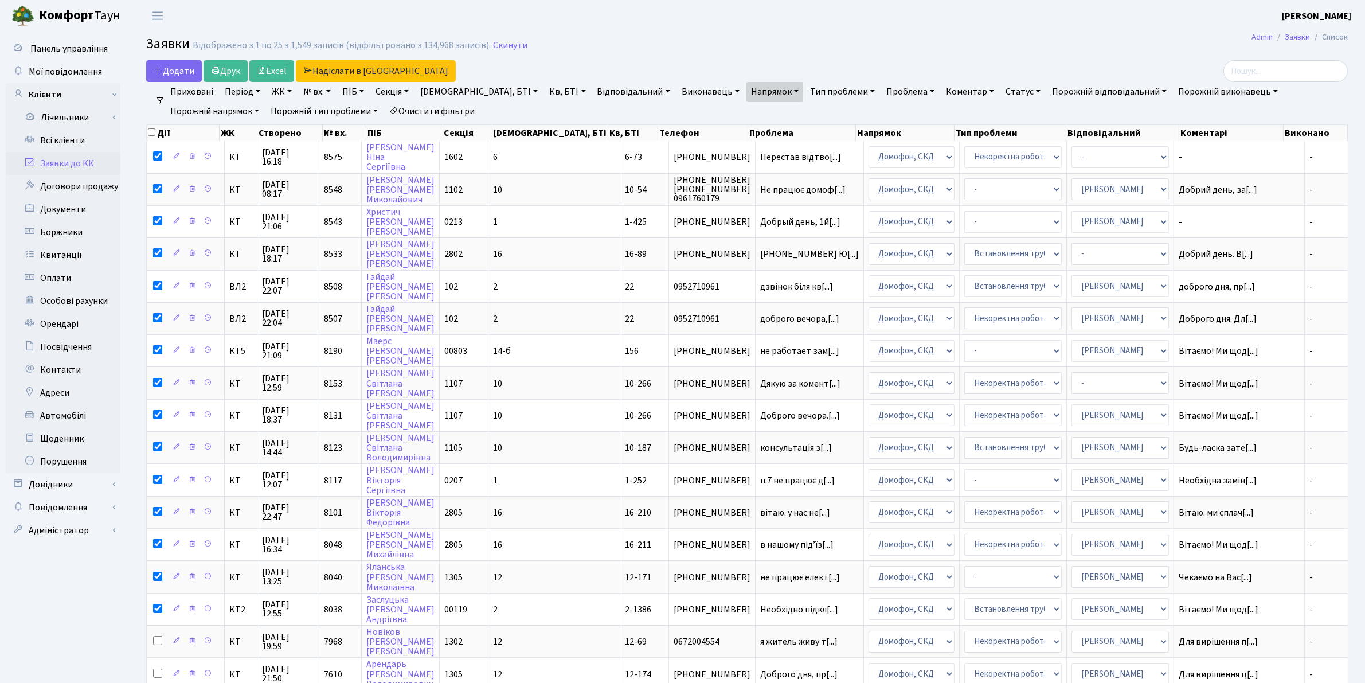
checkbox input "true"
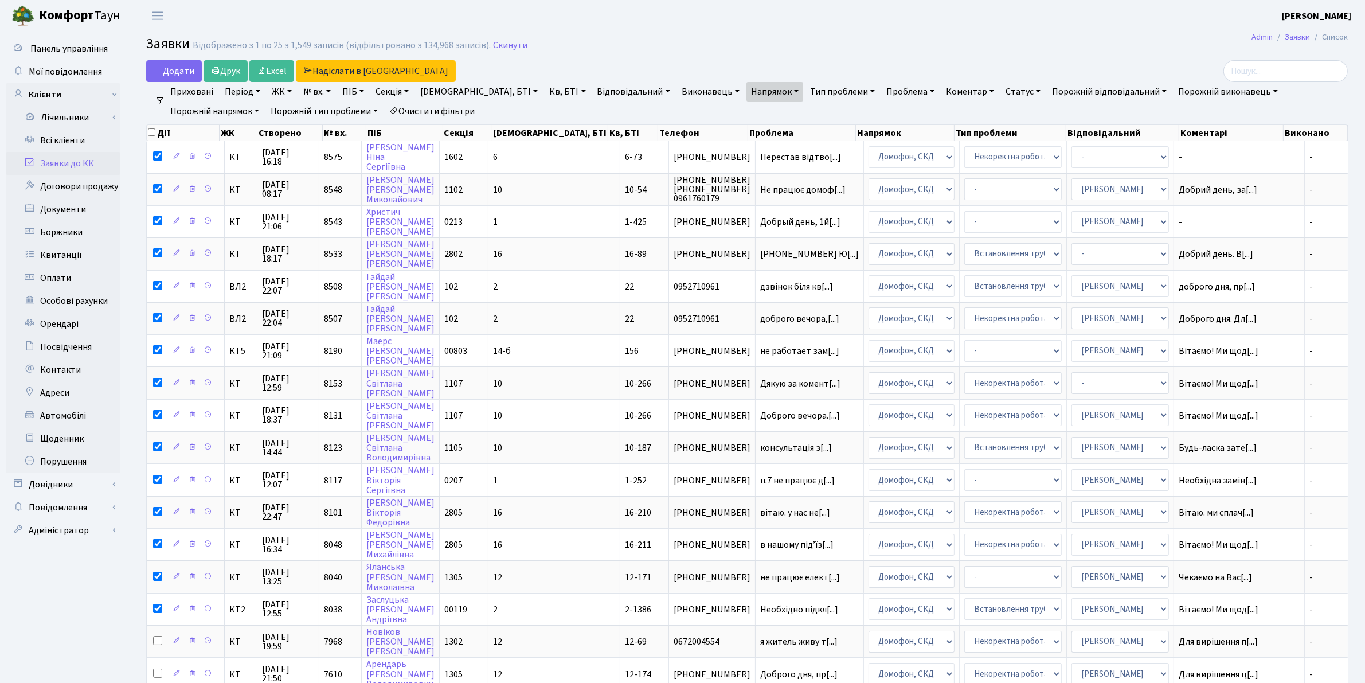
checkbox input "true"
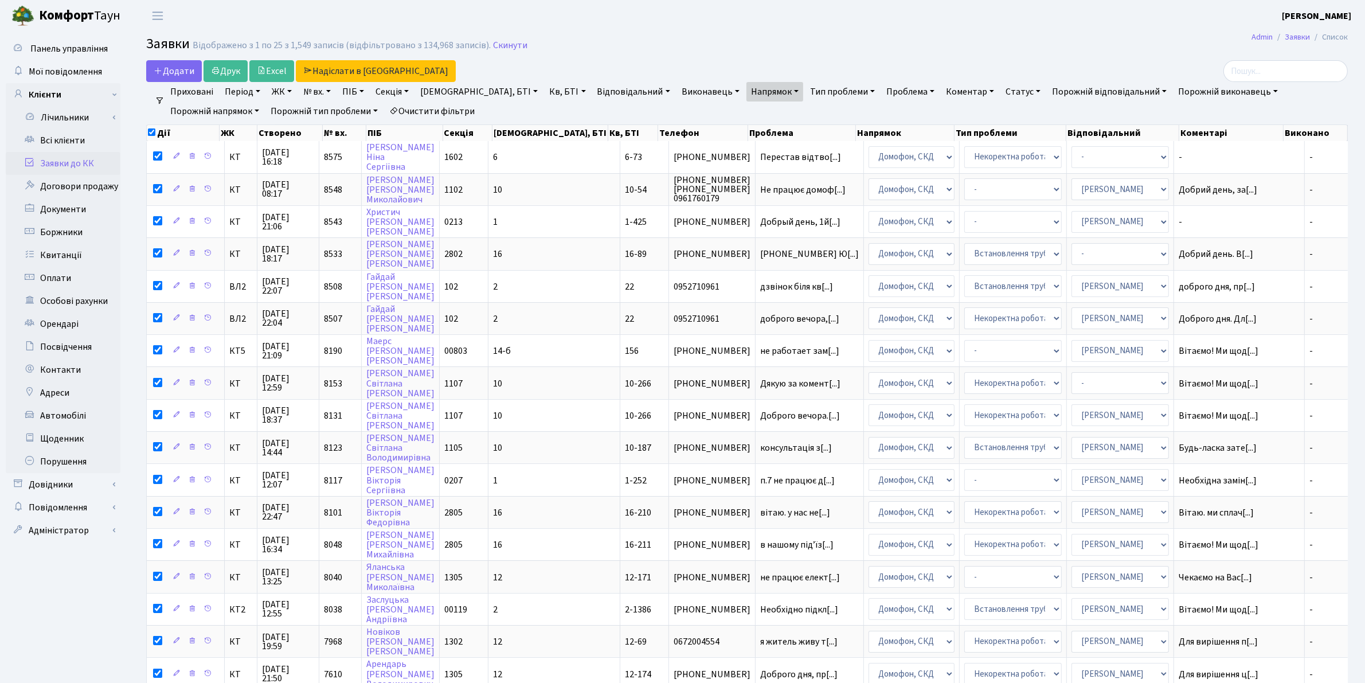
checkbox input "true"
click at [152, 132] on input "checkbox" at bounding box center [151, 131] width 7 height 7
checkbox input "false"
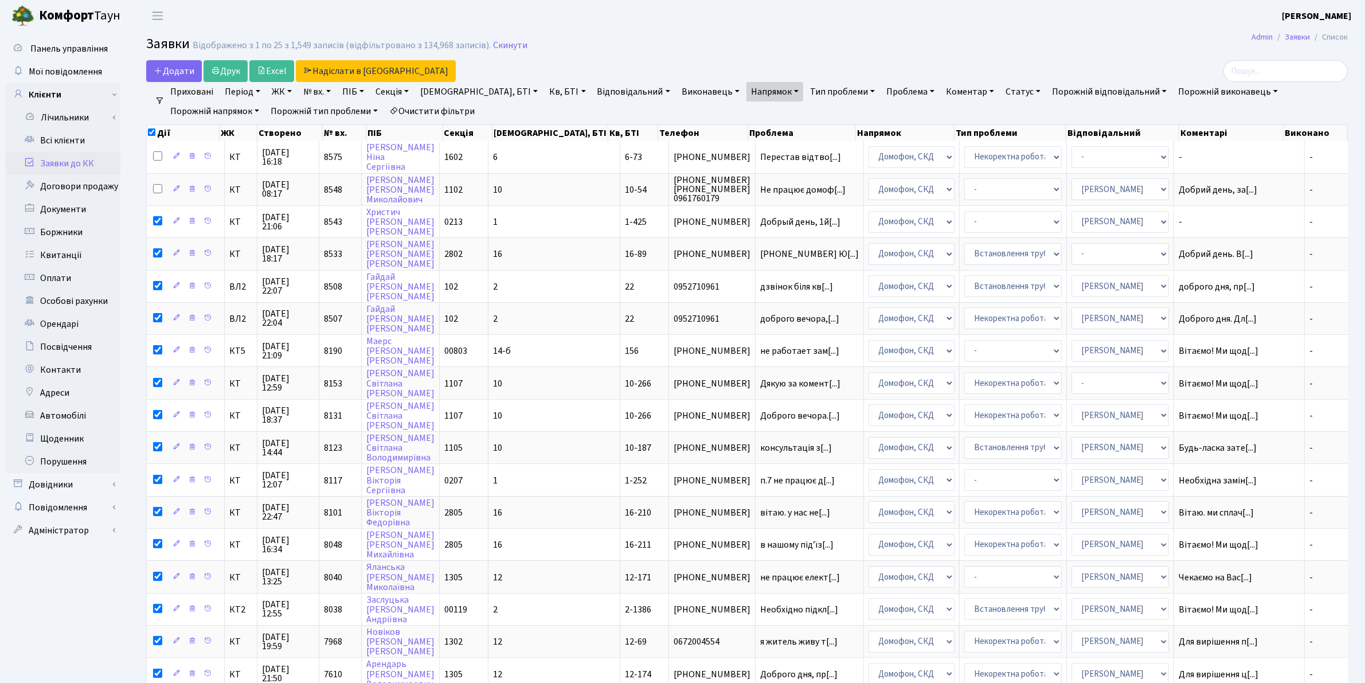
checkbox input "false"
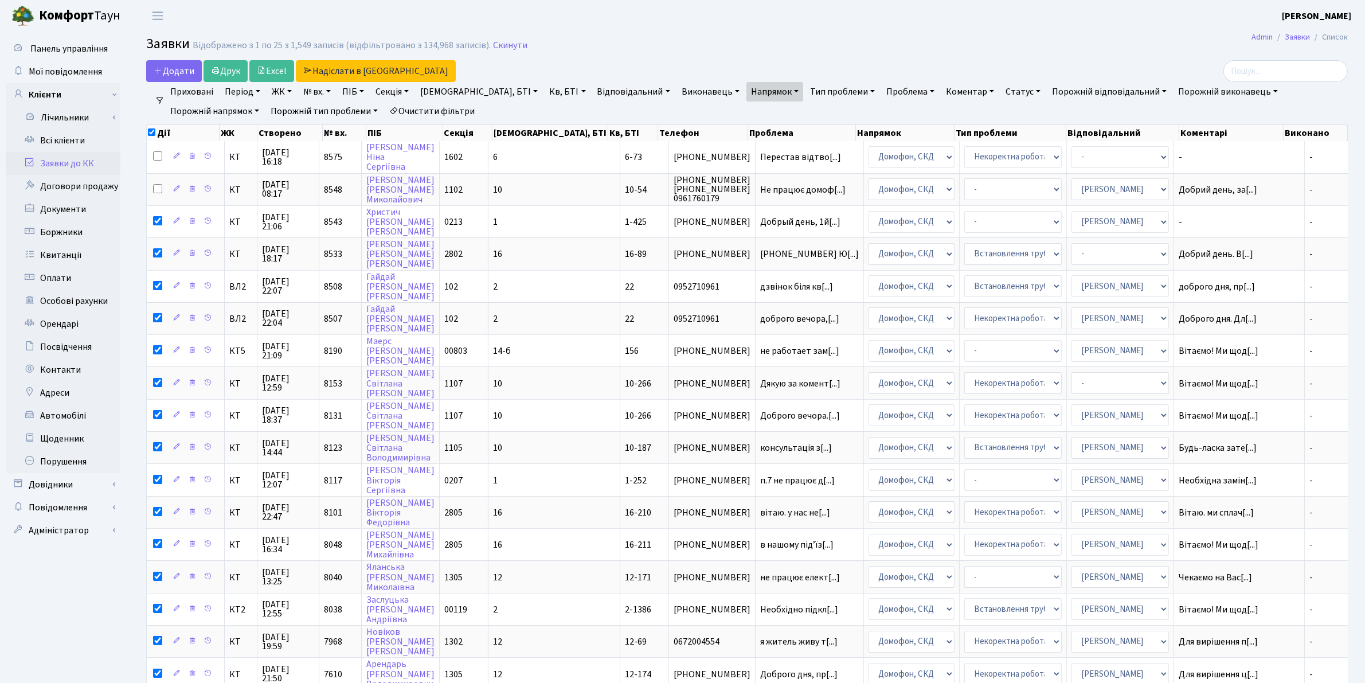
checkbox input "false"
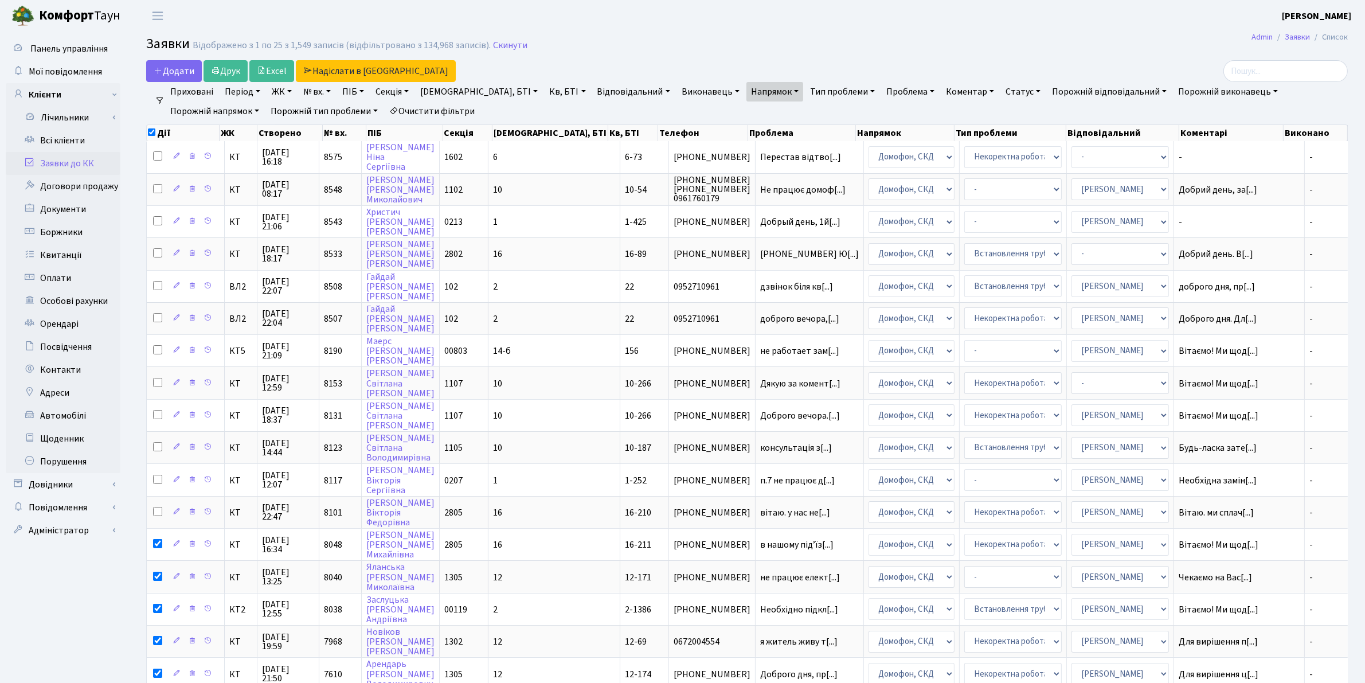
checkbox input "false"
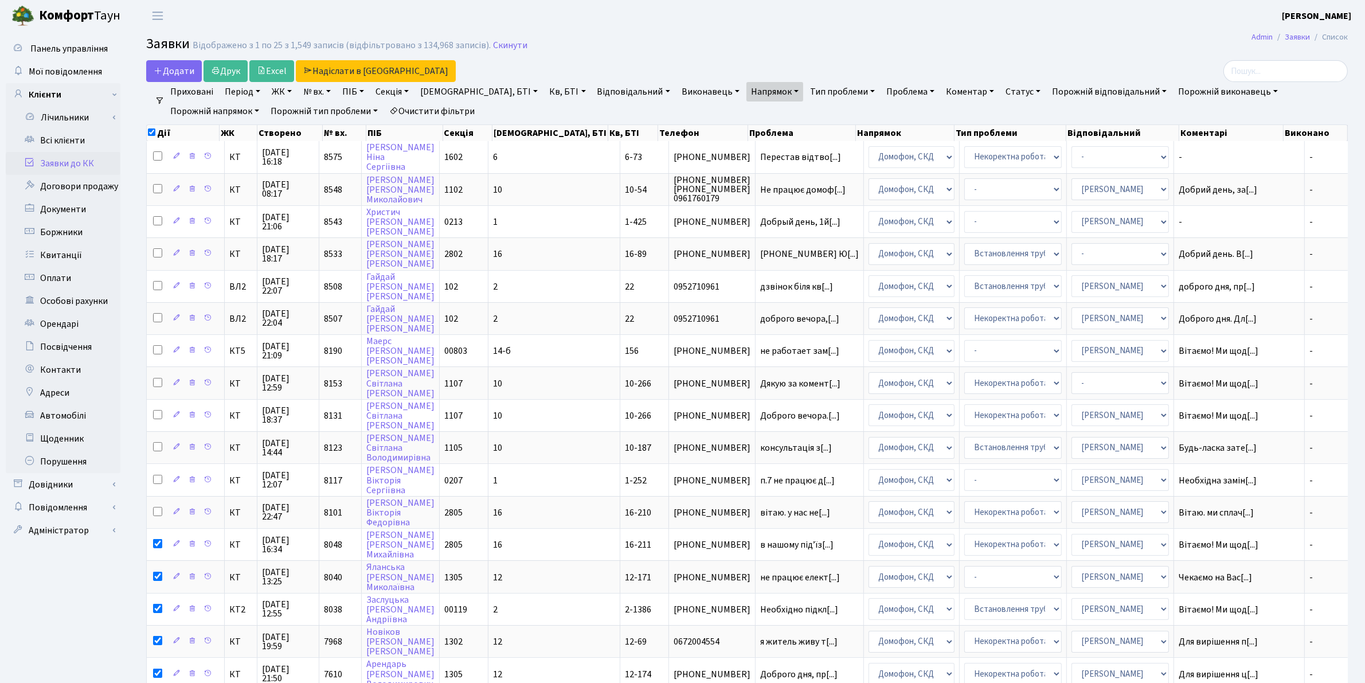
checkbox input "false"
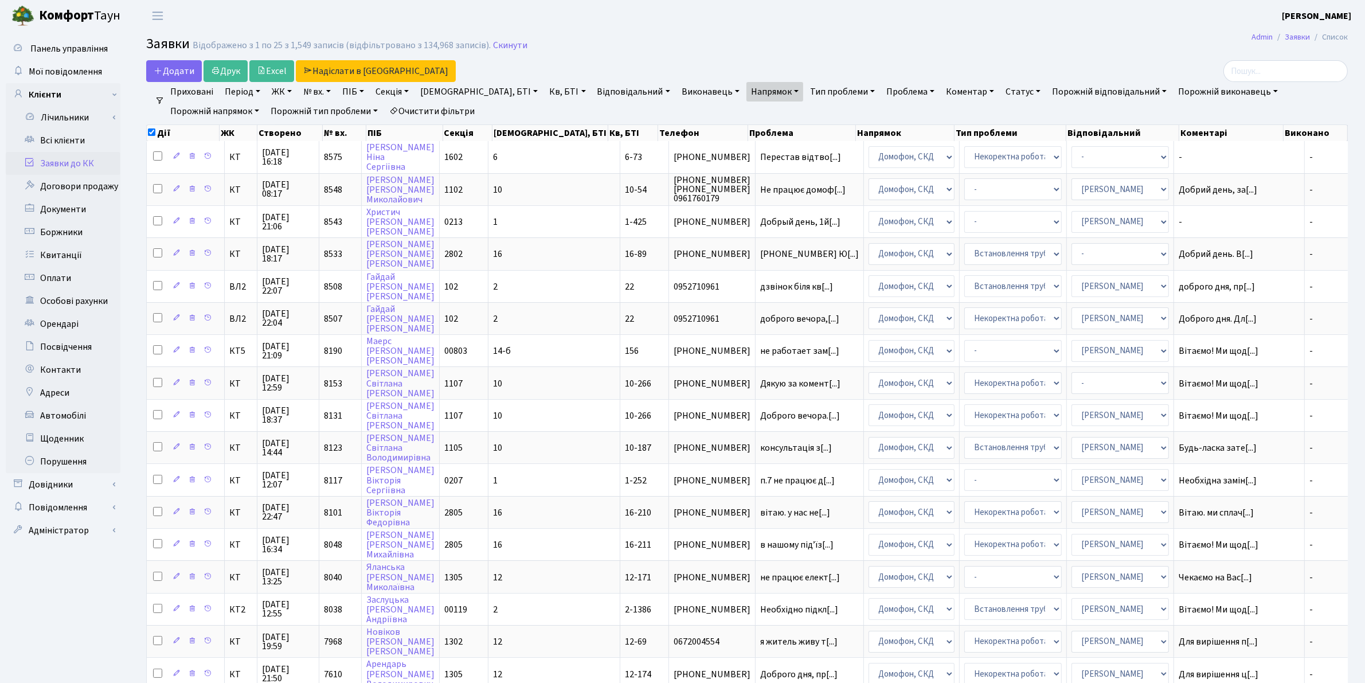
checkbox input "false"
click at [746, 87] on link "Напрямок" at bounding box center [774, 91] width 57 height 19
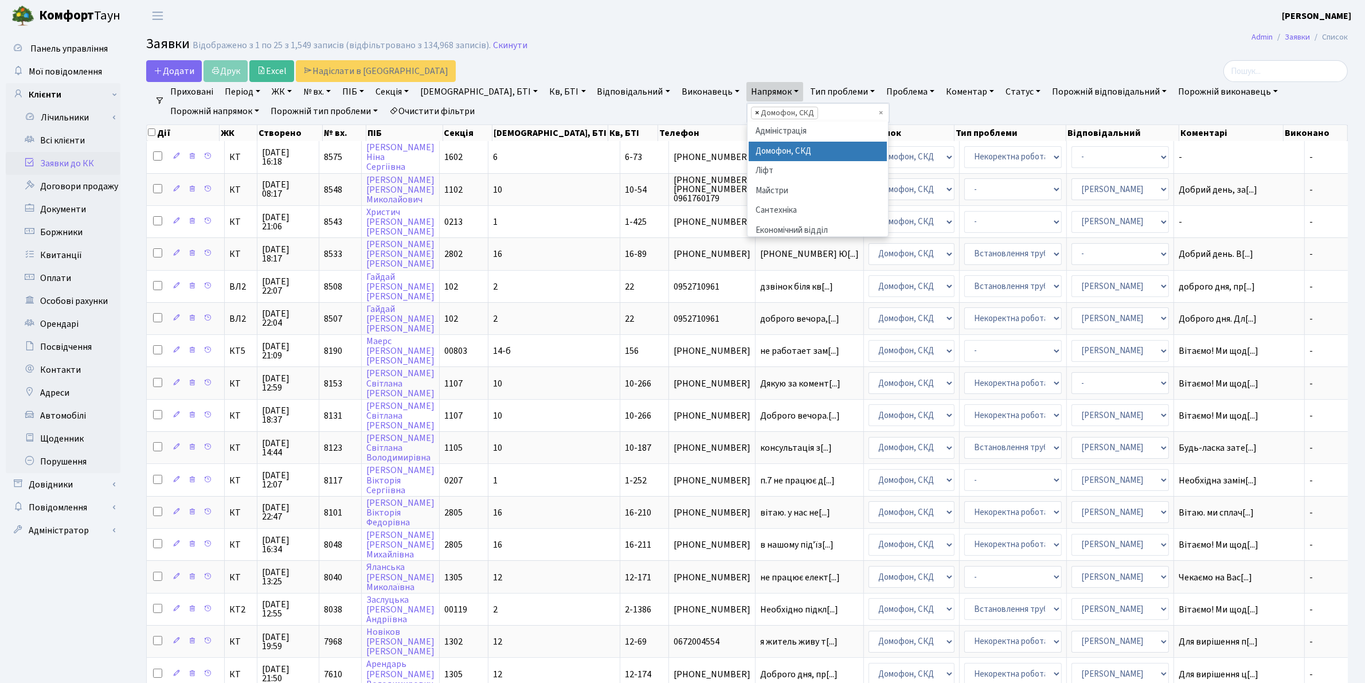
click at [755, 112] on span "×" at bounding box center [757, 112] width 4 height 11
select select
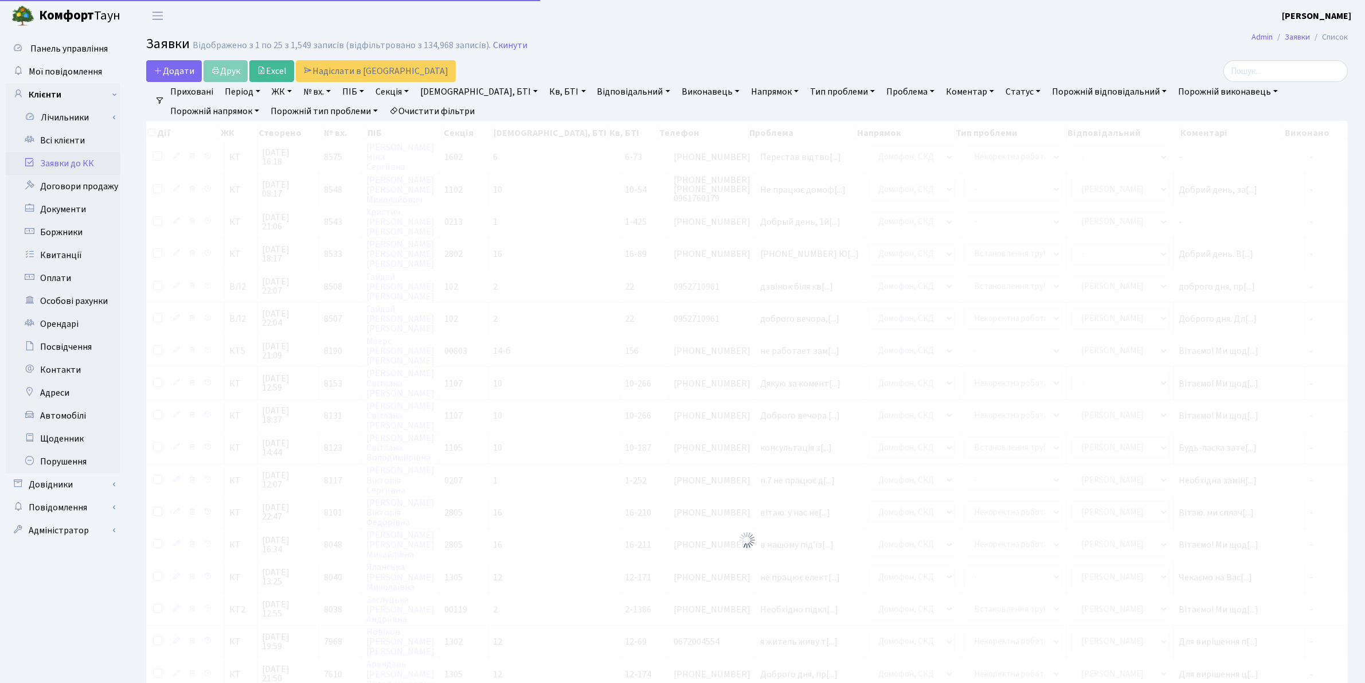
click at [746, 92] on link "Напрямок" at bounding box center [774, 91] width 57 height 19
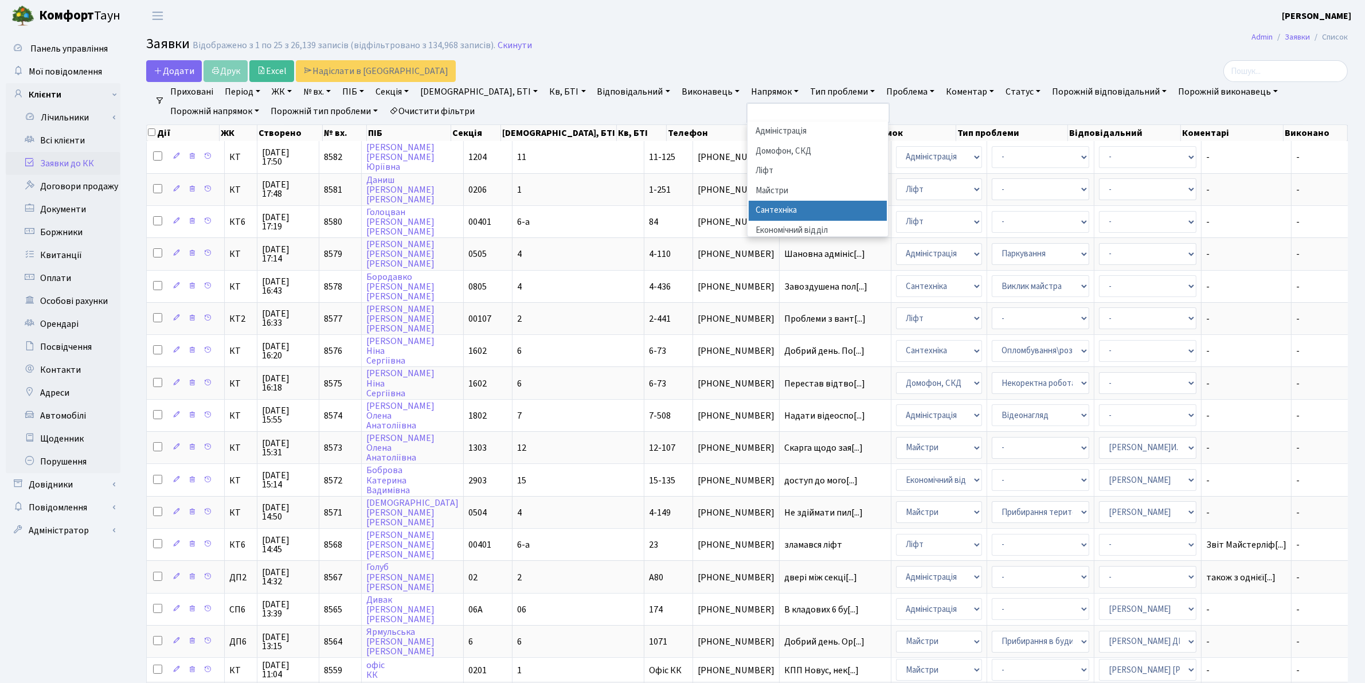
scroll to position [72, 0]
click at [749, 178] on li "Електрика" at bounding box center [818, 179] width 139 height 20
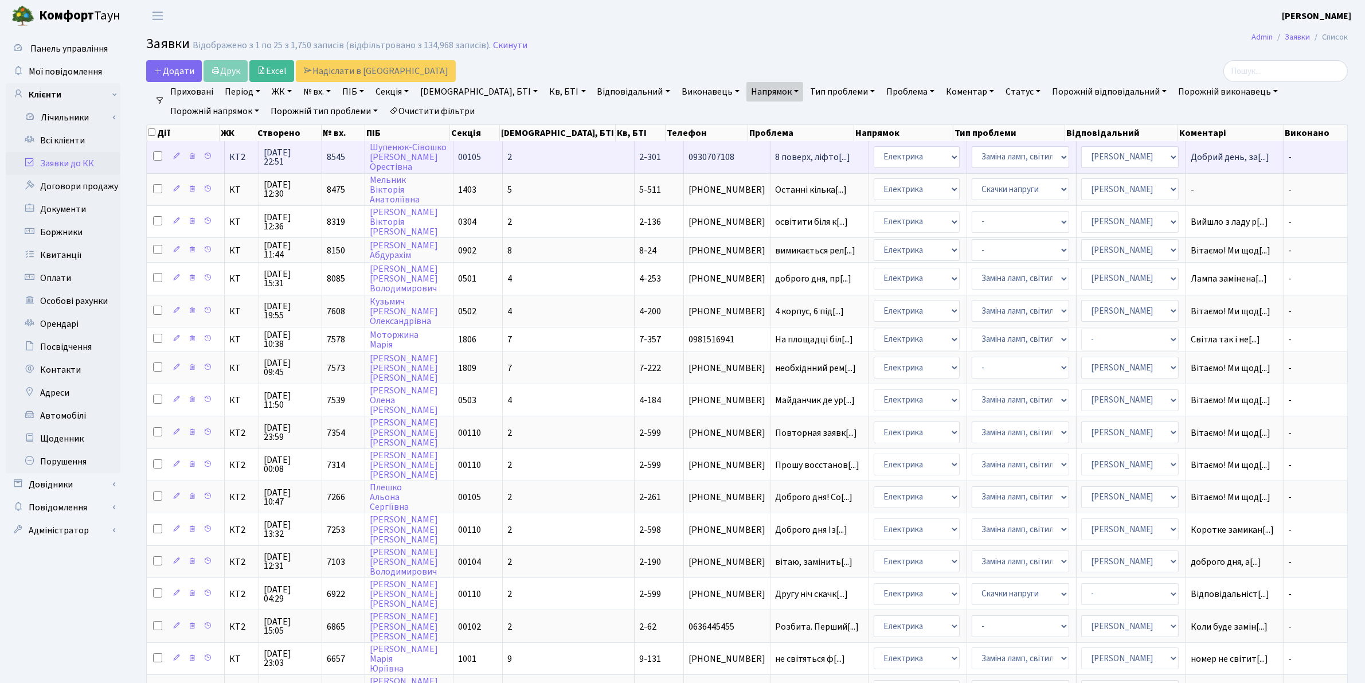
click at [282, 158] on span "30.09.2025 22:51" at bounding box center [290, 157] width 53 height 18
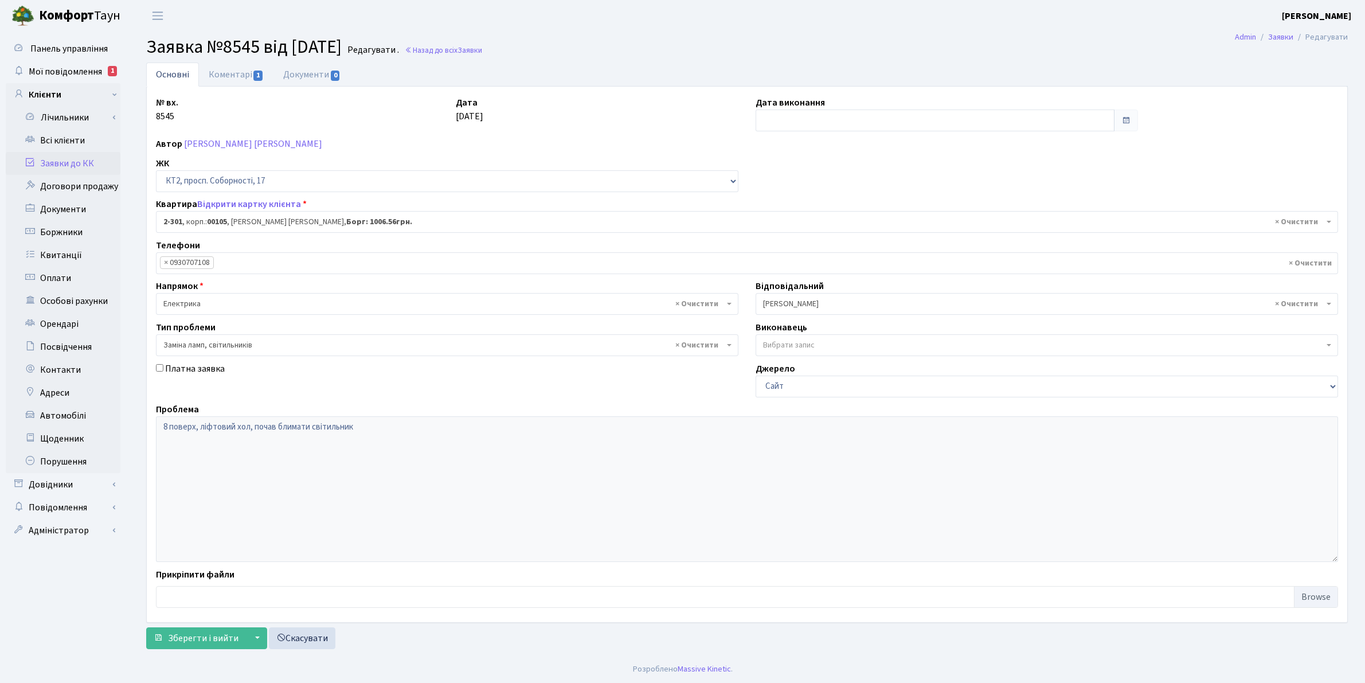
select select "15357"
select select "40"
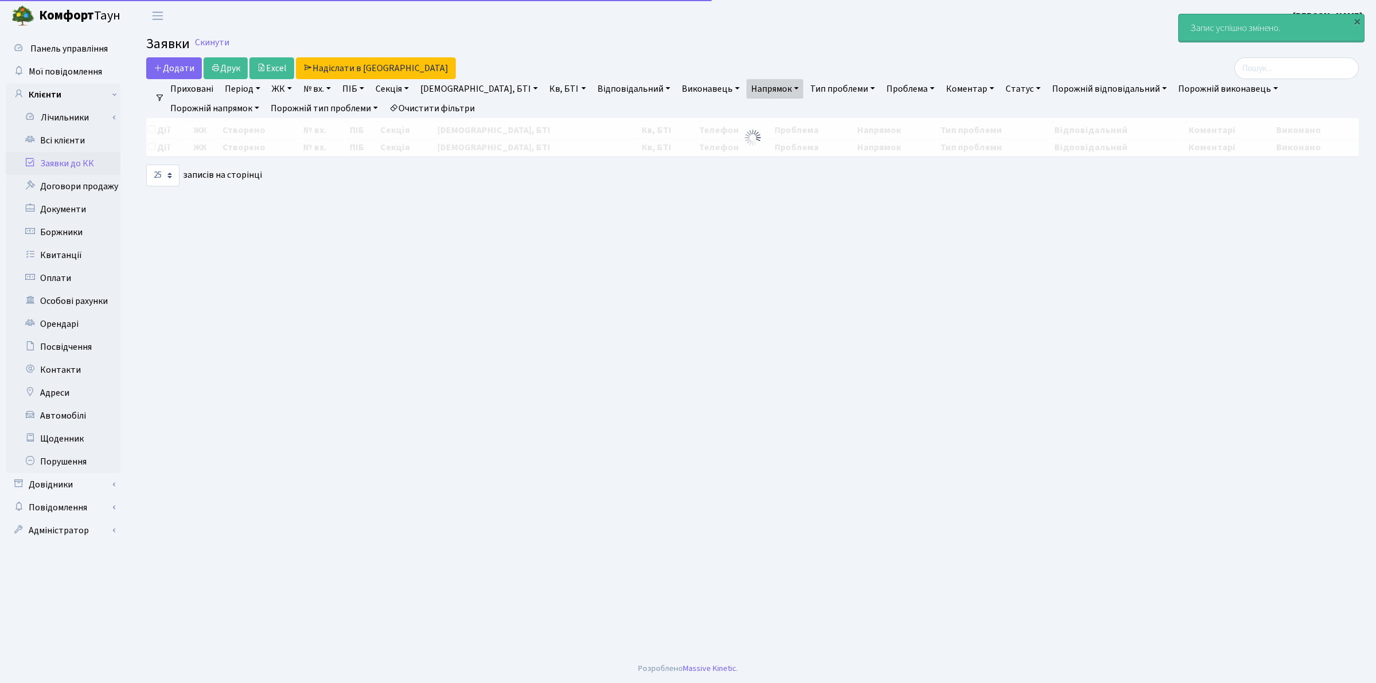
select select "25"
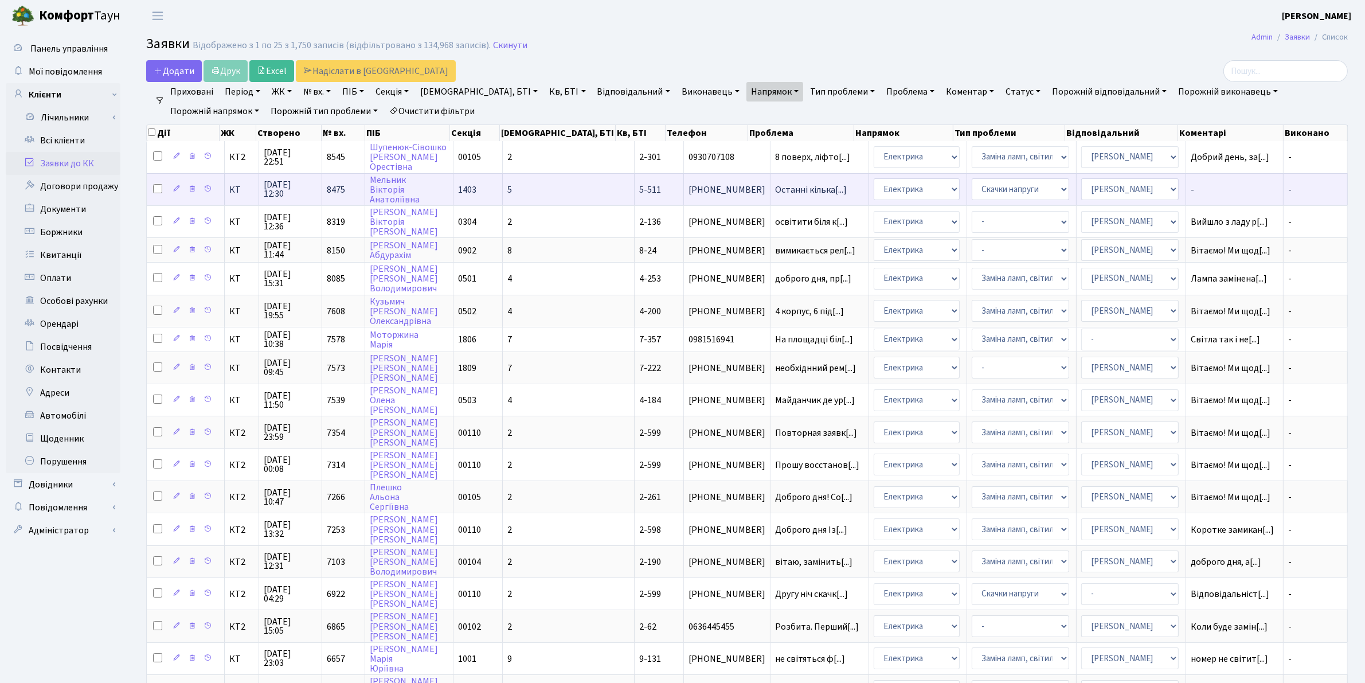
click at [156, 186] on input "checkbox" at bounding box center [157, 188] width 9 height 9
checkbox input "true"
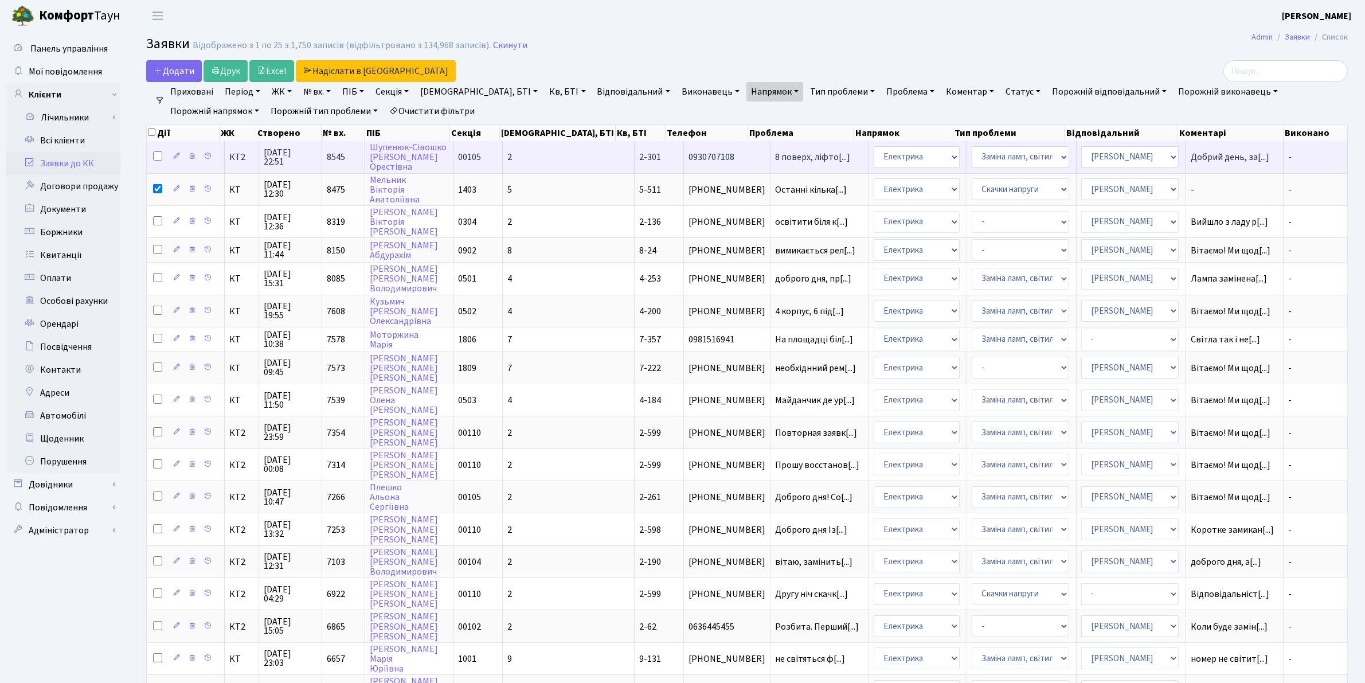
click at [156, 156] on input "checkbox" at bounding box center [157, 155] width 9 height 9
checkbox input "true"
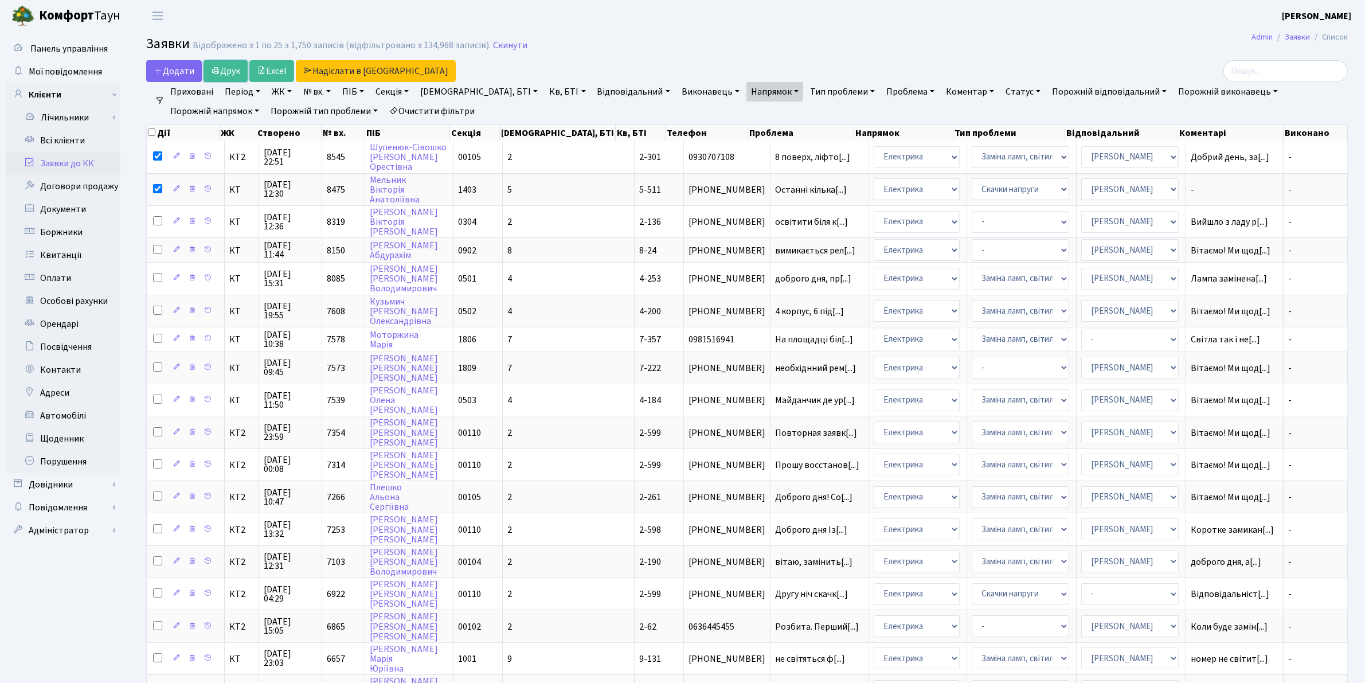
drag, startPoint x: 230, startPoint y: 66, endPoint x: 738, endPoint y: 76, distance: 508.5
click at [229, 66] on link "Друк" at bounding box center [225, 71] width 44 height 22
click at [156, 187] on input "checkbox" at bounding box center [157, 188] width 9 height 9
checkbox input "false"
click at [222, 72] on link "Друк" at bounding box center [225, 71] width 44 height 22
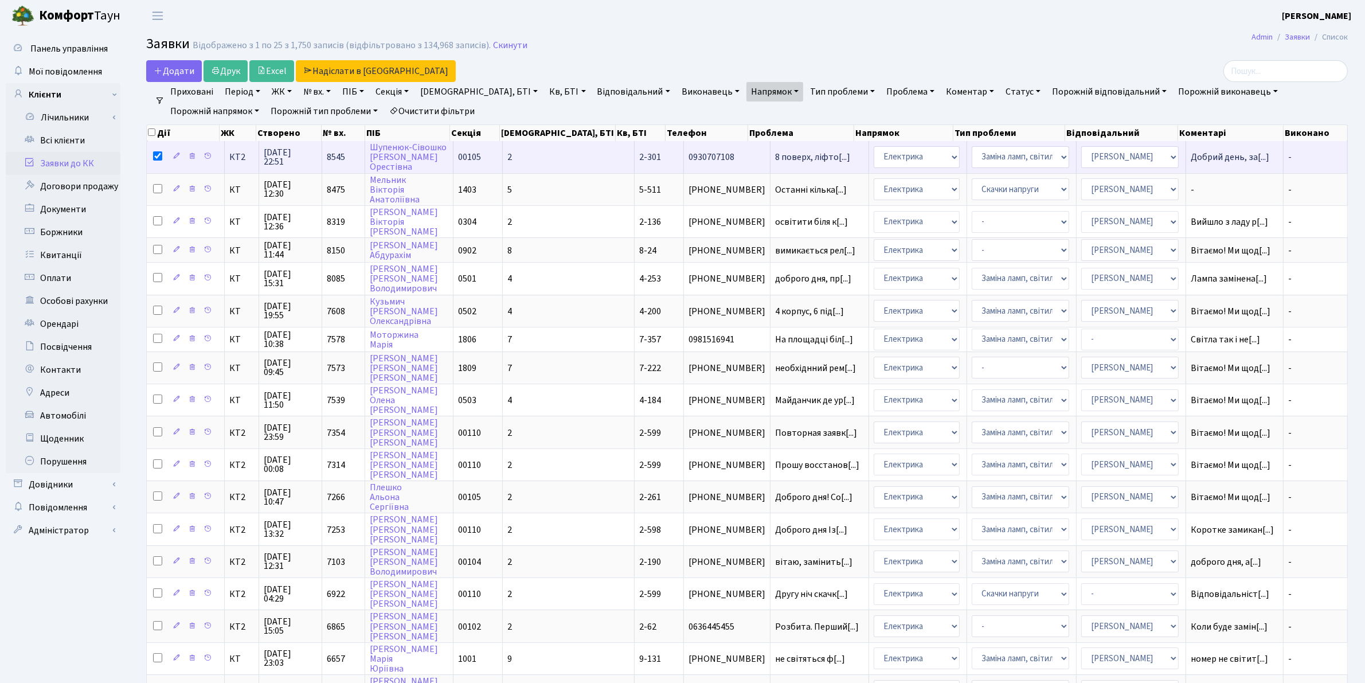
click at [156, 155] on input "checkbox" at bounding box center [157, 155] width 9 height 9
checkbox input "false"
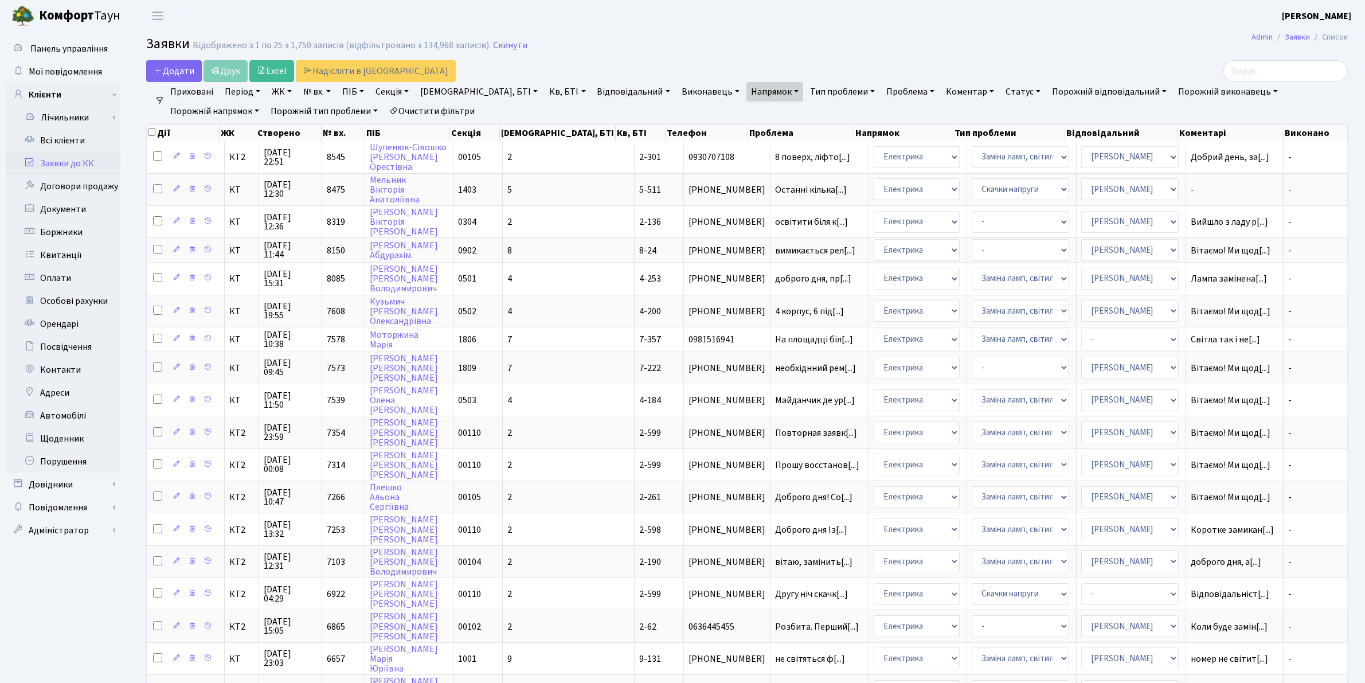
click at [906, 30] on header "[PERSON_NAME] [PERSON_NAME] Мій обліковий запис Вийти" at bounding box center [682, 16] width 1365 height 32
